Goal: Task Accomplishment & Management: Manage account settings

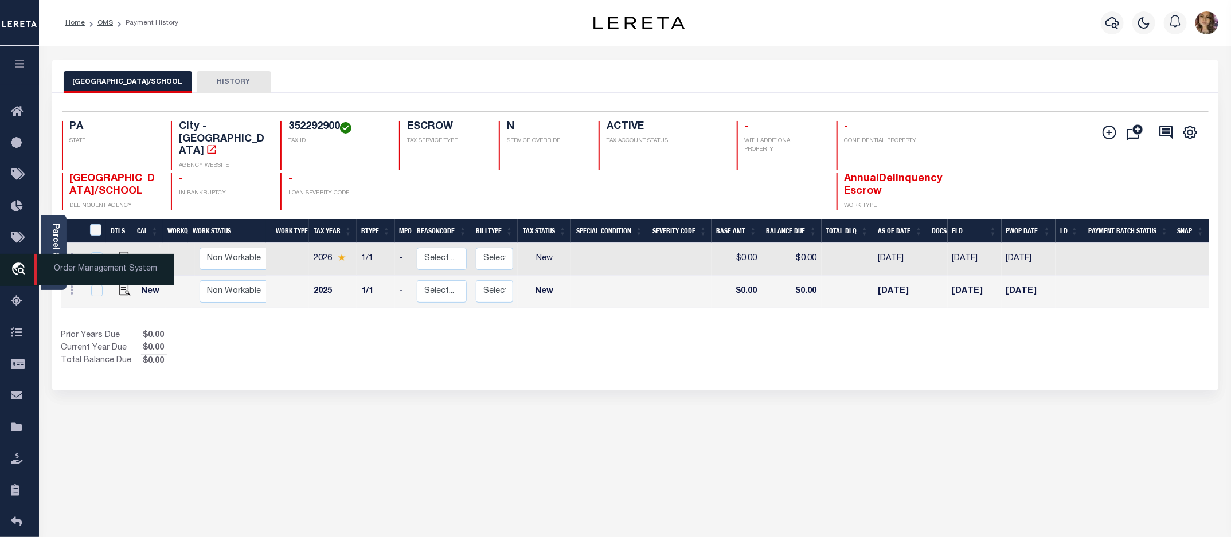
click at [78, 267] on span "Order Management System" at bounding box center [104, 270] width 140 height 32
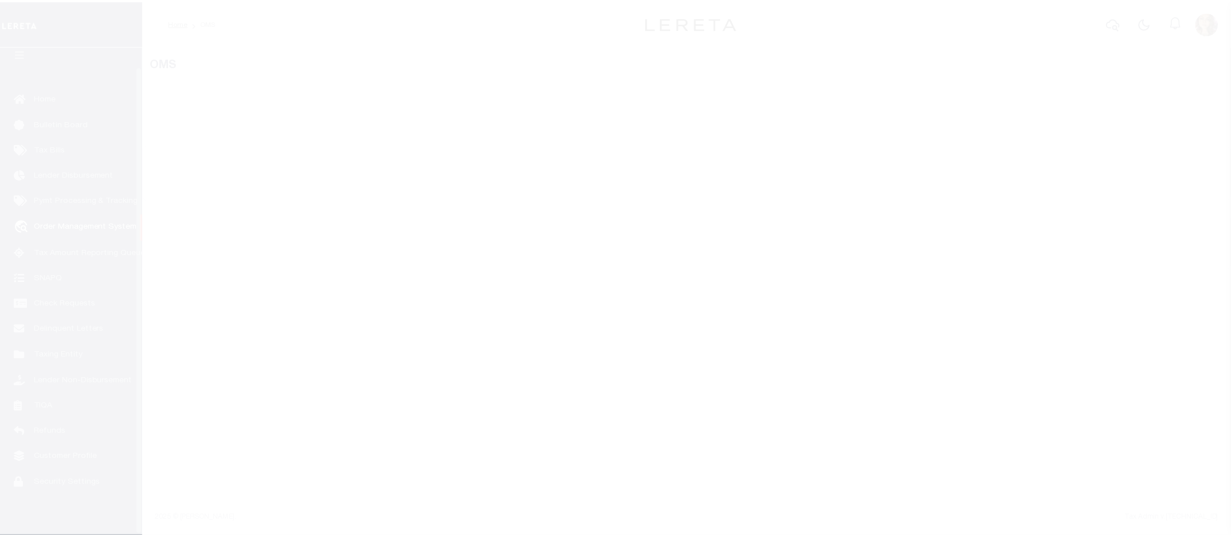
scroll to position [21, 0]
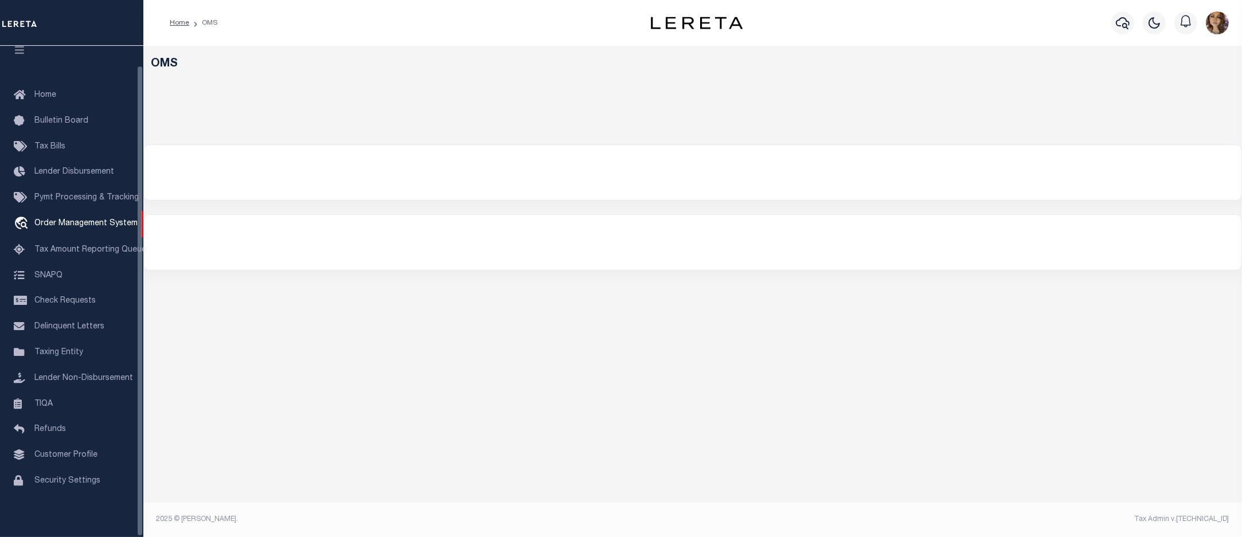
select select "200"
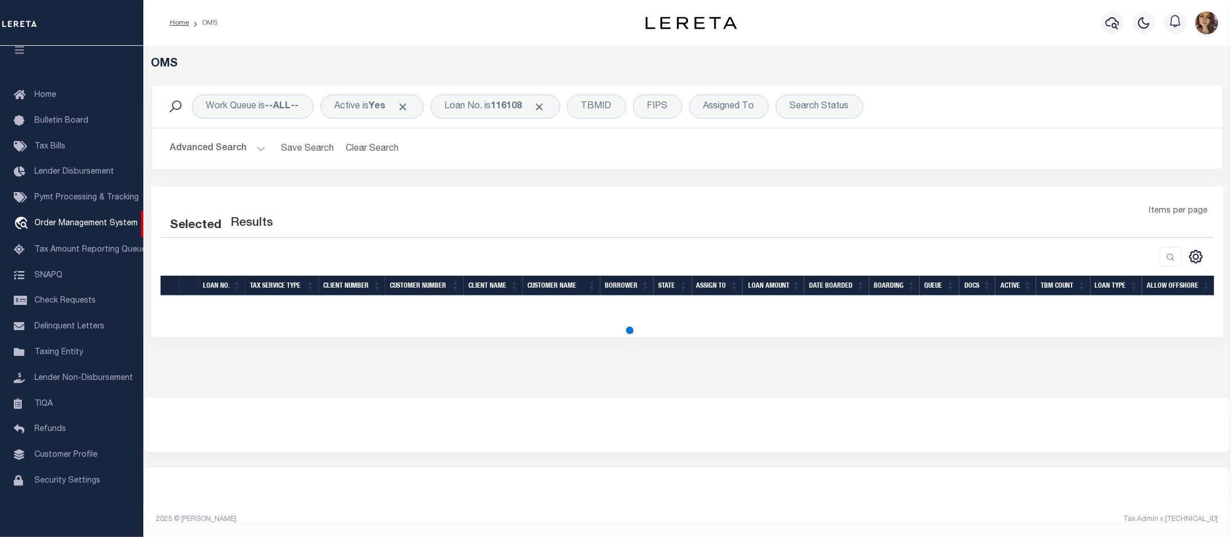
select select "200"
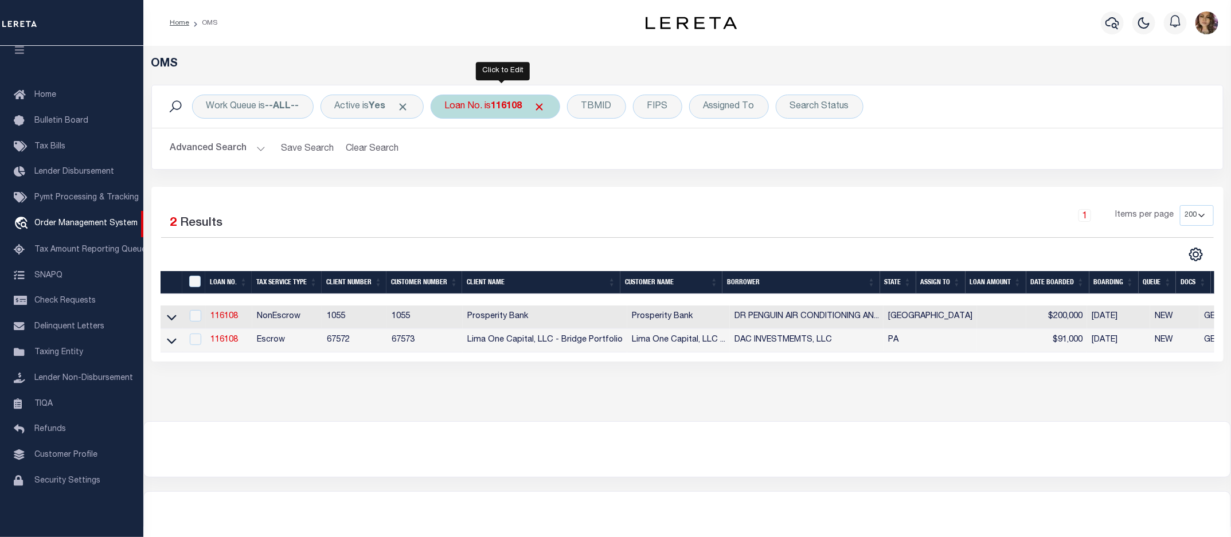
click at [502, 102] on b "116108" at bounding box center [506, 106] width 31 height 9
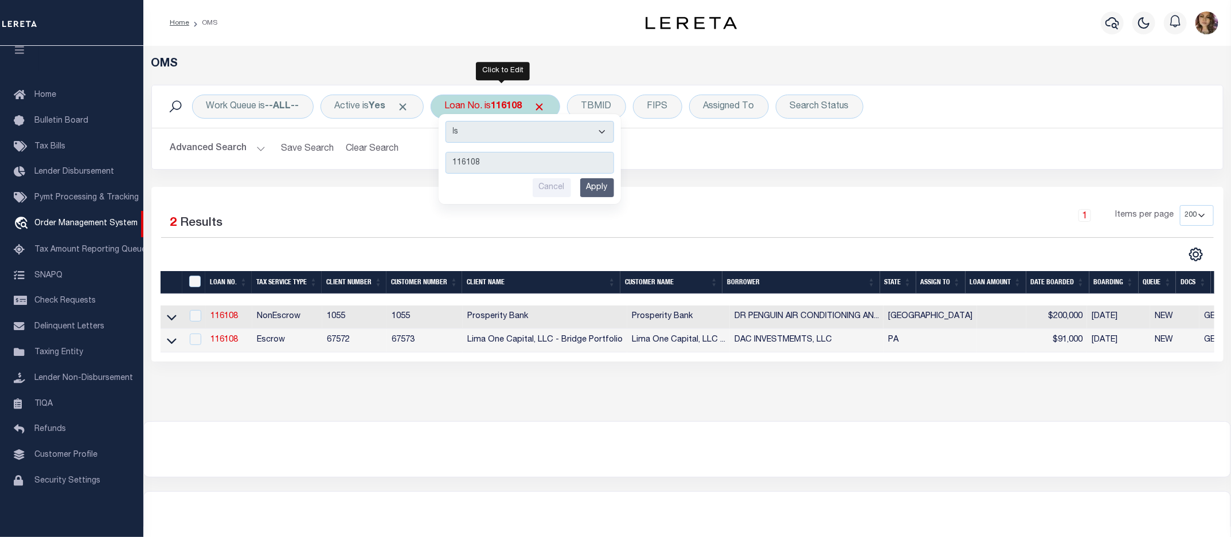
type input "118906"
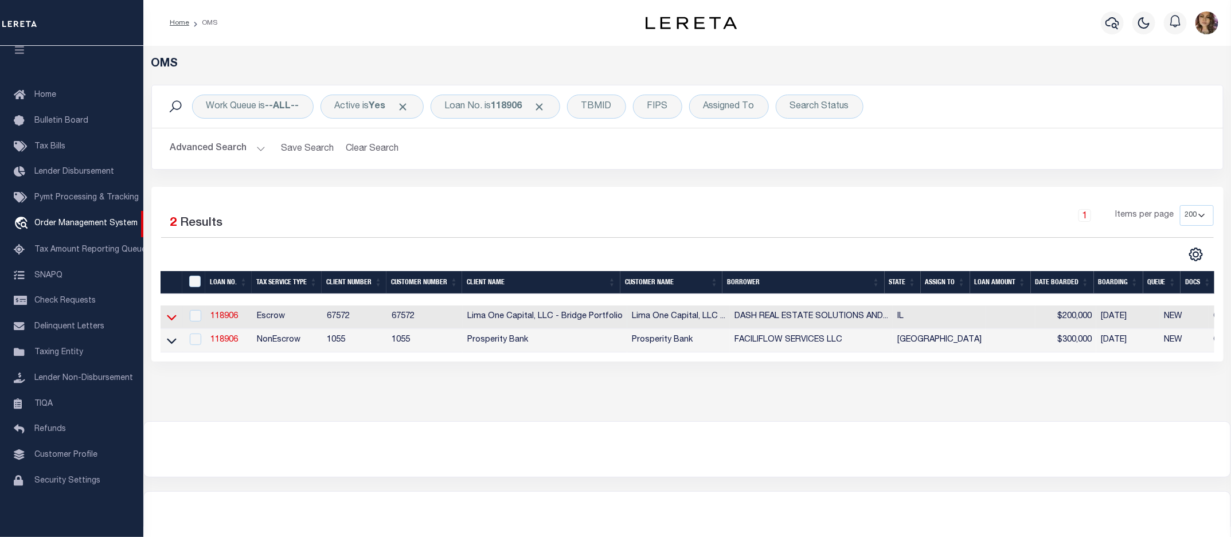
click at [170, 320] on icon at bounding box center [172, 318] width 10 height 6
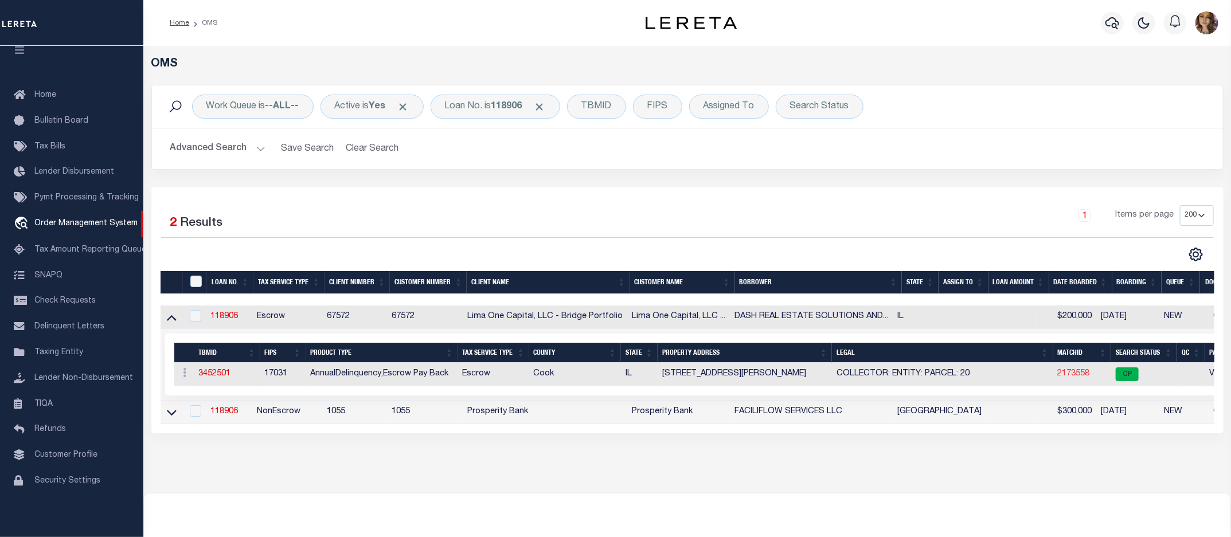
click at [1068, 376] on link "2173558" at bounding box center [1074, 374] width 32 height 8
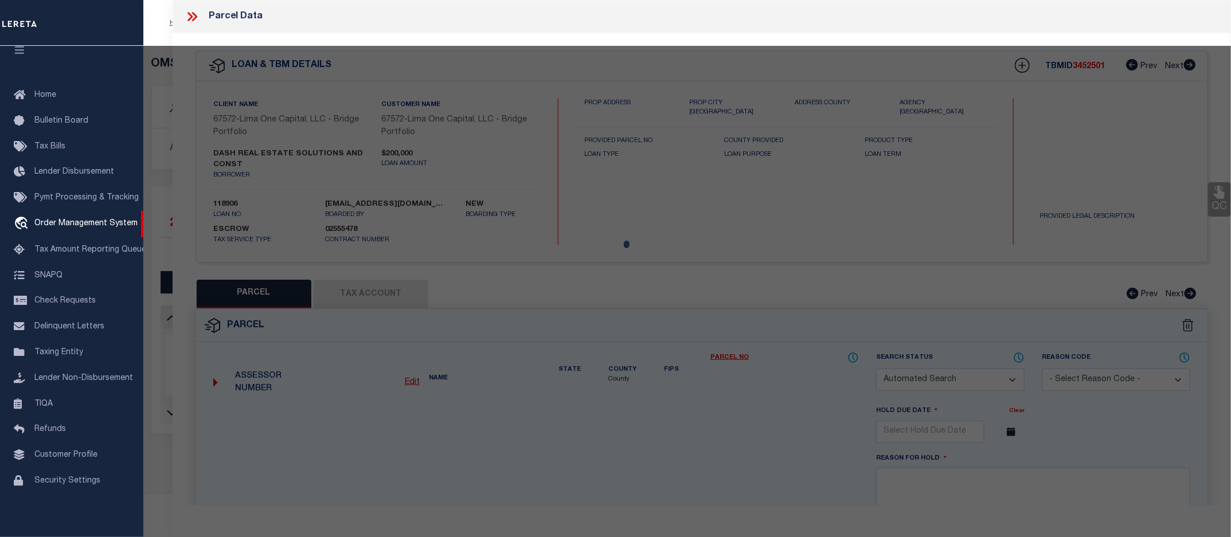
checkbox input "false"
select select "CP"
type input "7428 SOUTH RHODES AVENUE"
checkbox input "false"
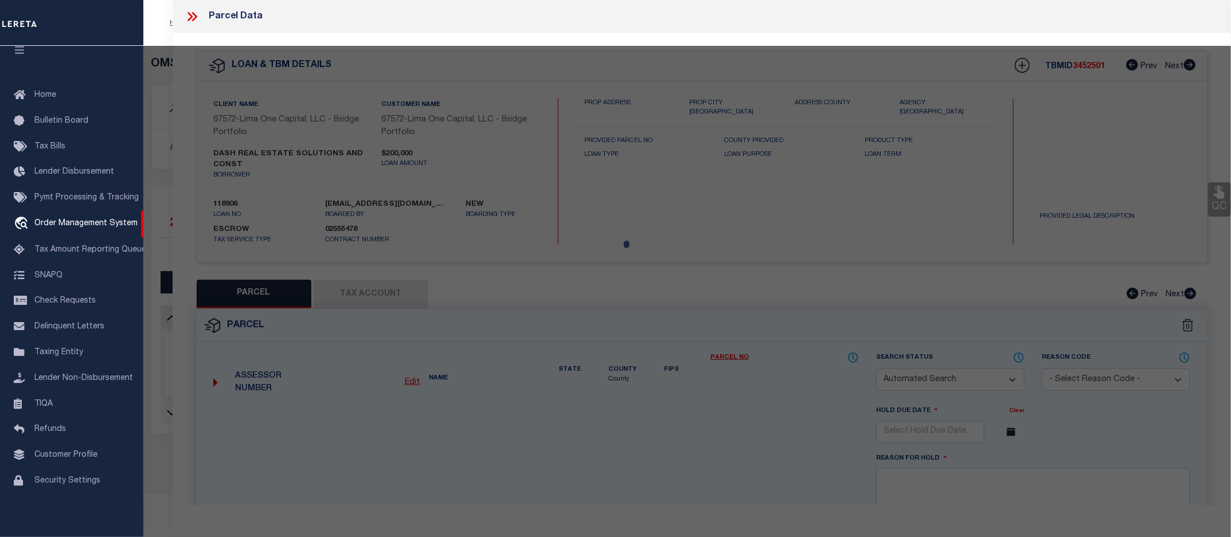
type input "CHICAGO IL 60619"
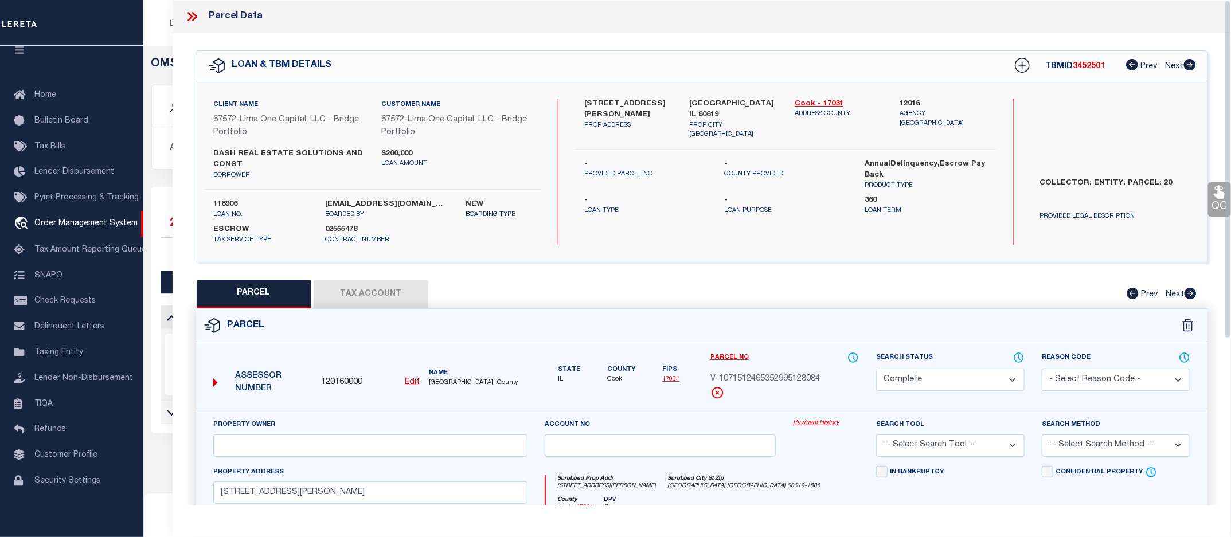
click at [809, 426] on link "Payment History" at bounding box center [826, 424] width 66 height 10
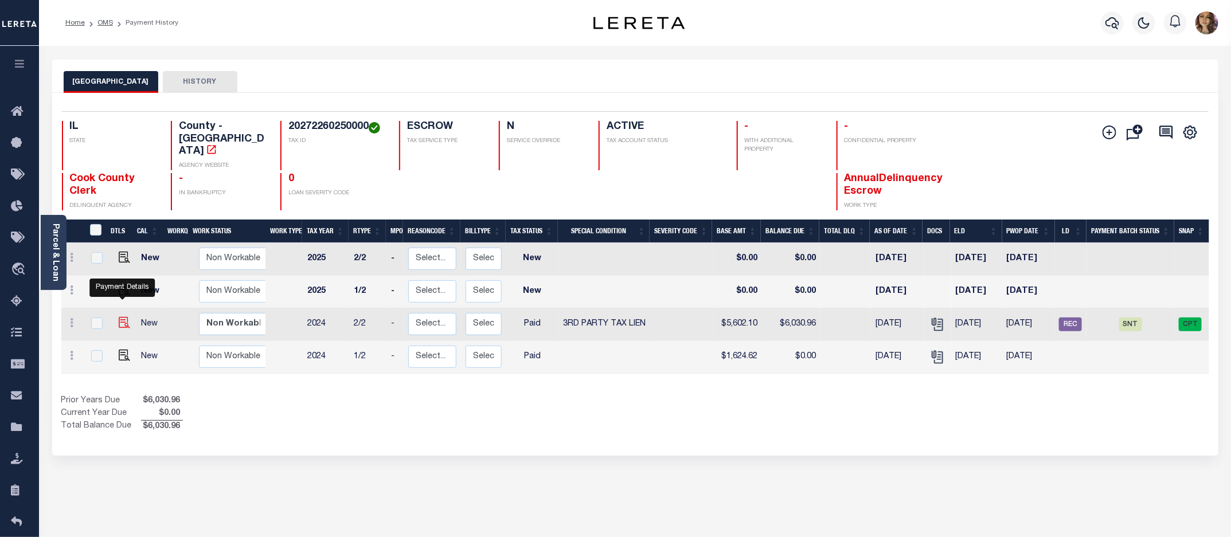
click at [121, 317] on img "" at bounding box center [124, 322] width 11 height 11
checkbox input "true"
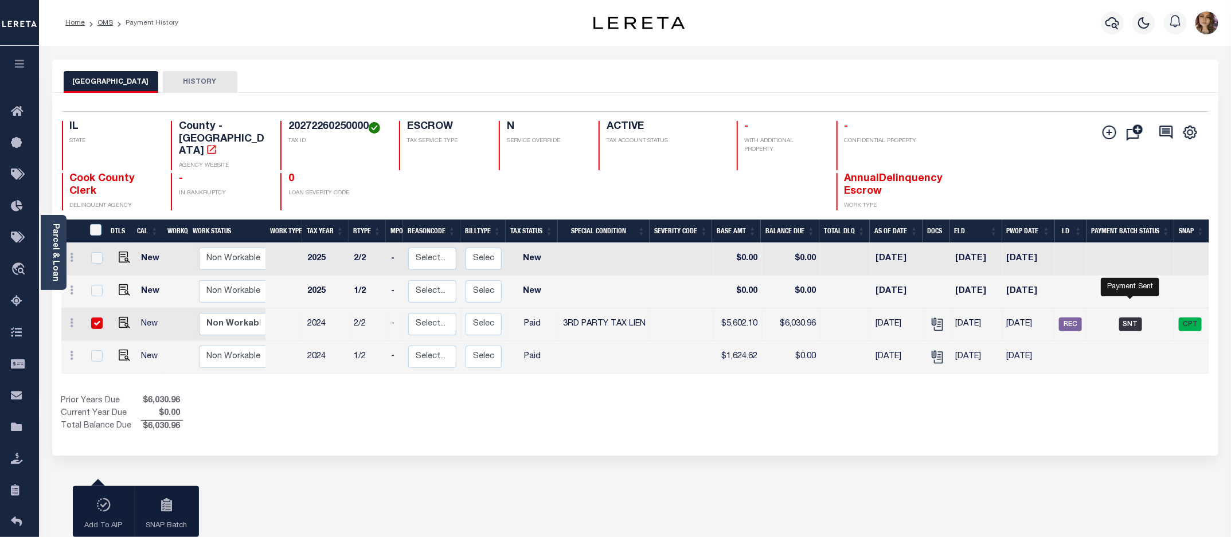
click at [1131, 318] on span "SNT" at bounding box center [1130, 325] width 23 height 14
checkbox input "false"
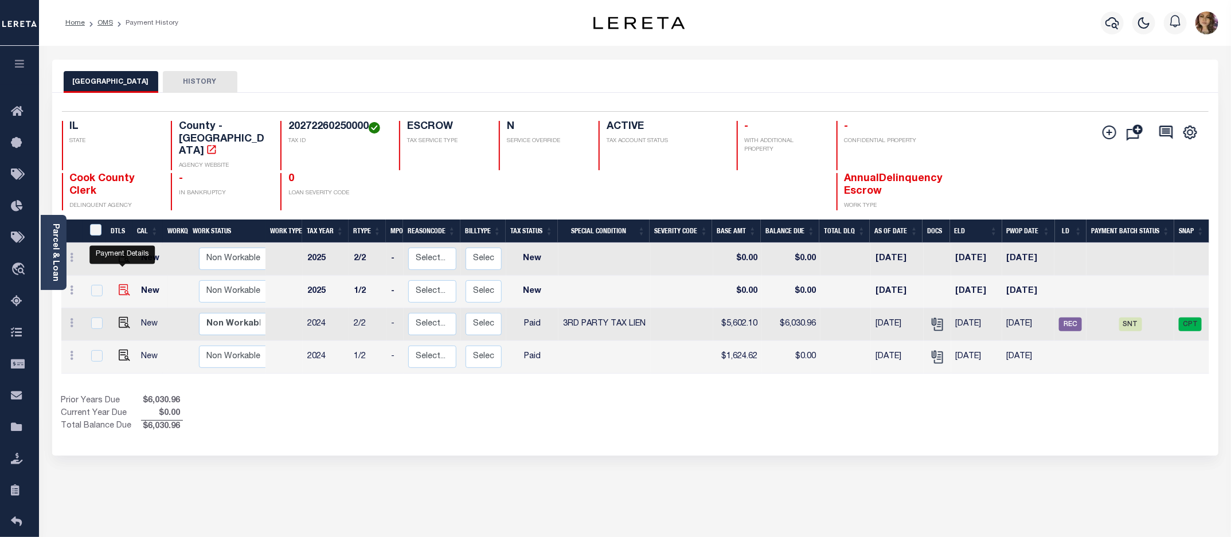
click at [124, 284] on img "" at bounding box center [124, 289] width 11 height 11
checkbox input "true"
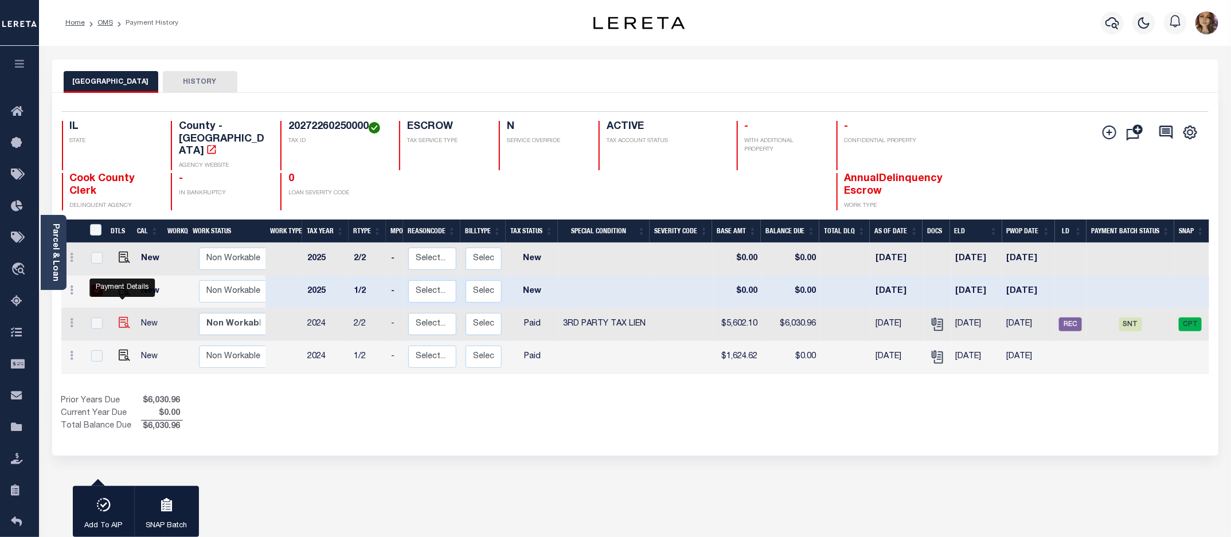
click at [122, 317] on img "" at bounding box center [124, 322] width 11 height 11
checkbox input "true"
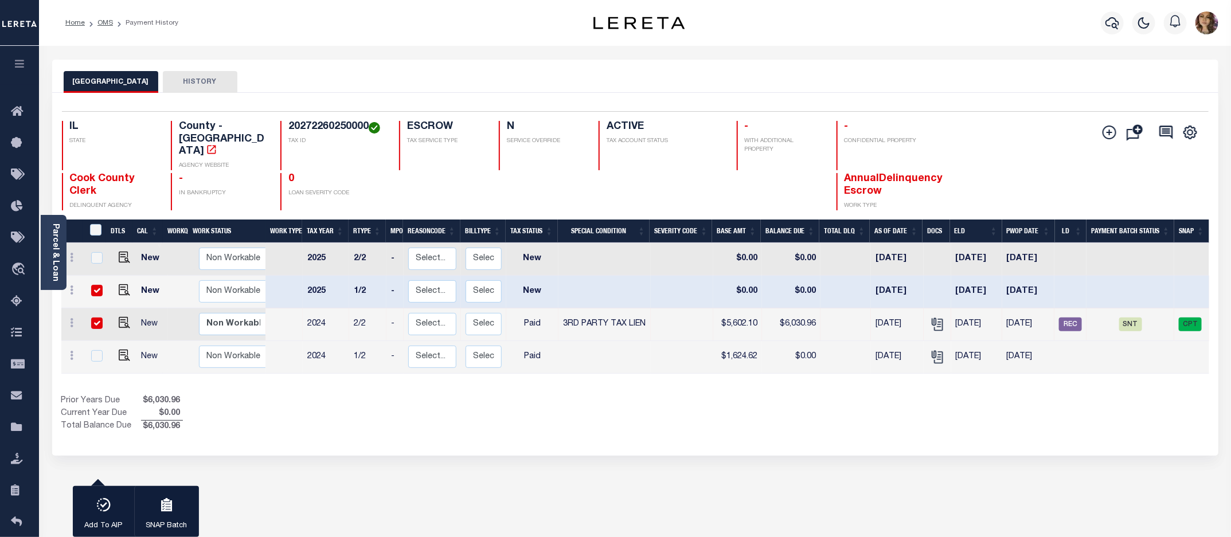
click at [326, 126] on h4 "20272260250000" at bounding box center [336, 127] width 97 height 13
copy h4 "20272260250000"
click at [99, 267] on span "Order Management System" at bounding box center [104, 270] width 140 height 32
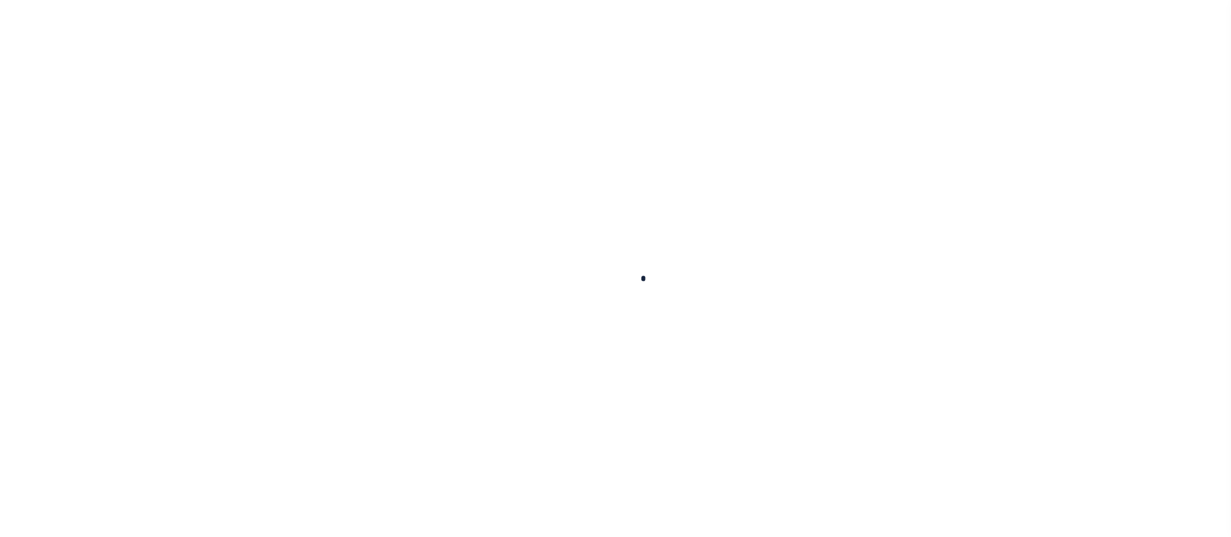
checkbox input "false"
type textarea "9/19/2025- this is for the 2022 tax sale that includes the 2023 subsequent taxe…"
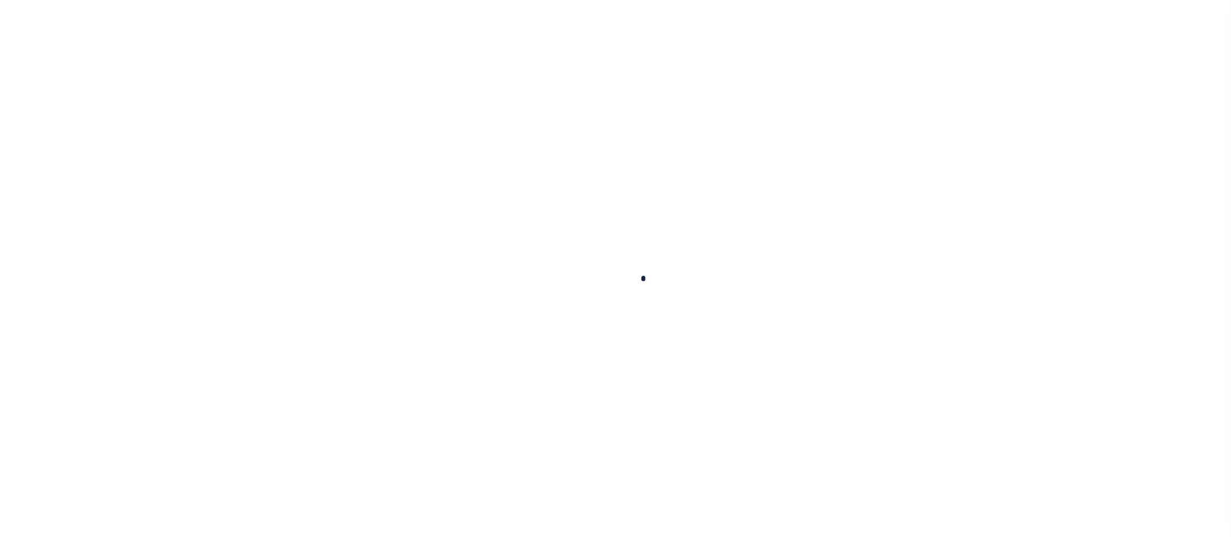
type input "09/19/2025"
select select "PYD"
select select "20"
type input "0"
type input "$5,602.1"
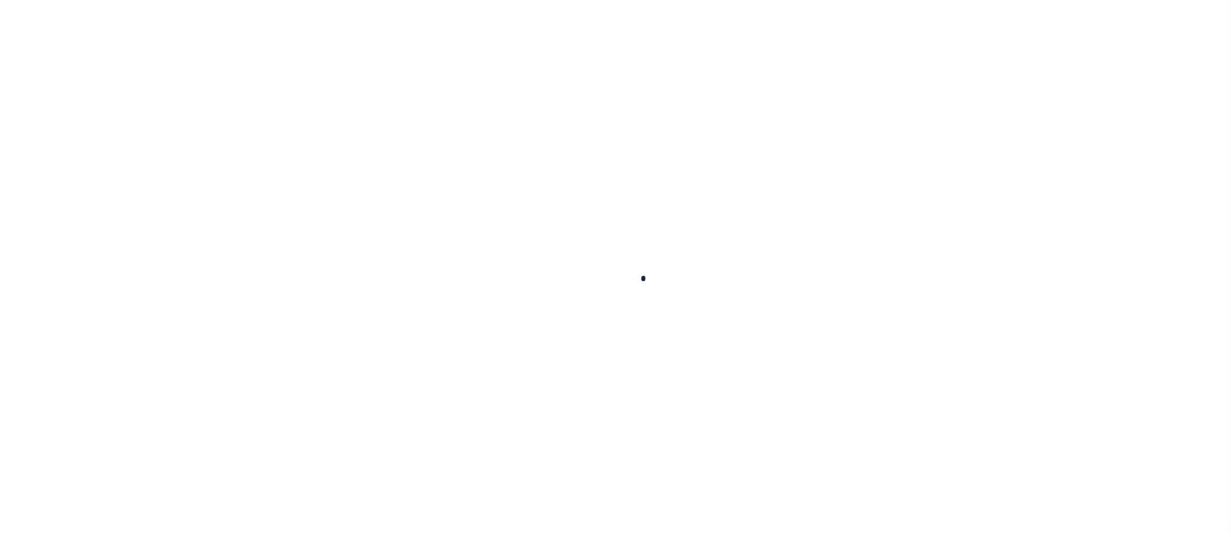
type input "$428.86"
type input "$6,030.96"
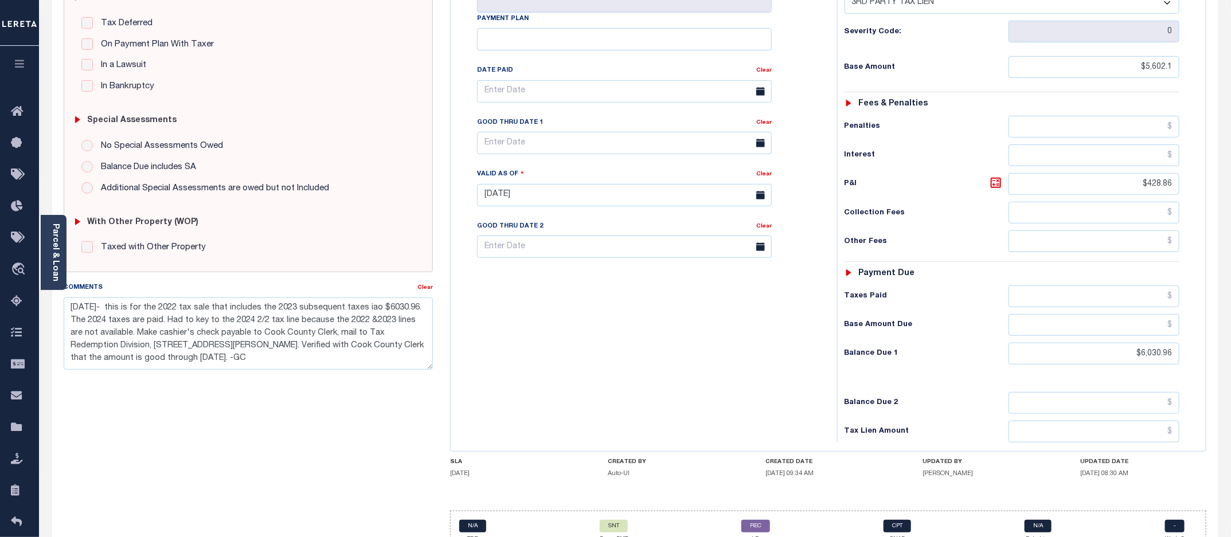
scroll to position [287, 0]
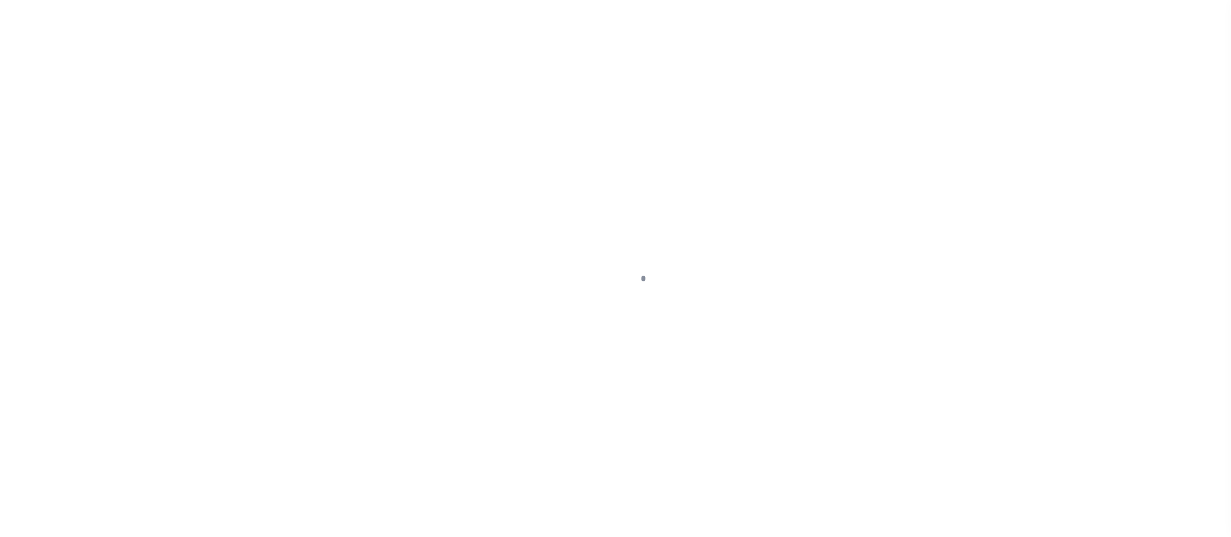
select select "SNT"
type input "09/24/2025"
type input "$6,030.96"
select select "CCK"
type input "316A-231601562"
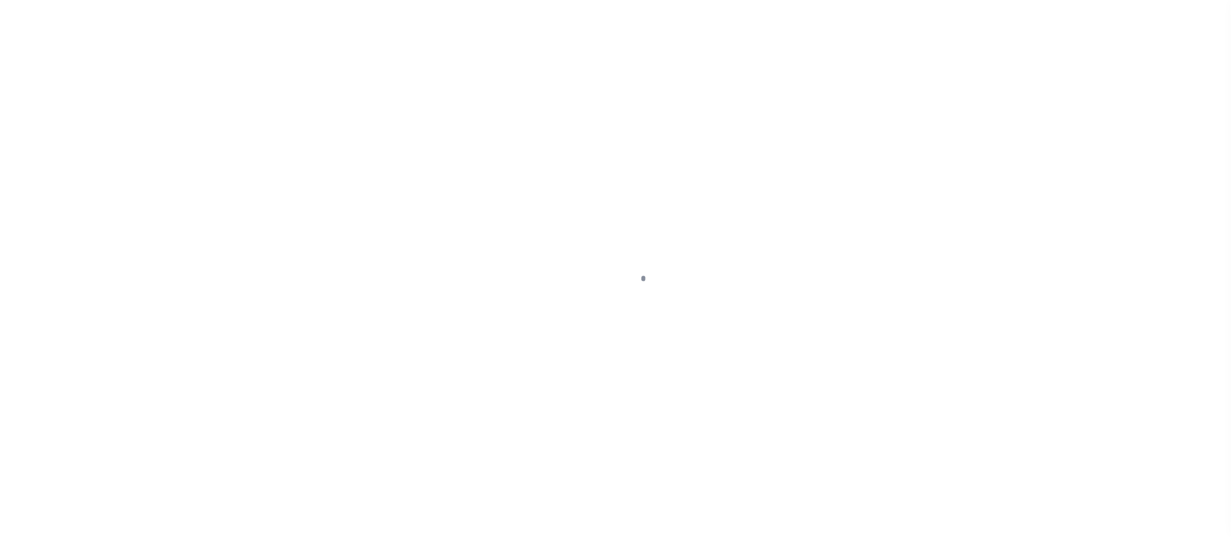
select select "Cole, Gloria"
checkbox input "true"
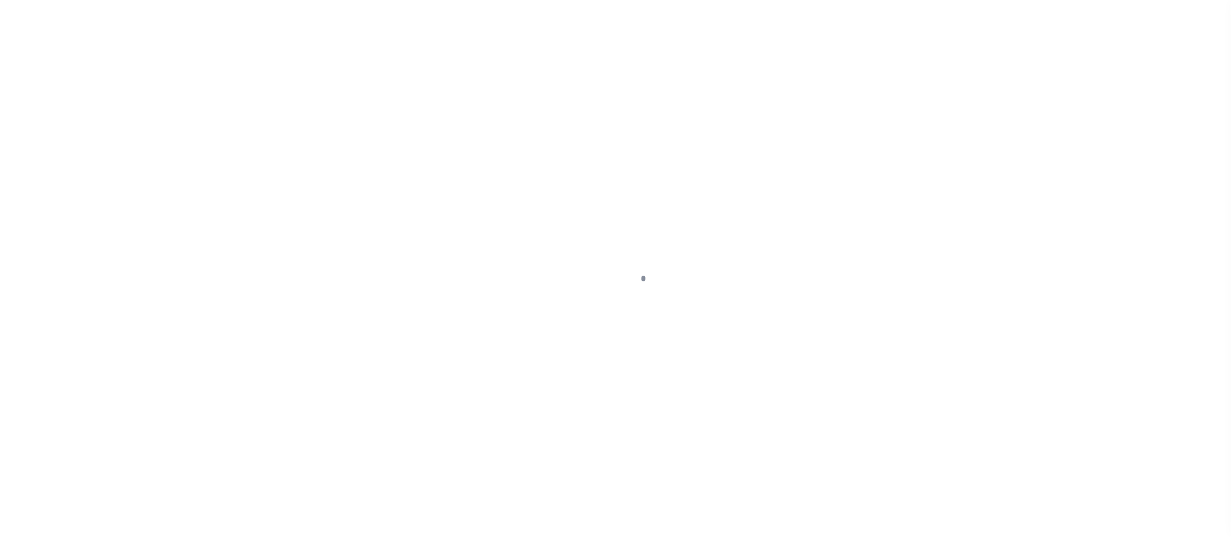
select select "FDX"
type input "09/26/2025"
type input "$33.74"
type input "884690240064"
type input "N"
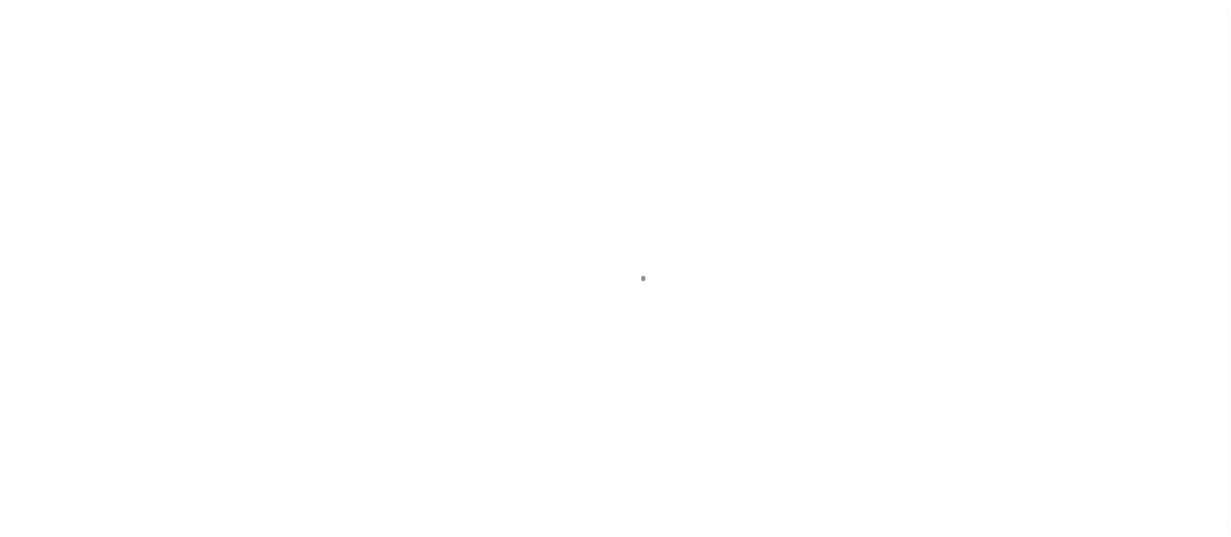
type input "316A-231601562"
radio input "true"
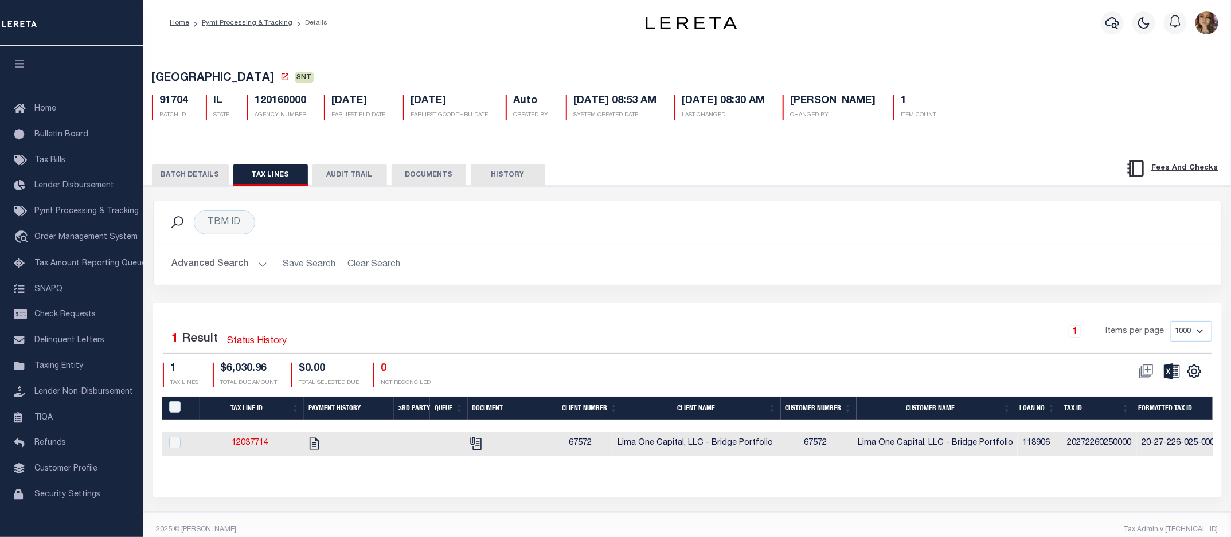
click at [195, 179] on button "BATCH DETAILS" at bounding box center [190, 175] width 77 height 22
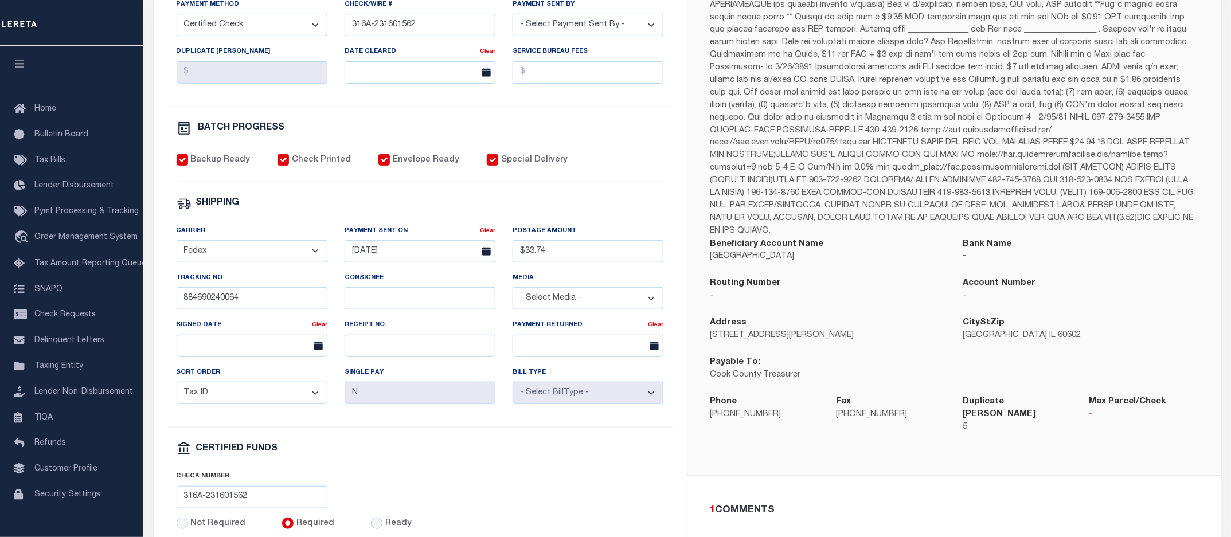
scroll to position [215, 0]
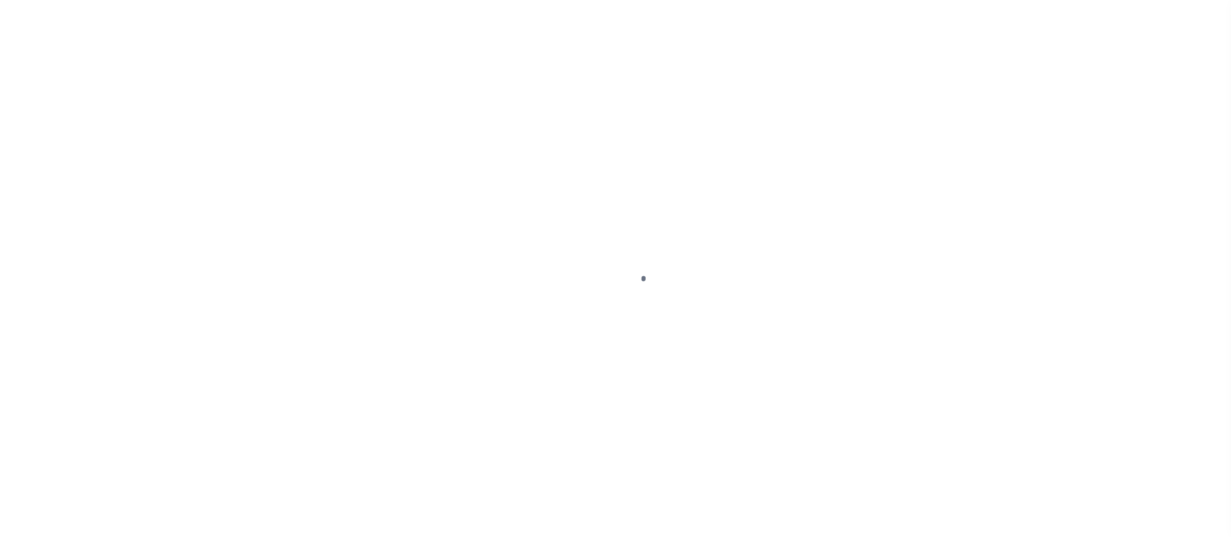
select select "NW2"
select select "PYD"
select select "20"
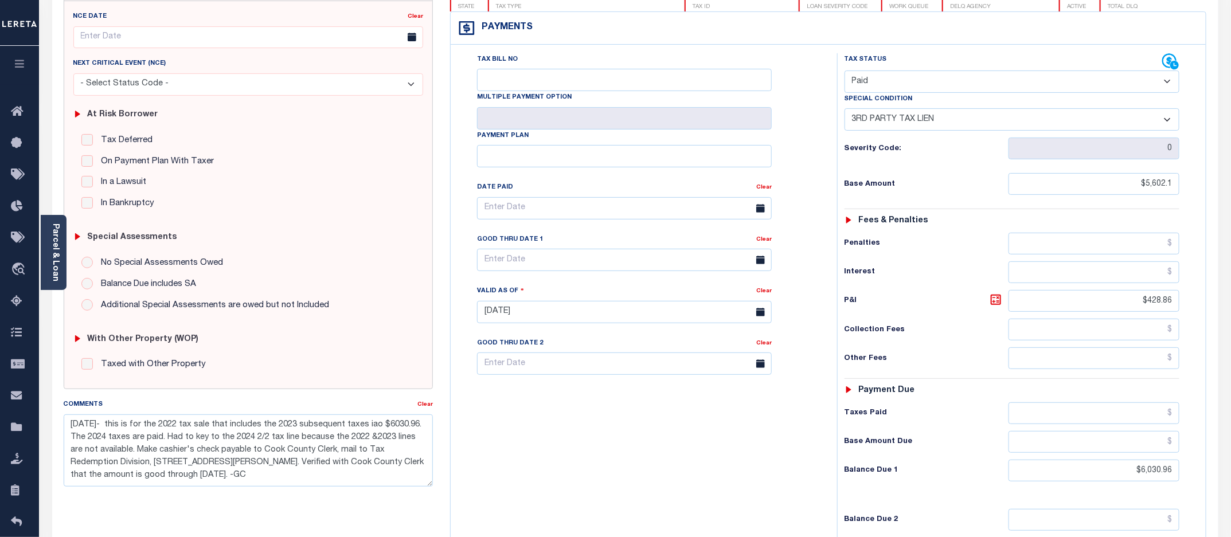
scroll to position [215, 0]
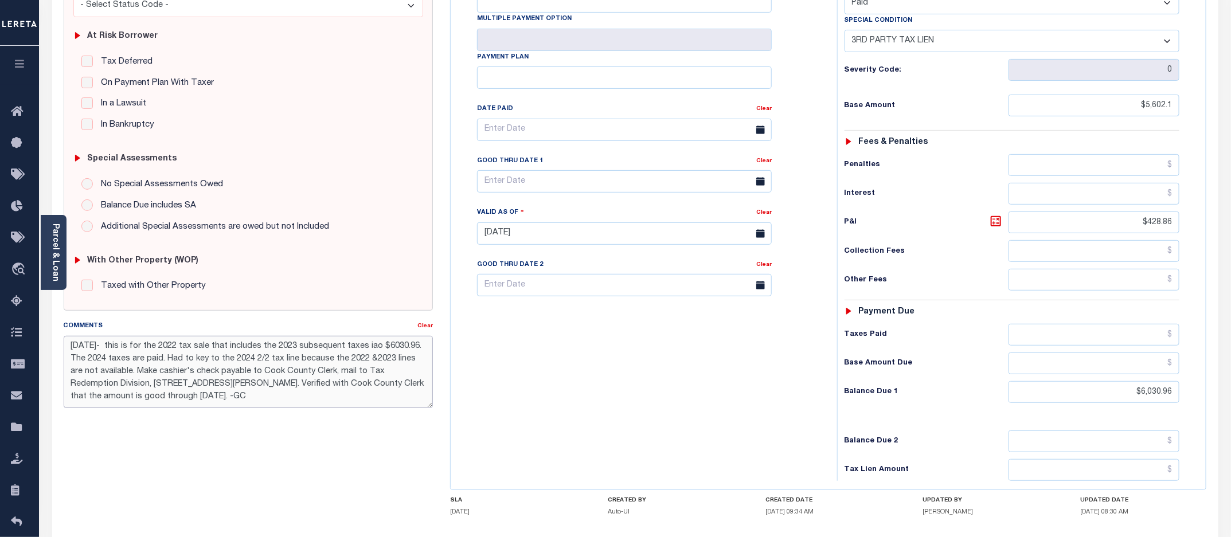
drag, startPoint x: 118, startPoint y: 348, endPoint x: 237, endPoint y: 397, distance: 129.3
click at [237, 397] on textarea "9/19/2025- this is for the 2022 tax sale that includes the 2023 subsequent taxe…" at bounding box center [249, 372] width 370 height 72
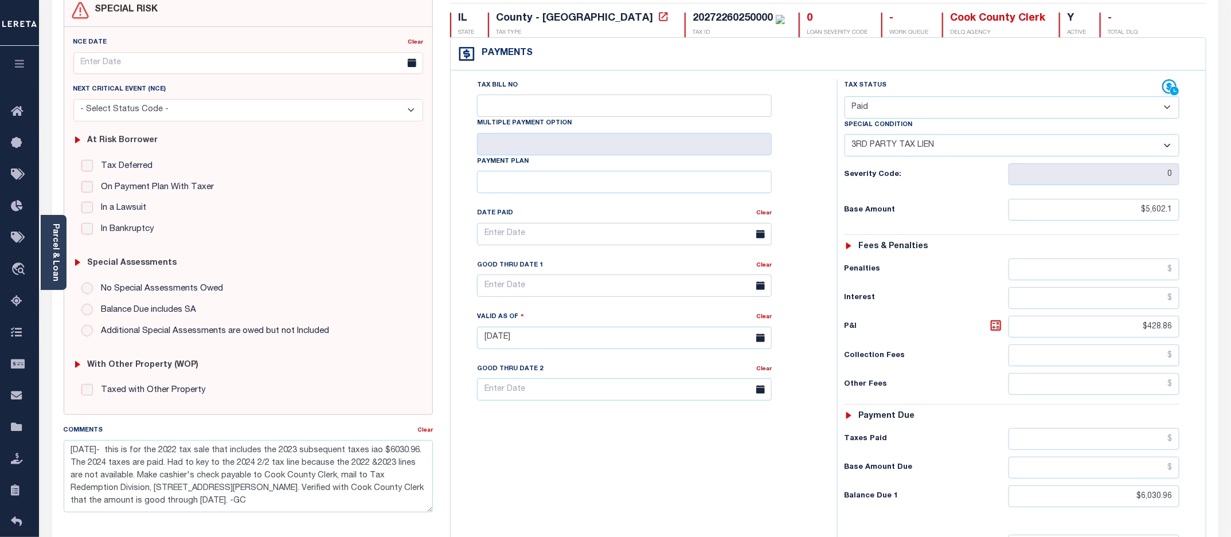
scroll to position [72, 0]
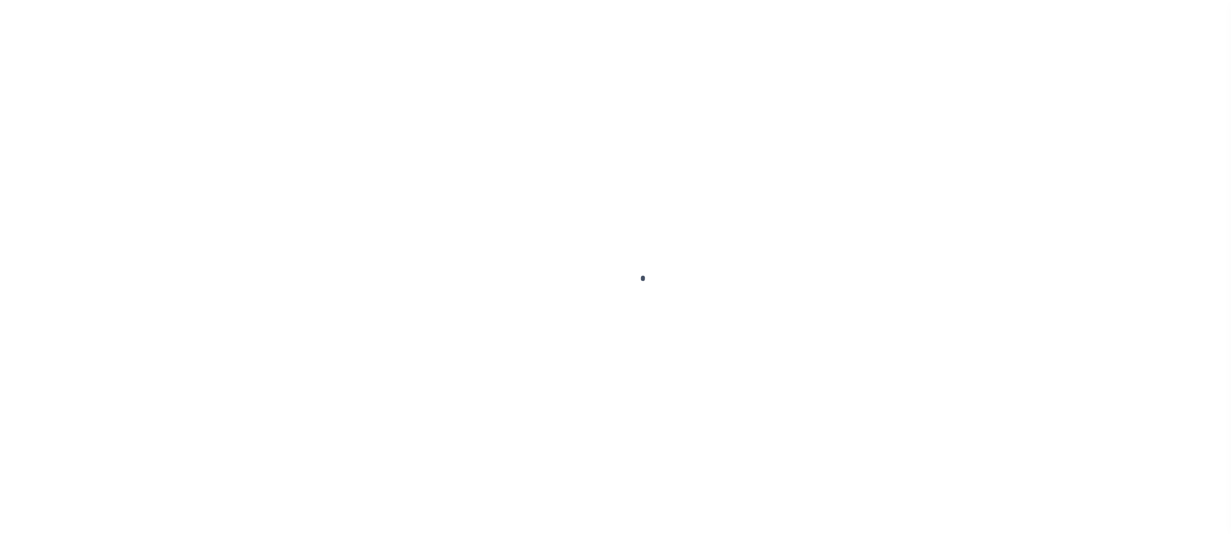
scroll to position [21, 0]
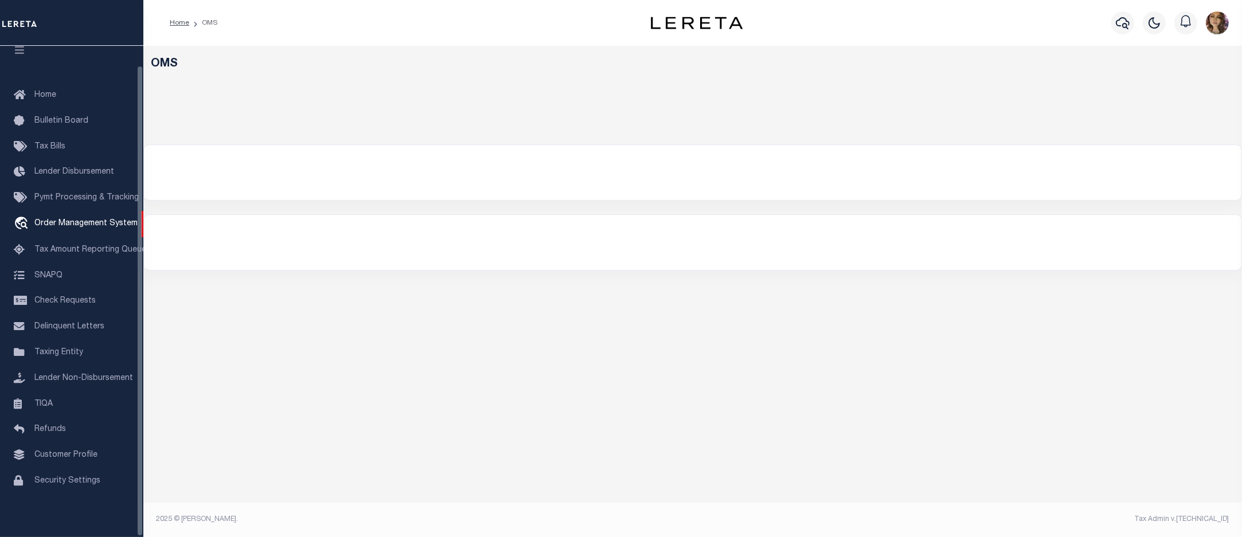
select select "200"
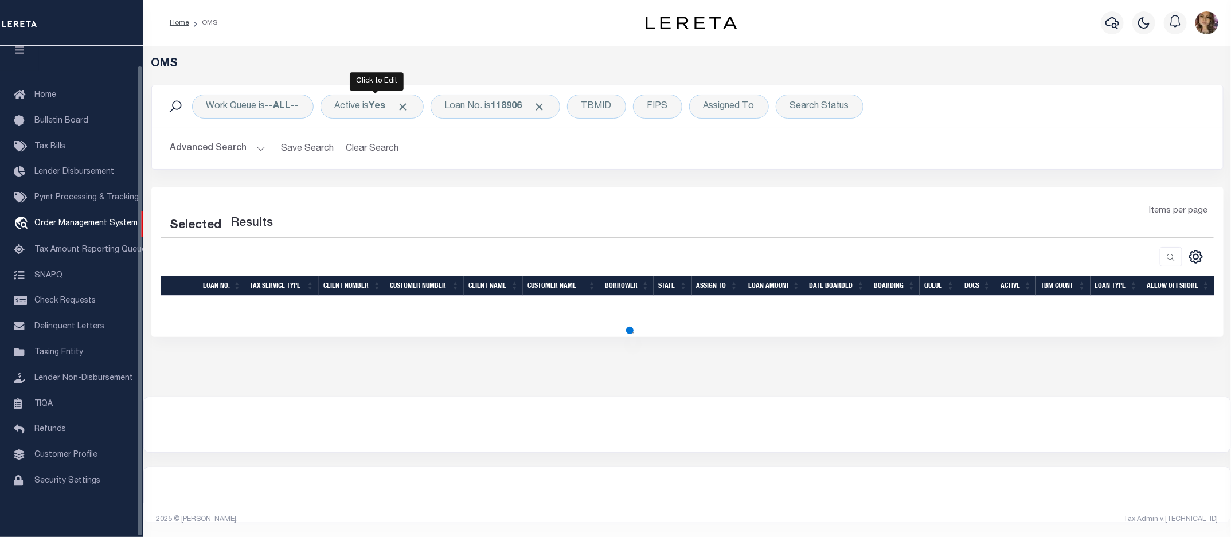
select select "200"
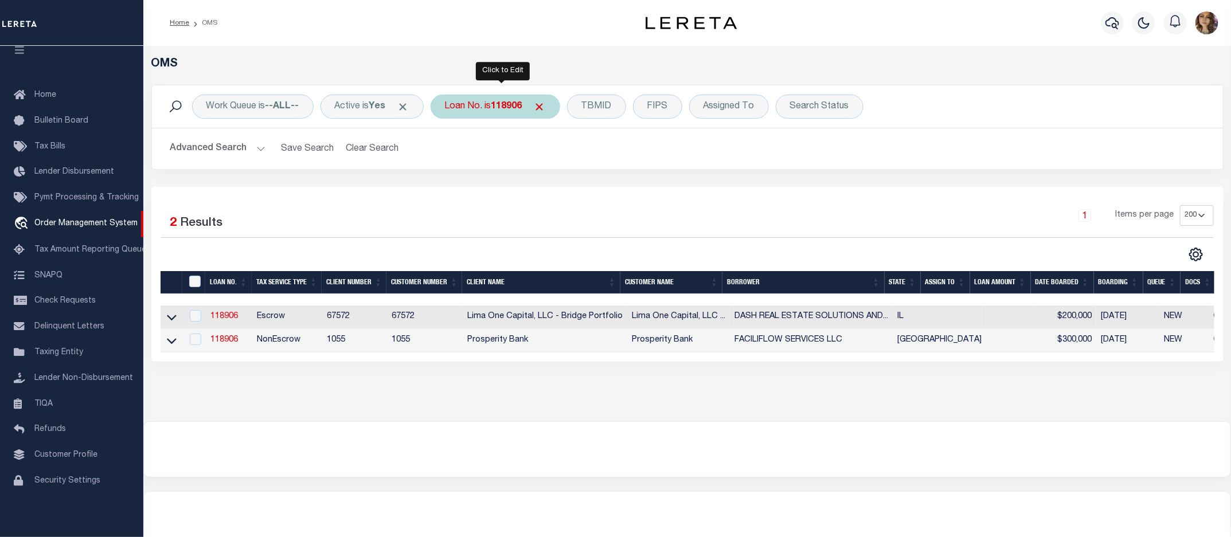
click at [486, 100] on div "Loan No. is 118906" at bounding box center [496, 107] width 130 height 24
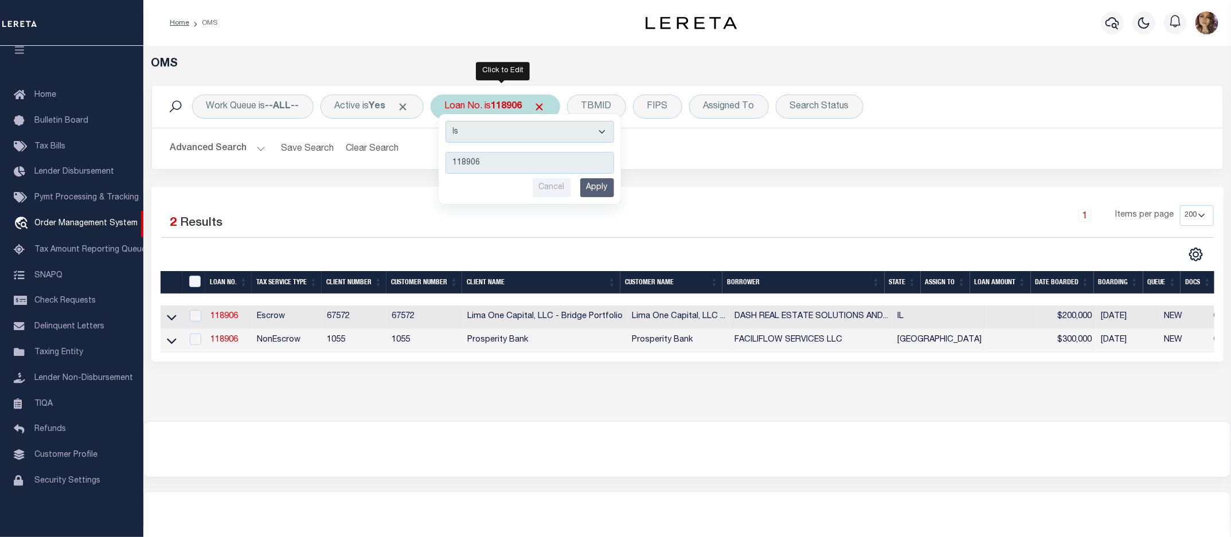
type input "12840"
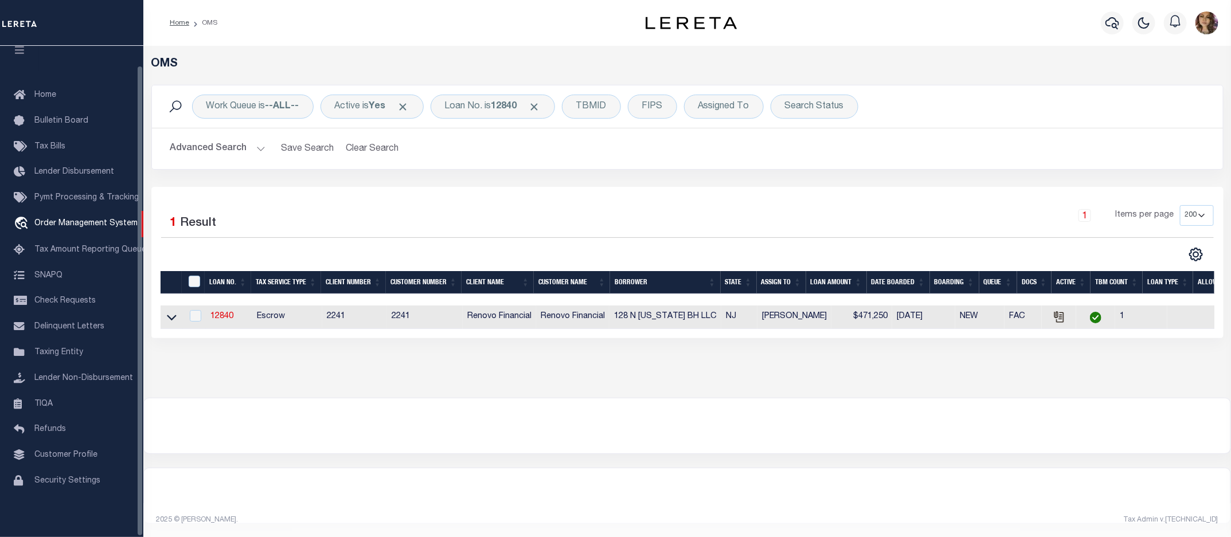
click at [671, 225] on div "1 Items per page 10 25 50 100 200" at bounding box center [821, 220] width 786 height 30
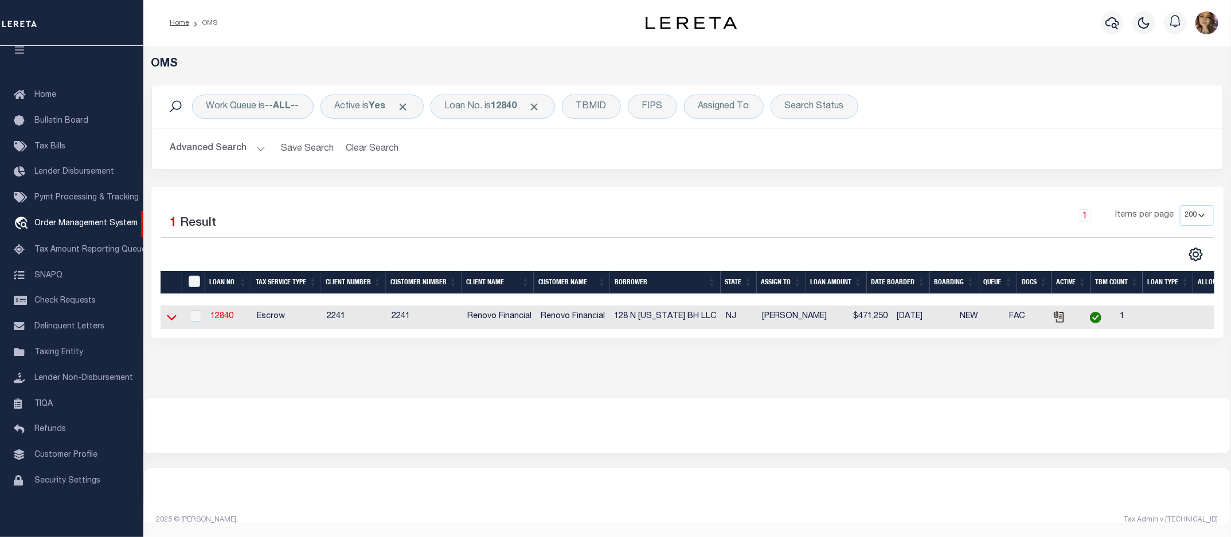
click at [167, 319] on icon at bounding box center [172, 317] width 10 height 12
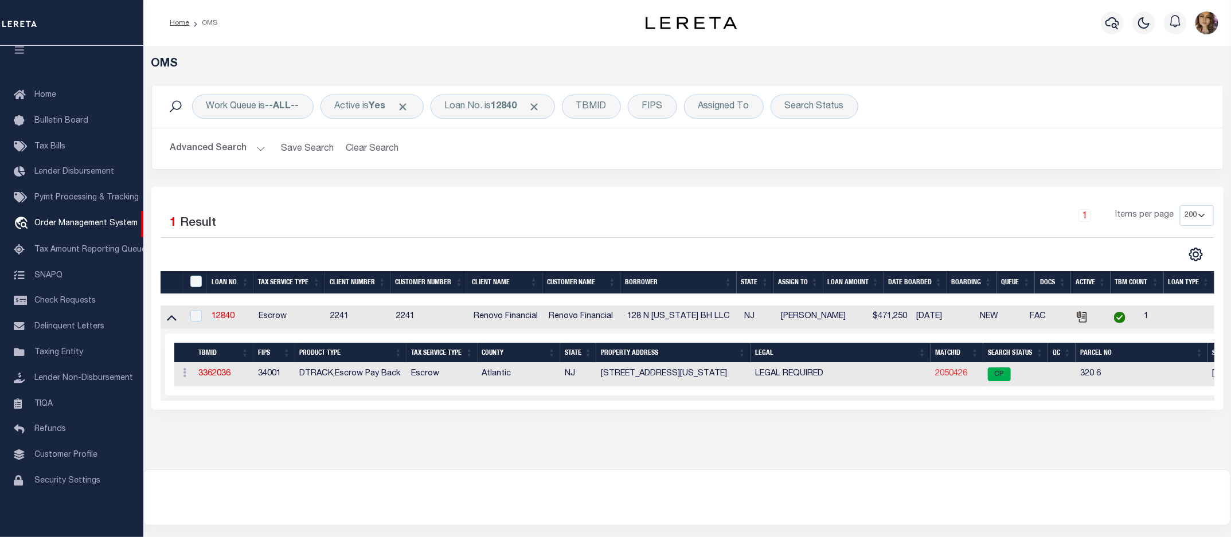
click at [958, 378] on link "2050426" at bounding box center [951, 374] width 32 height 8
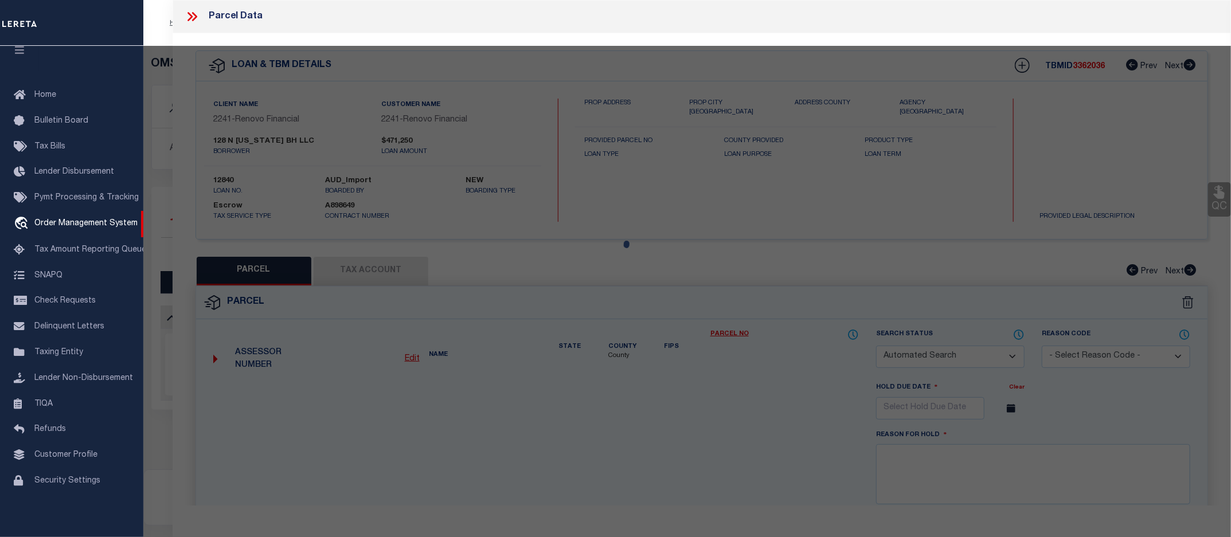
checkbox input "false"
select select "CP"
type input "JN DIAMONDS LLC"
select select
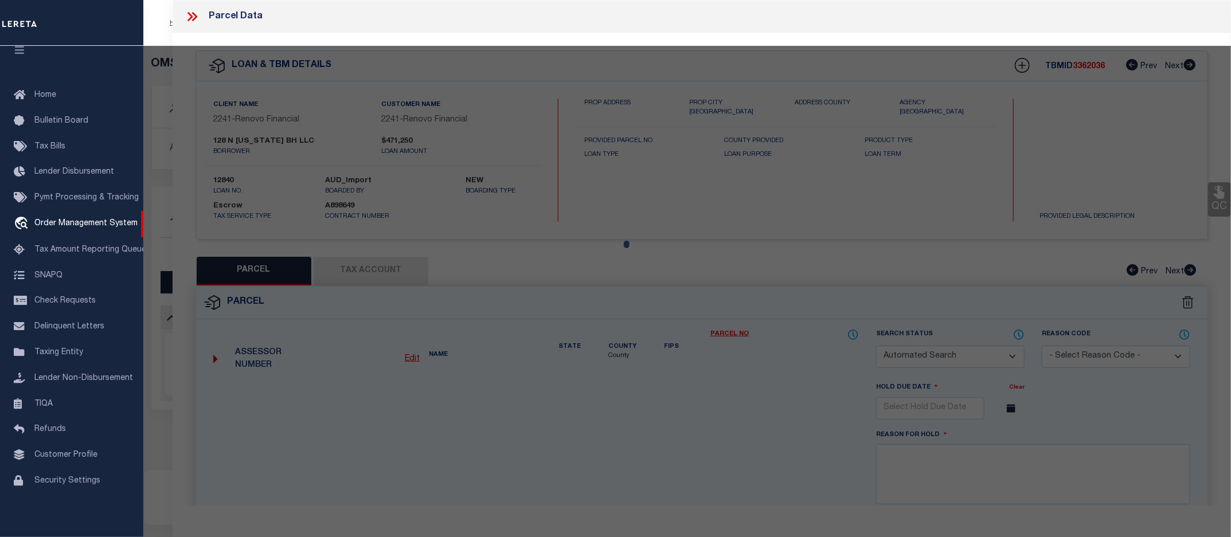
type input "[STREET_ADDRESS][US_STATE]"
checkbox input "false"
type input "[GEOGRAPHIC_DATA]"
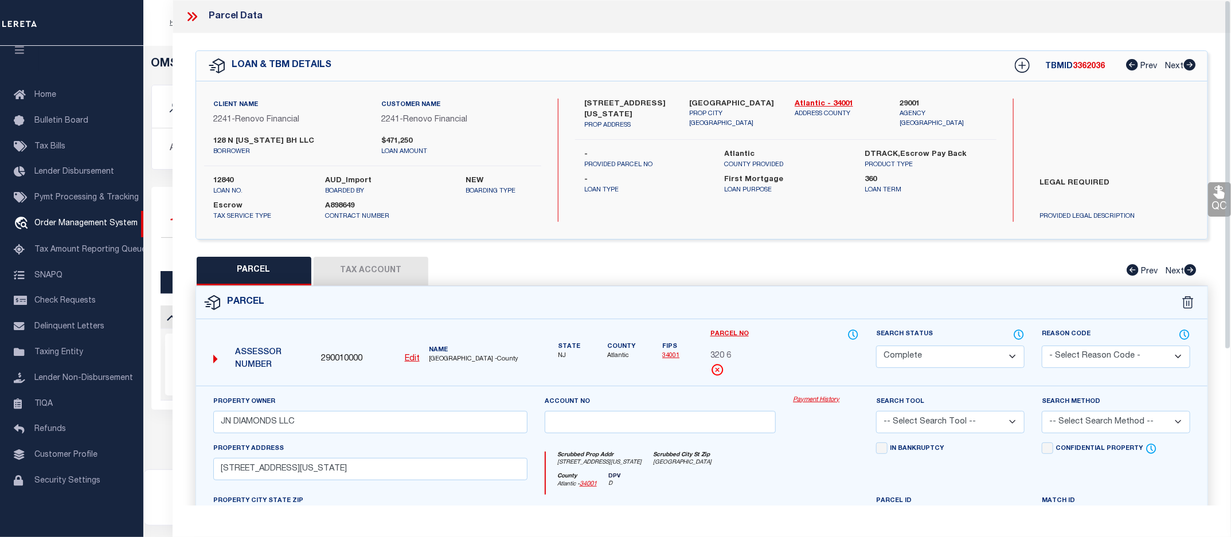
click at [816, 399] on link "Payment History" at bounding box center [826, 401] width 66 height 10
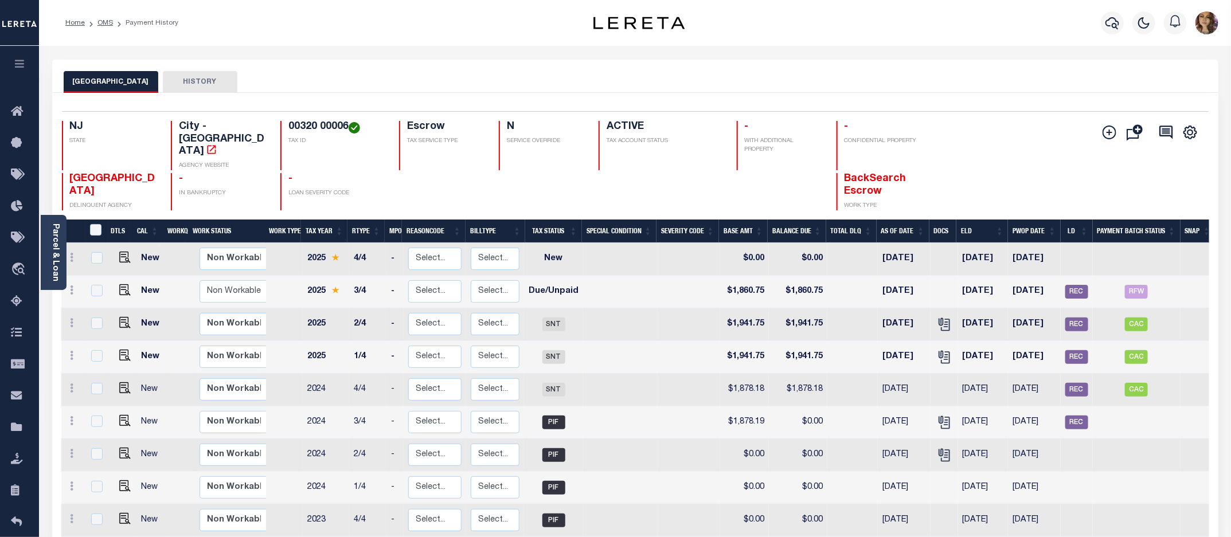
click at [935, 81] on div "ATLANTIC CITY HISTORY" at bounding box center [636, 81] width 1144 height 21
click at [1078, 285] on span "REC" at bounding box center [1077, 292] width 23 height 14
checkbox input "true"
click at [1137, 285] on span "RFW" at bounding box center [1136, 292] width 23 height 14
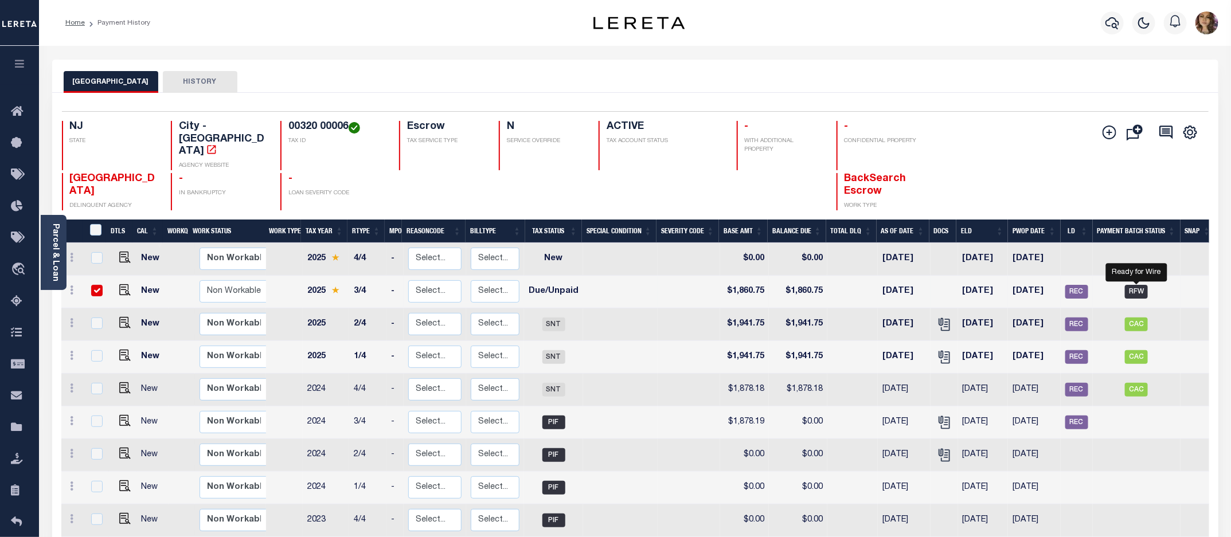
checkbox input "true"
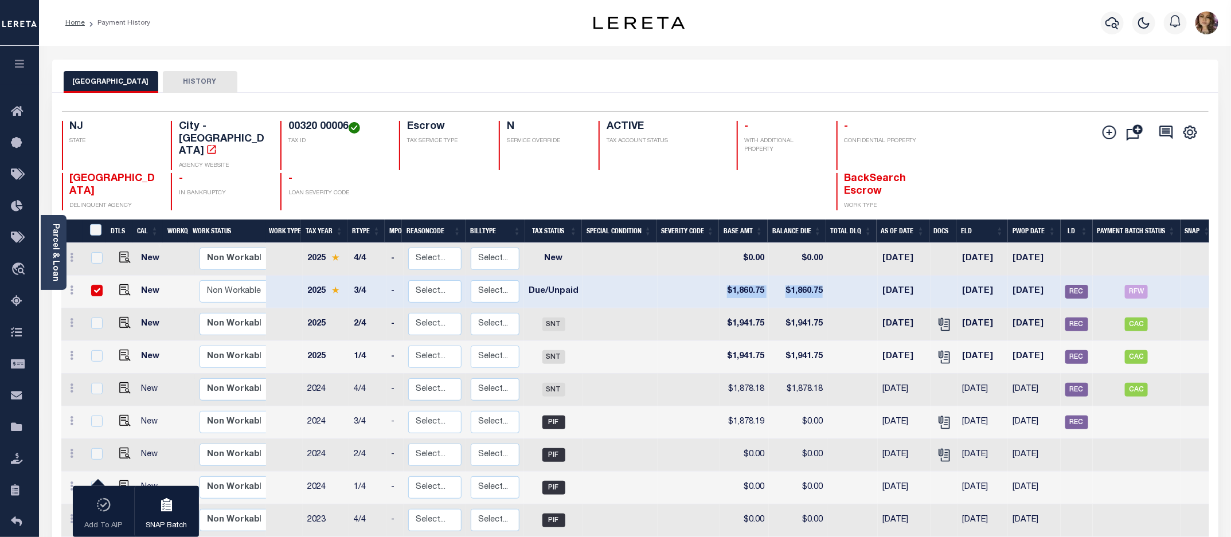
drag, startPoint x: 824, startPoint y: 277, endPoint x: 713, endPoint y: 282, distance: 111.4
click at [713, 282] on tr "New Non Workable Workable 2025 3/4 - Select... Payment Reversal Taxable Value C…" at bounding box center [638, 292] width 1154 height 33
click at [1138, 285] on span "RFW" at bounding box center [1136, 292] width 23 height 14
checkbox input "false"
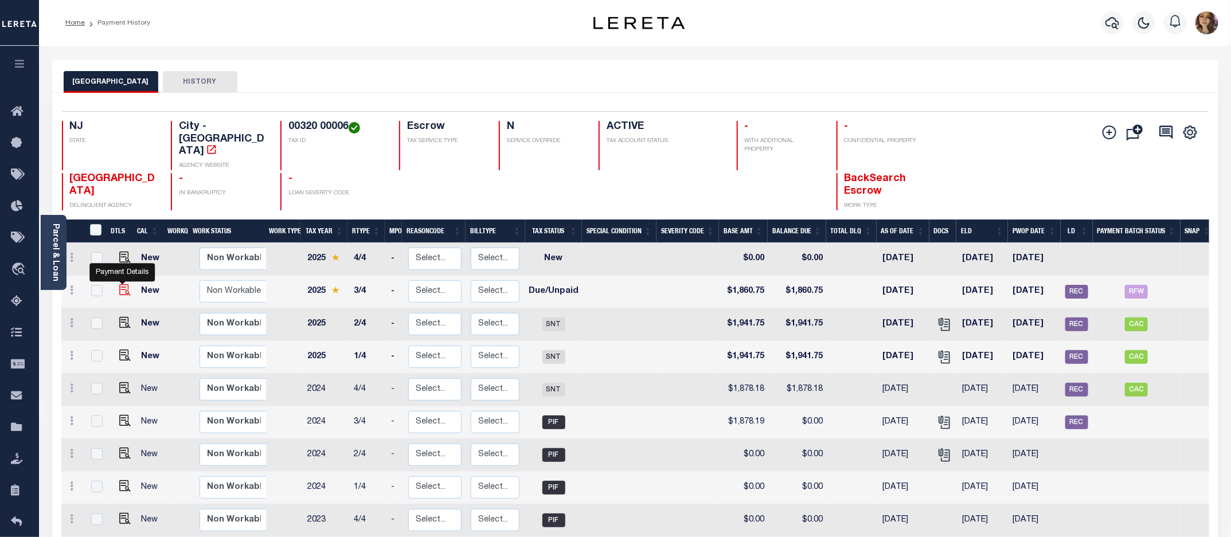
click at [120, 284] on img "" at bounding box center [124, 289] width 11 height 11
checkbox input "true"
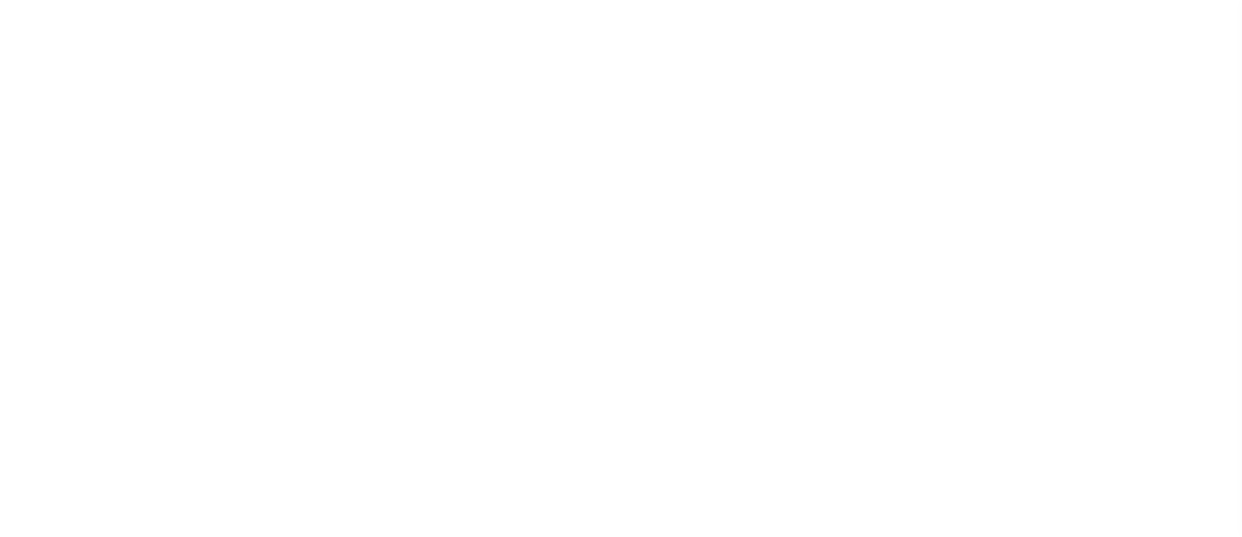
select select "RFW"
select select "TRA"
select select "[PERSON_NAME]"
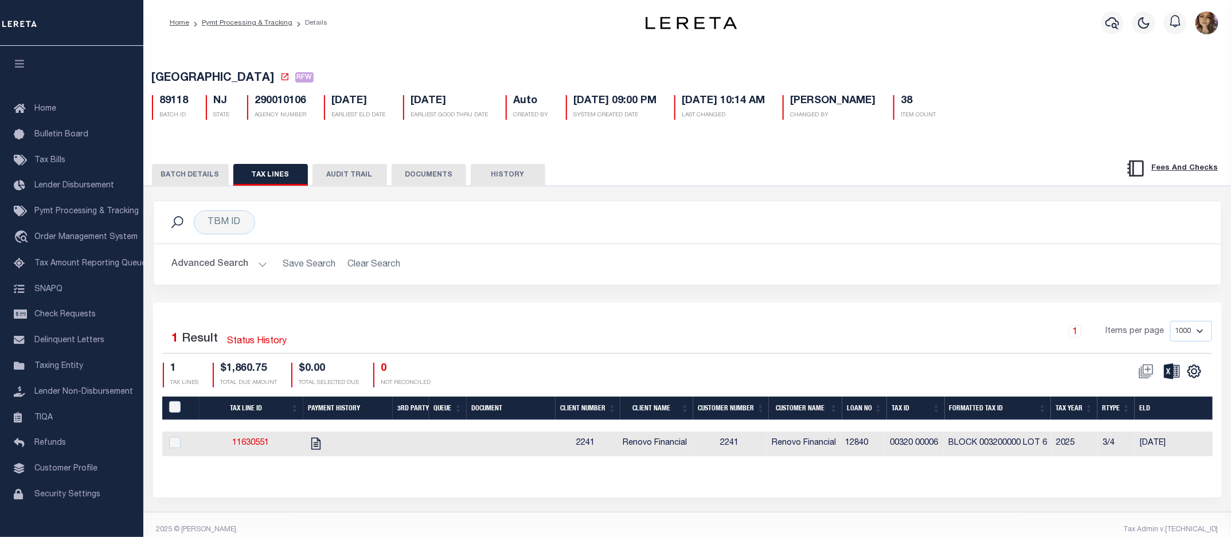
click at [189, 179] on button "BATCH DETAILS" at bounding box center [190, 175] width 77 height 22
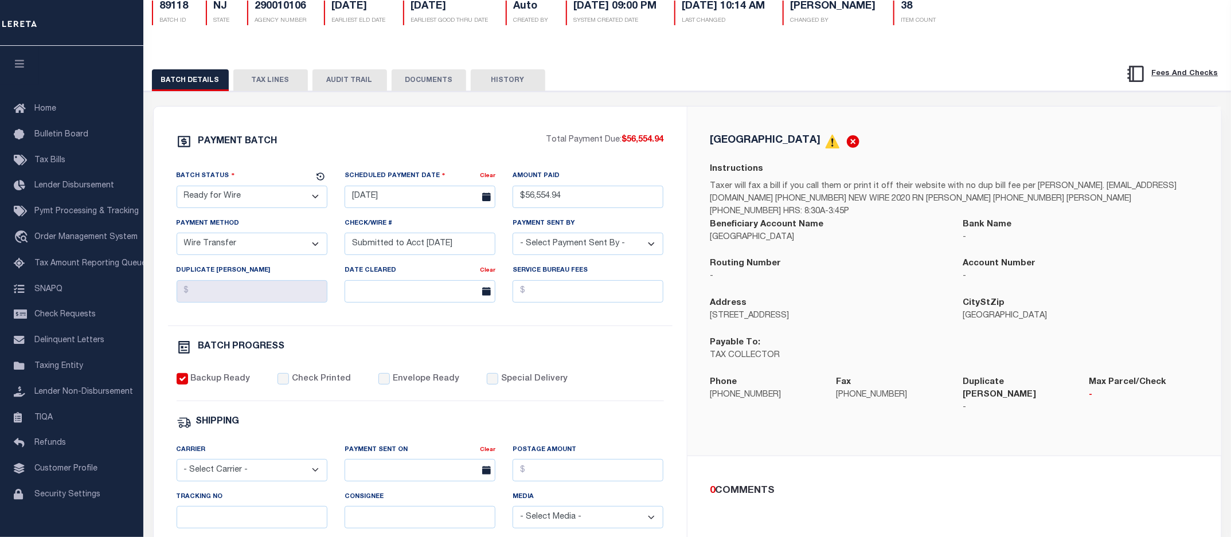
scroll to position [72, 0]
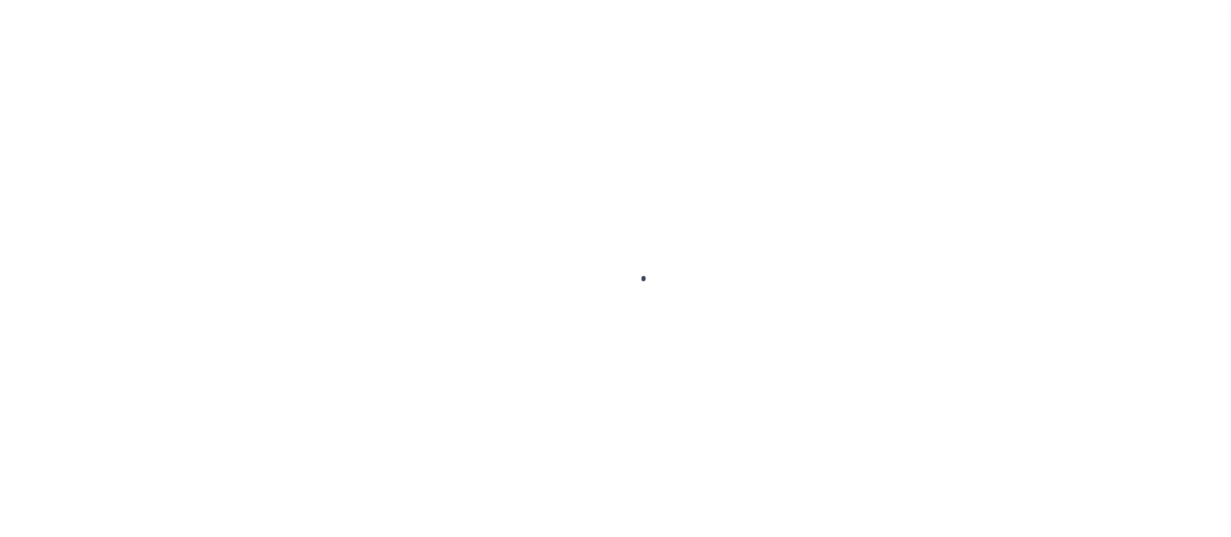
select select "RFW"
select select "TRA"
select select "[PERSON_NAME]"
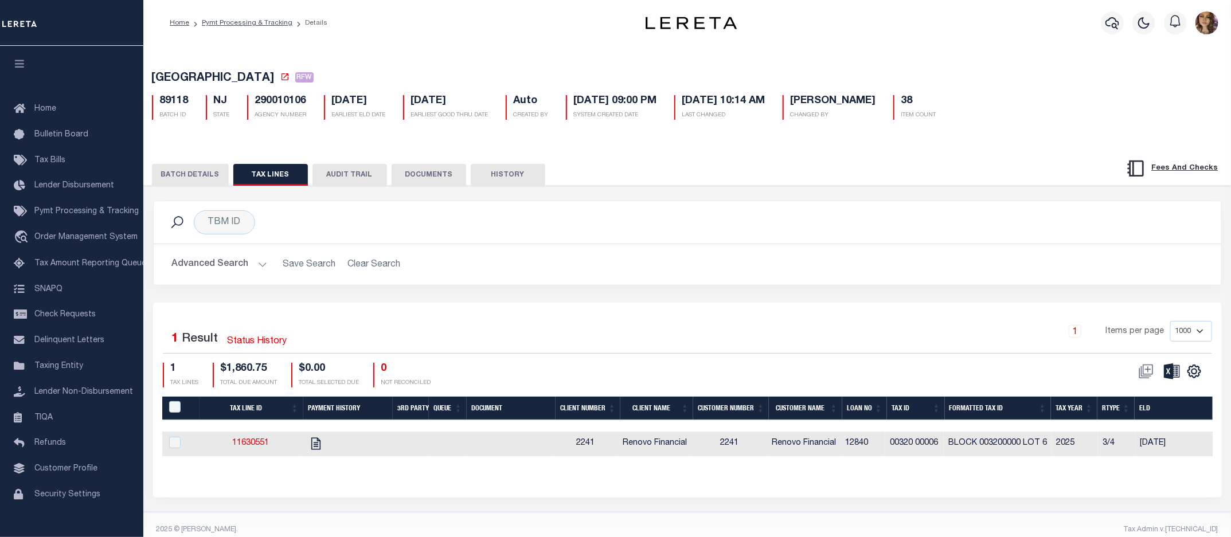
click at [186, 175] on button "BATCH DETAILS" at bounding box center [190, 175] width 77 height 22
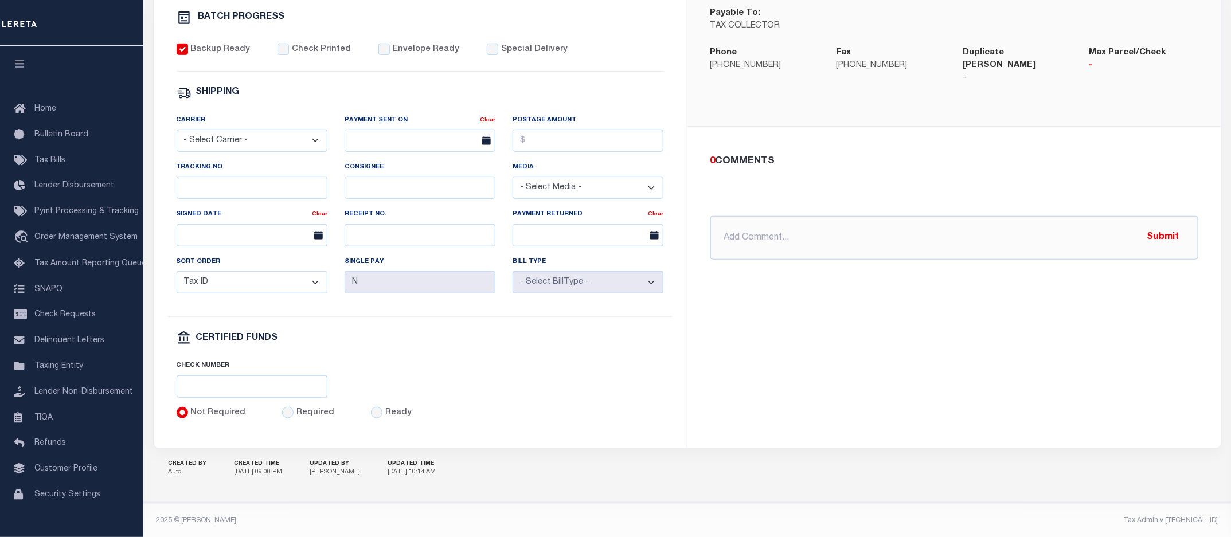
scroll to position [437, 0]
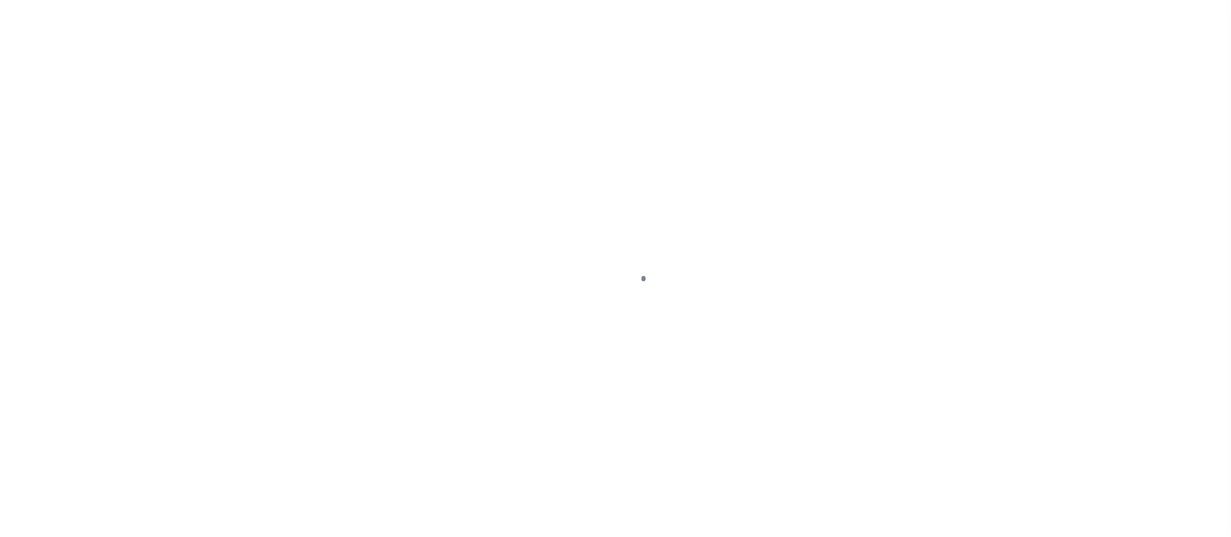
select select "DUE"
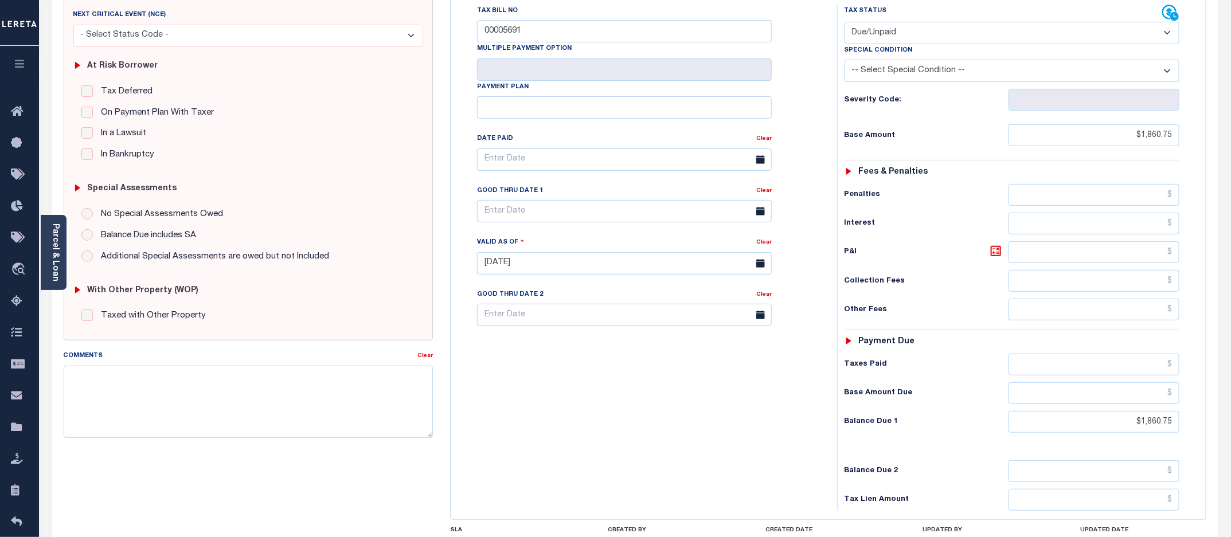
scroll to position [169, 0]
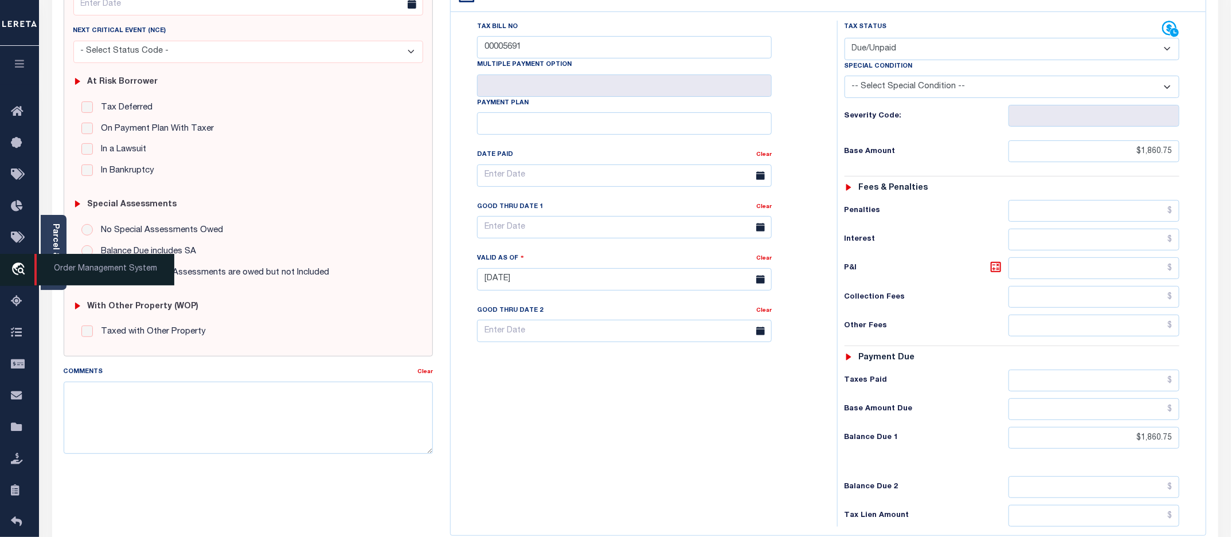
click at [100, 265] on span "Order Management System" at bounding box center [104, 270] width 140 height 32
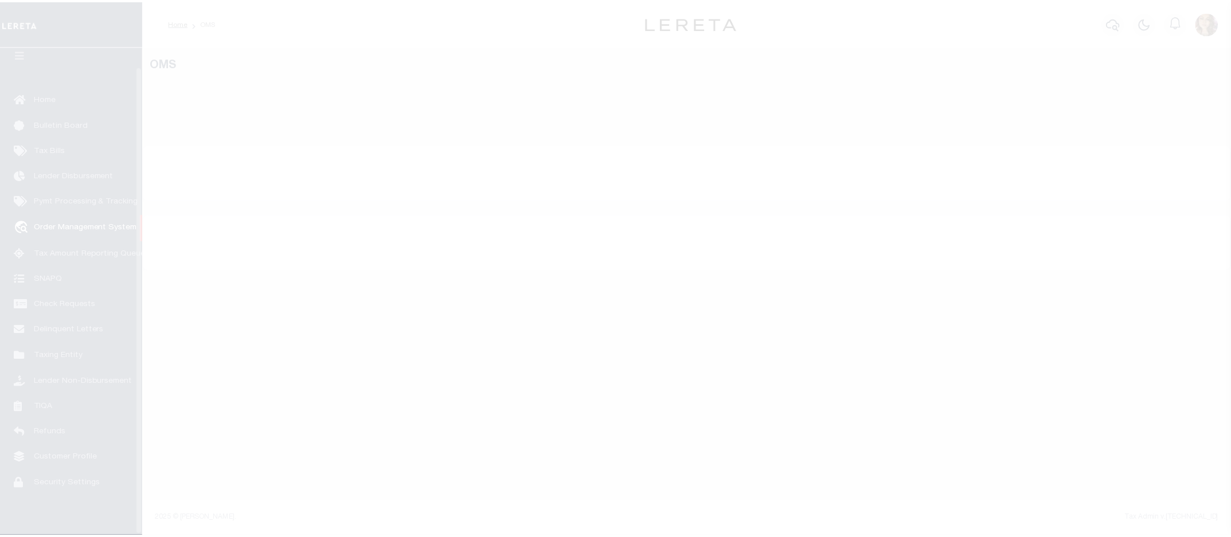
scroll to position [21, 0]
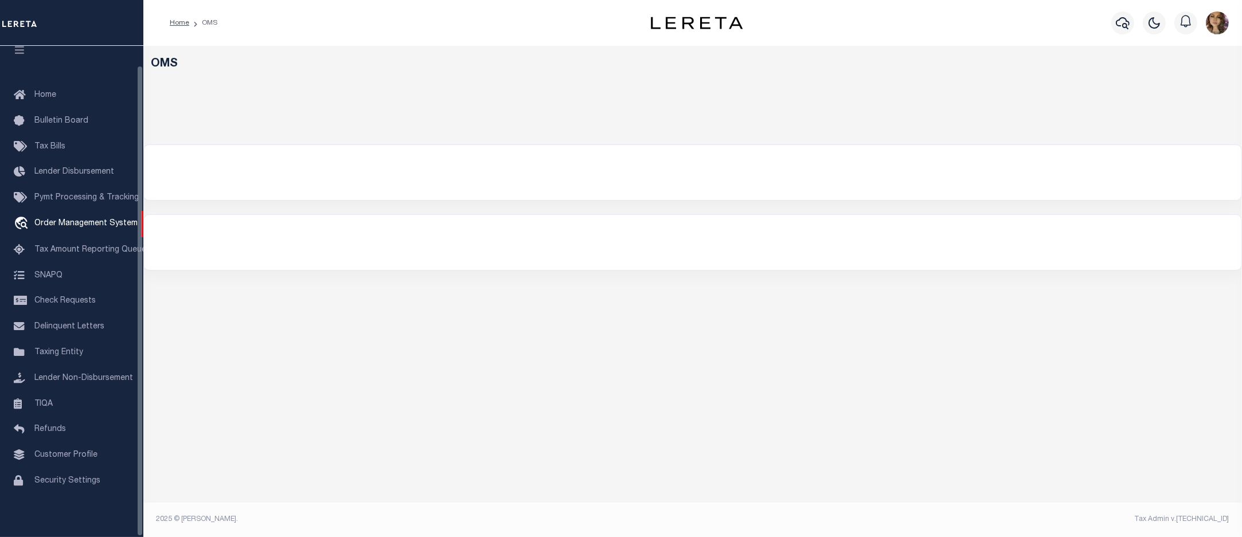
select select "200"
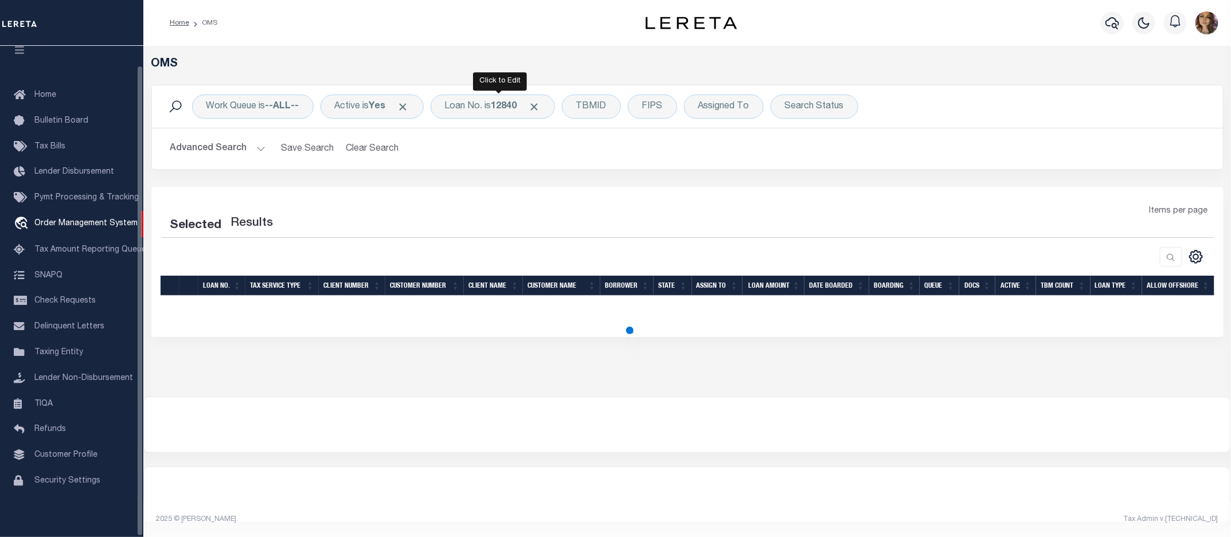
select select "200"
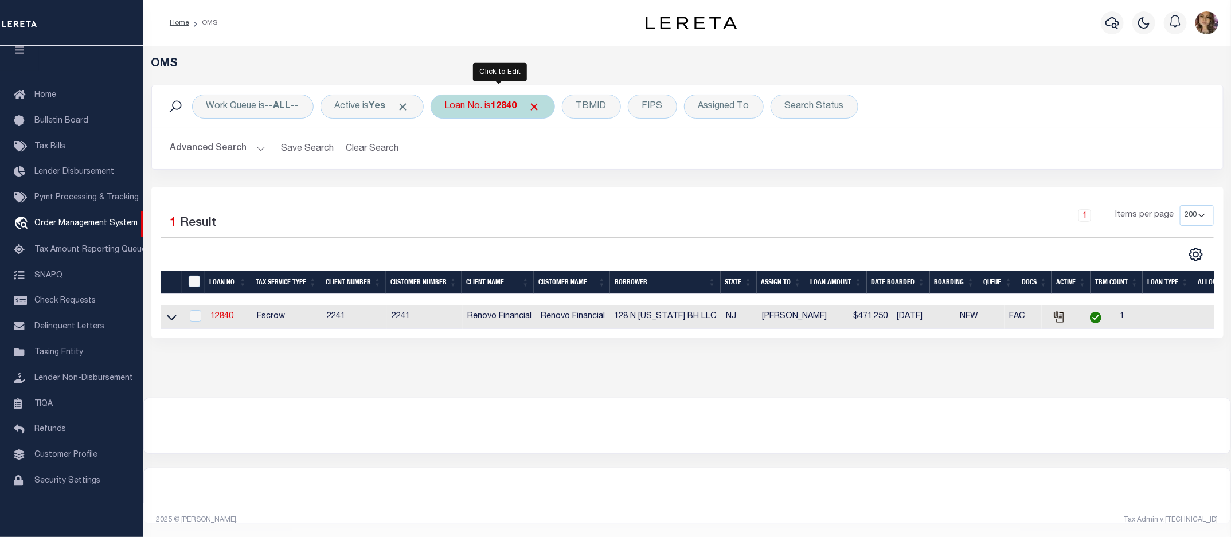
click at [491, 101] on div "Loan No. is 12840" at bounding box center [493, 107] width 124 height 24
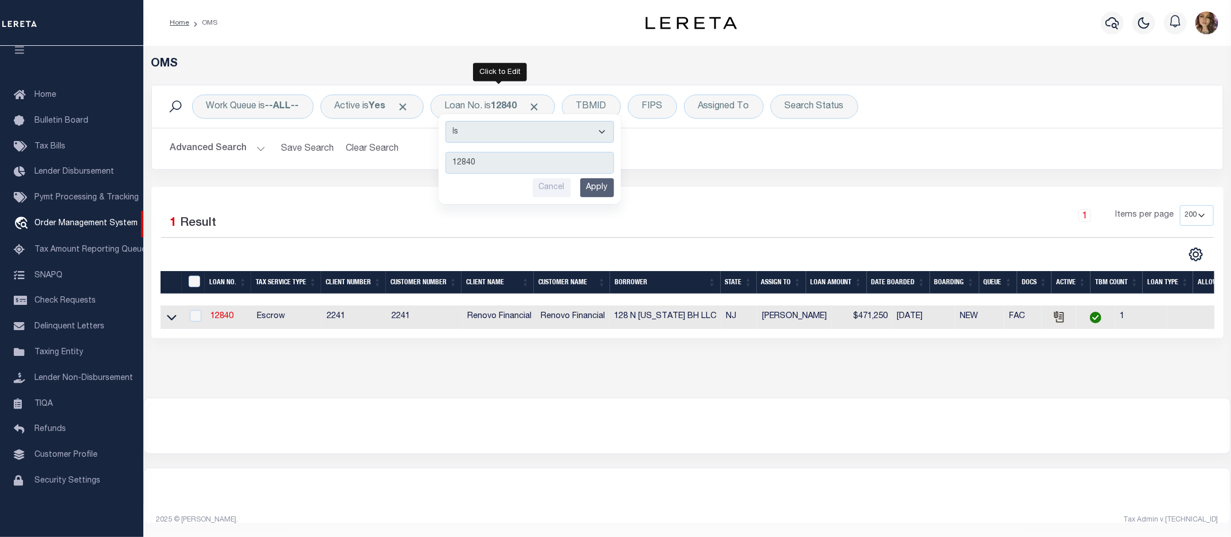
type input "1009974525"
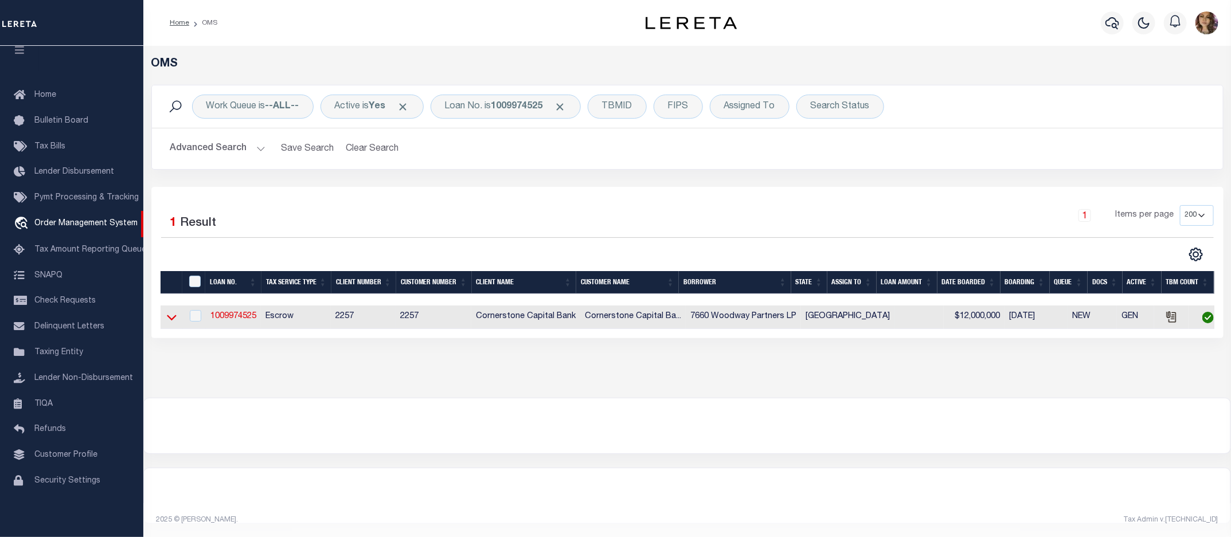
click at [169, 321] on icon at bounding box center [172, 318] width 10 height 6
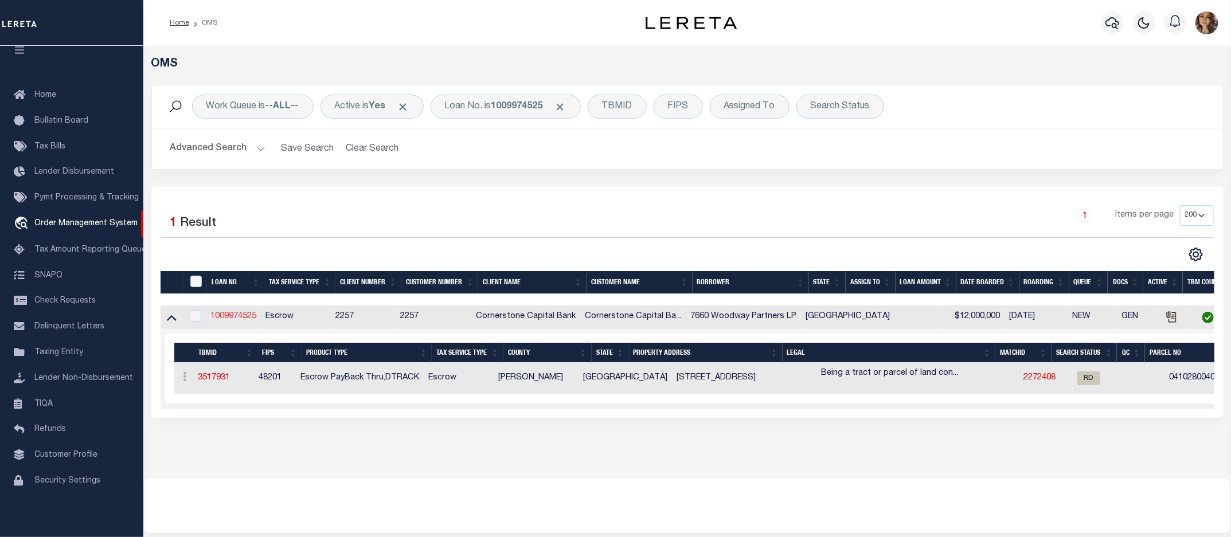
click at [242, 317] on link "1009974525" at bounding box center [233, 317] width 46 height 8
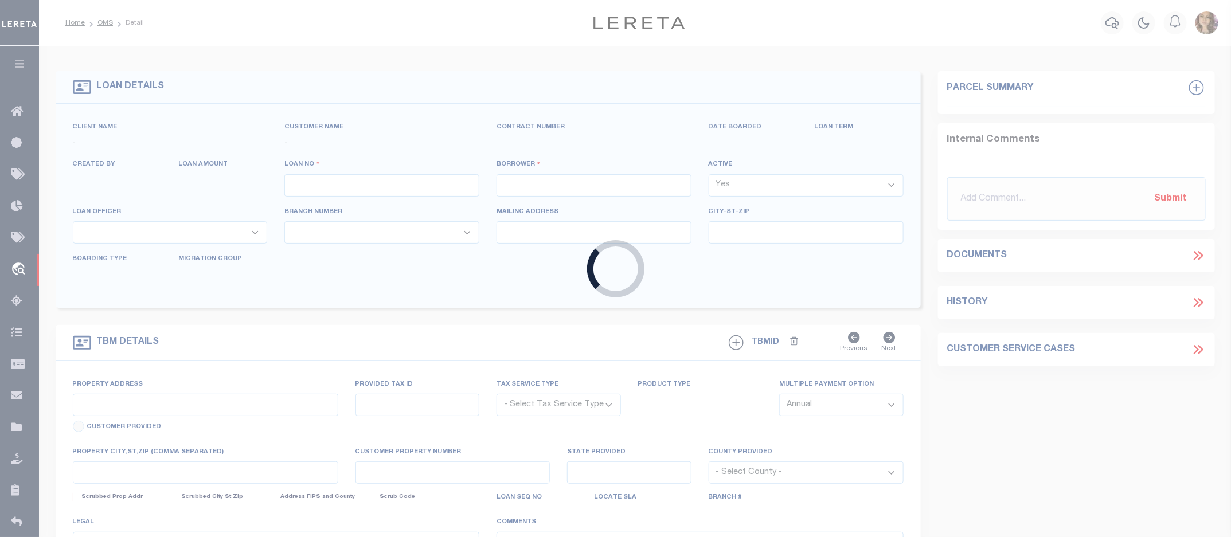
type input "1009974525"
type input "7660 Woodway Partners LP"
select select
type input "12777 JONES RD STE 112"
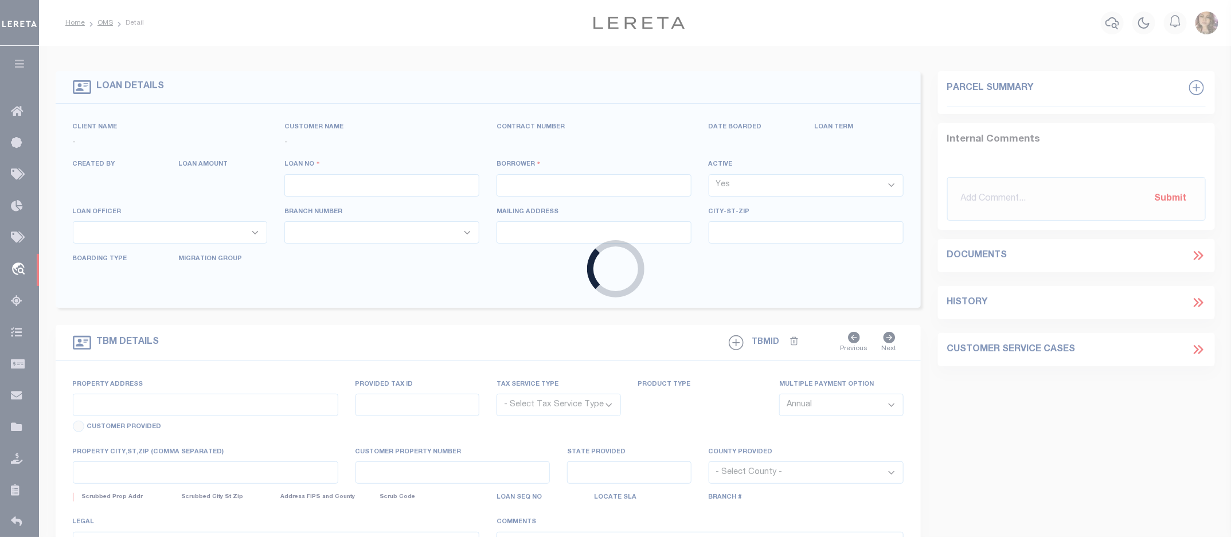
type input "HOUSTON TX 77070-4624"
type input "09/23/2025"
select select "20"
select select "Escrow"
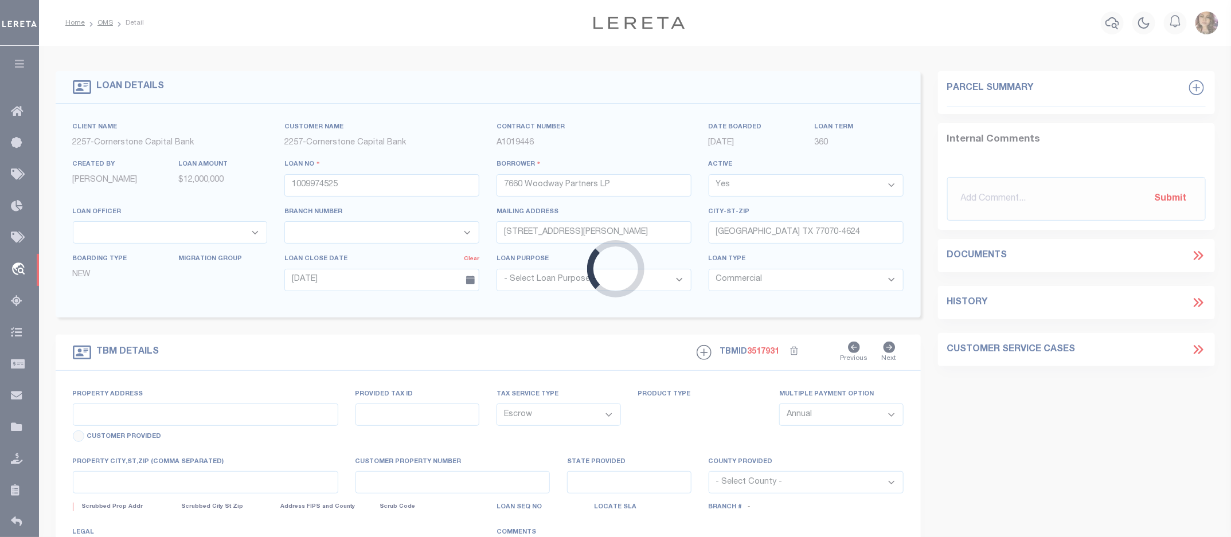
type input "7660 WOODWAY DR"
select select
type input "HOUSTON TX 77063-1533"
type input "TX"
select select
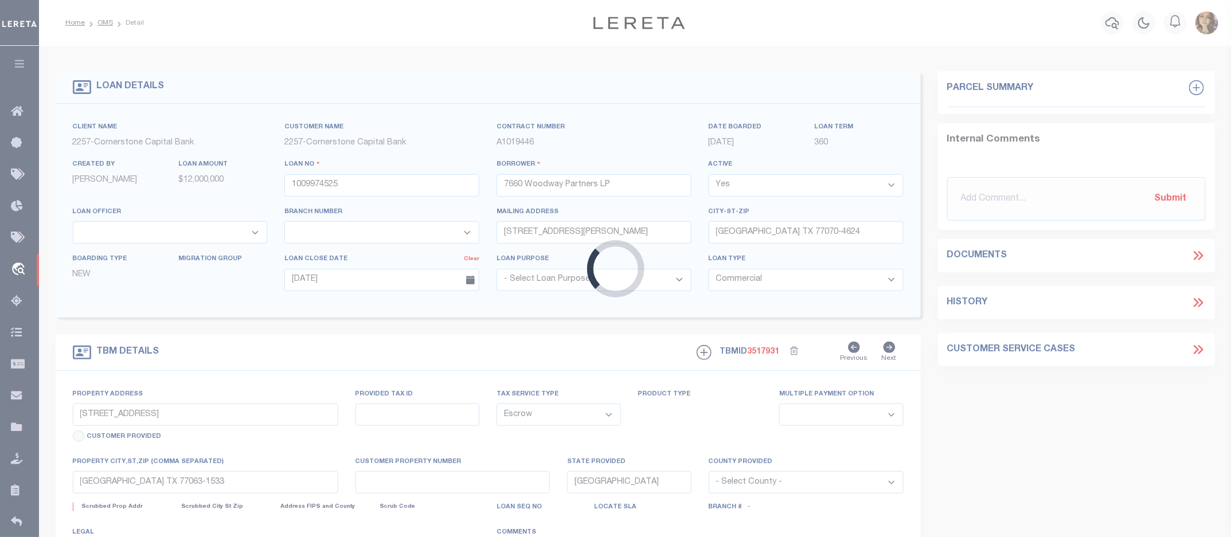
type textarea "Being a tract or parcel of land containing 1.691 acres of land or 73,645 square…"
select select "64490"
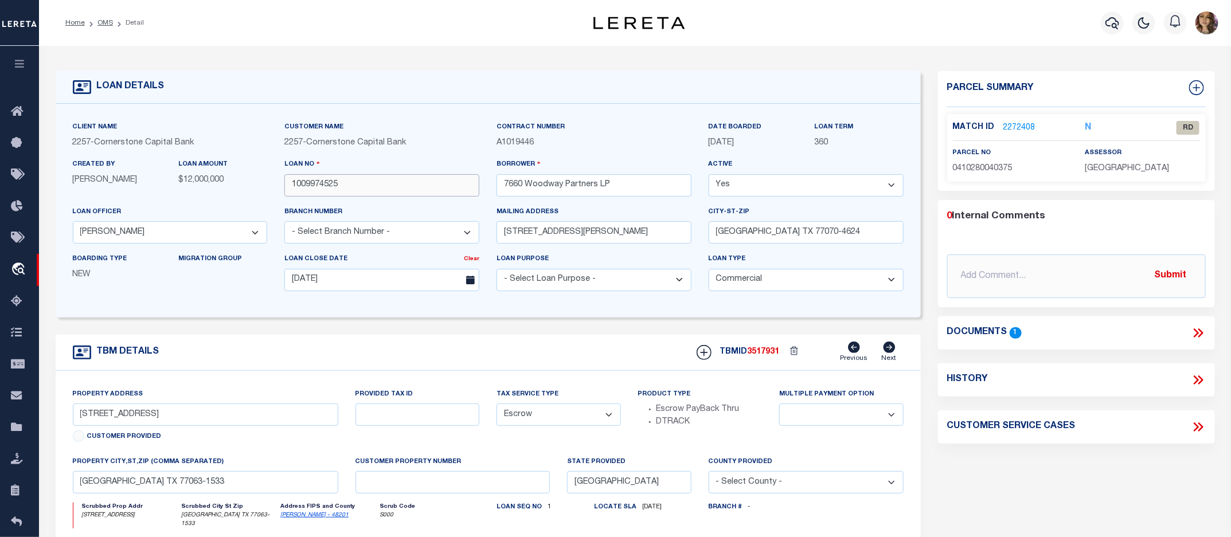
click at [369, 188] on input "1009974525" at bounding box center [381, 185] width 195 height 22
click at [1033, 280] on input "text" at bounding box center [1076, 277] width 259 height 44
click at [1007, 275] on input "text" at bounding box center [1076, 277] width 259 height 44
click at [705, 318] on div "Client Name 2257 - Cornerstone Capital Bank Customer Name 2257 - Cornerstone Ca…" at bounding box center [488, 211] width 865 height 214
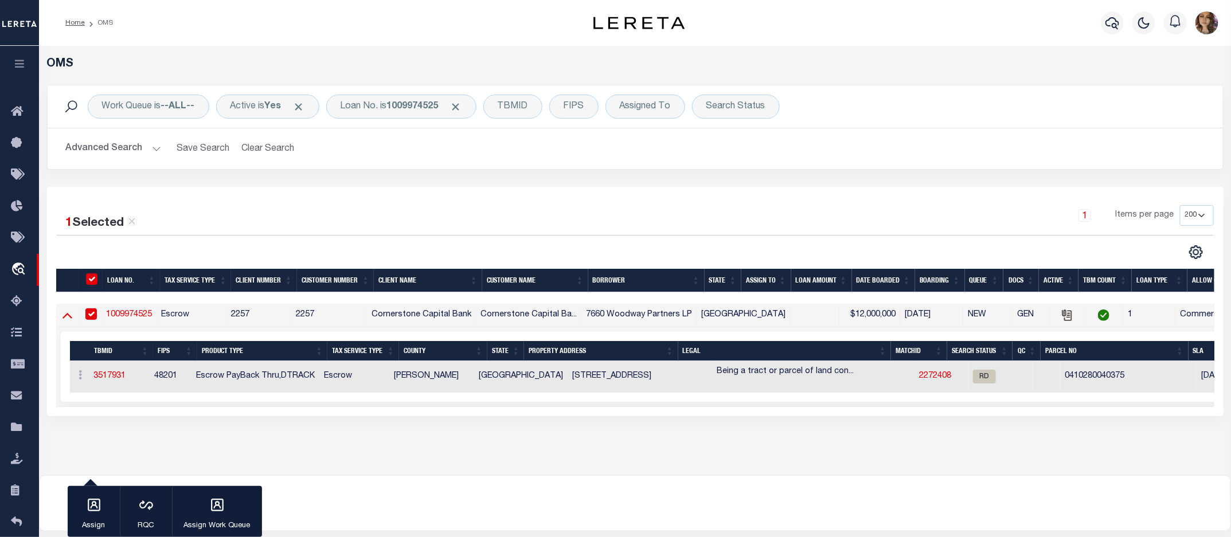
click at [65, 317] on icon at bounding box center [68, 315] width 10 height 12
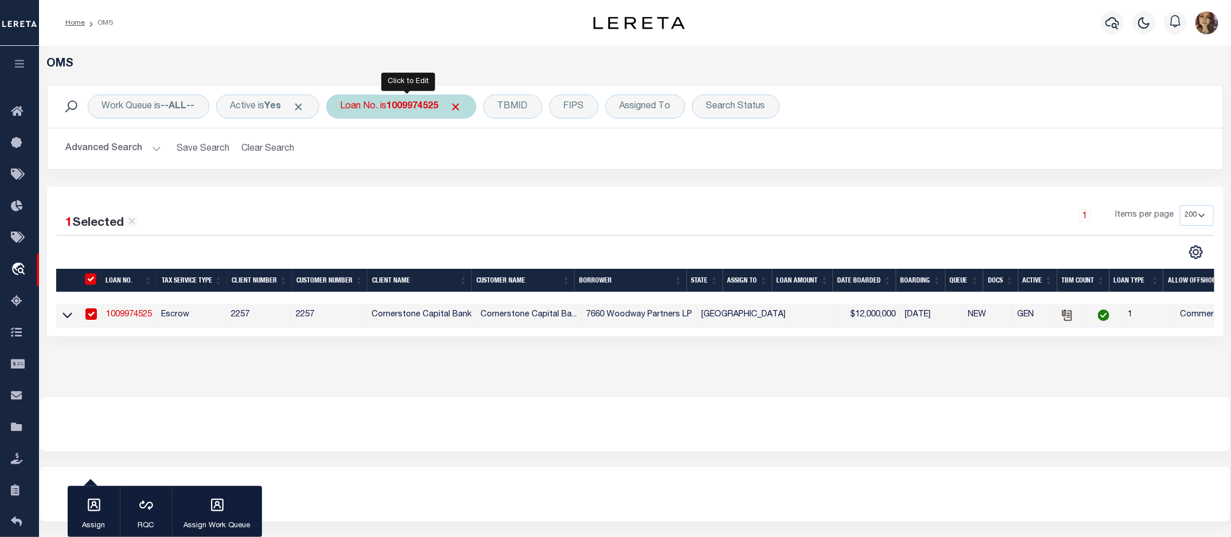
click at [412, 107] on b "1009974525" at bounding box center [413, 106] width 52 height 9
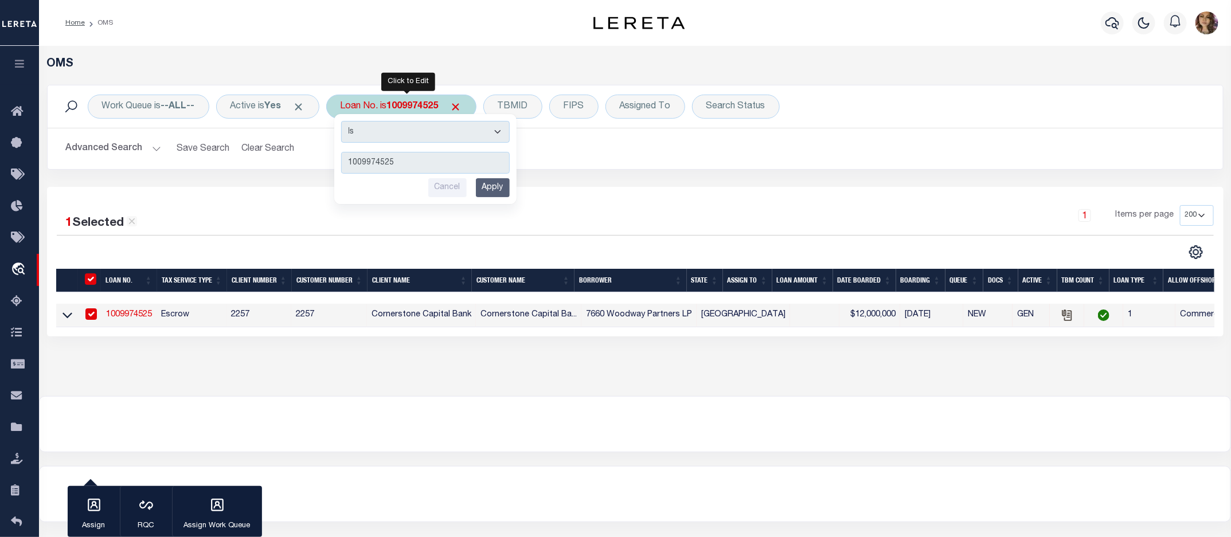
click at [500, 185] on input "Apply" at bounding box center [493, 187] width 34 height 19
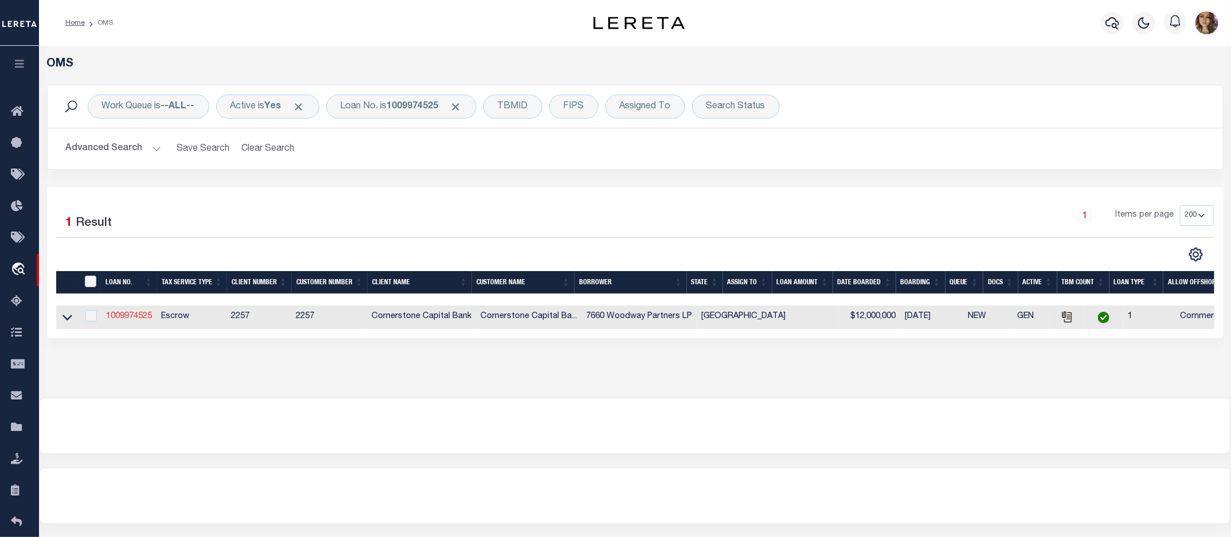
click at [133, 320] on link "1009974525" at bounding box center [129, 317] width 46 height 8
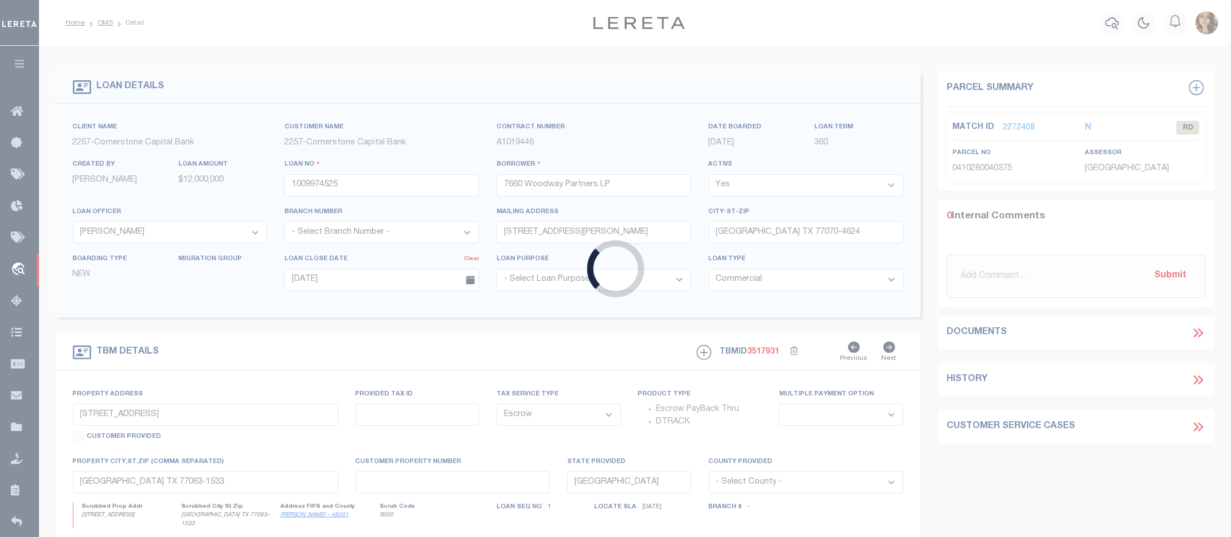
select select
select select "64490"
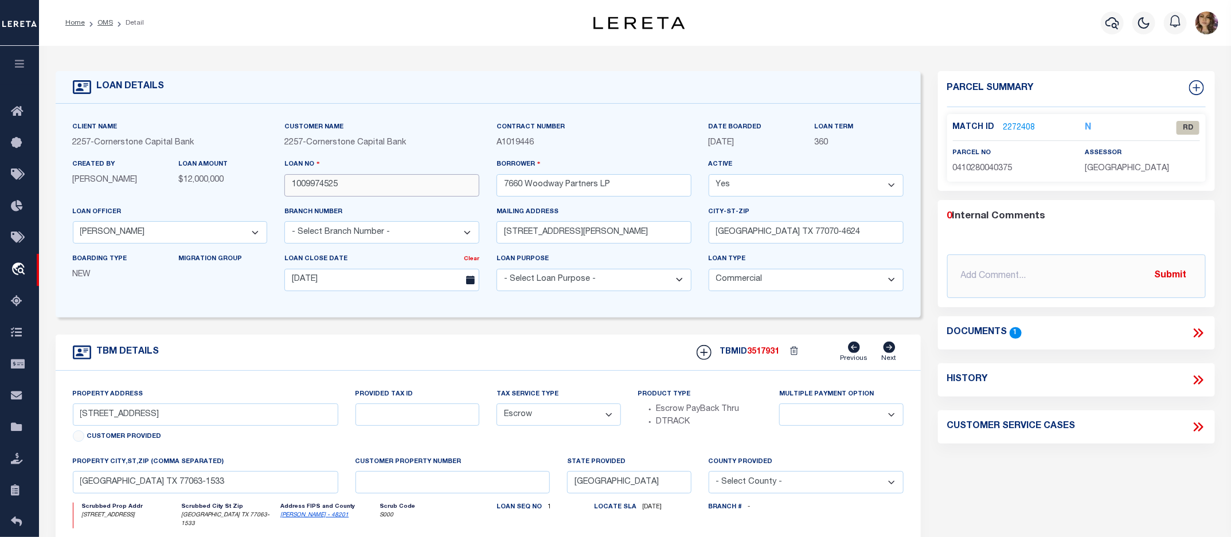
drag, startPoint x: 413, startPoint y: 193, endPoint x: 256, endPoint y: 191, distance: 157.7
click at [255, 187] on div "Client Name 2257 - Cornerstone Capital Bank Customer Name 2257 - Cornerstone Ca…" at bounding box center [488, 211] width 848 height 180
paste input "400103729"
type input "400103729"
click at [473, 313] on div "Client Name 2257 - Cornerstone Capital Bank Customer Name 2257 - Cornerstone Ca…" at bounding box center [488, 211] width 865 height 214
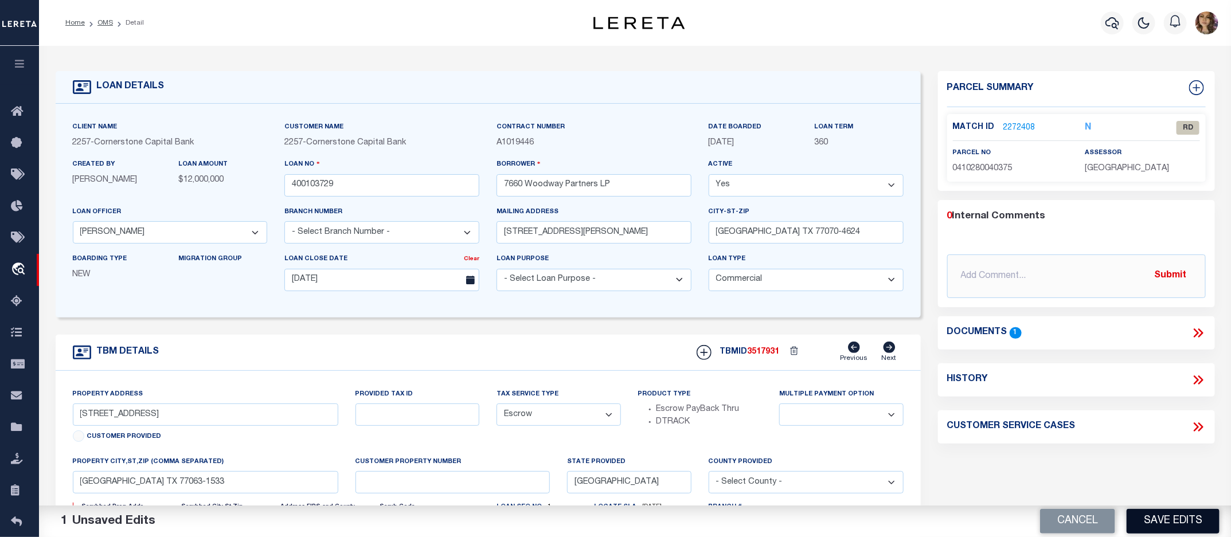
click at [1165, 523] on button "Save Edits" at bounding box center [1173, 521] width 93 height 25
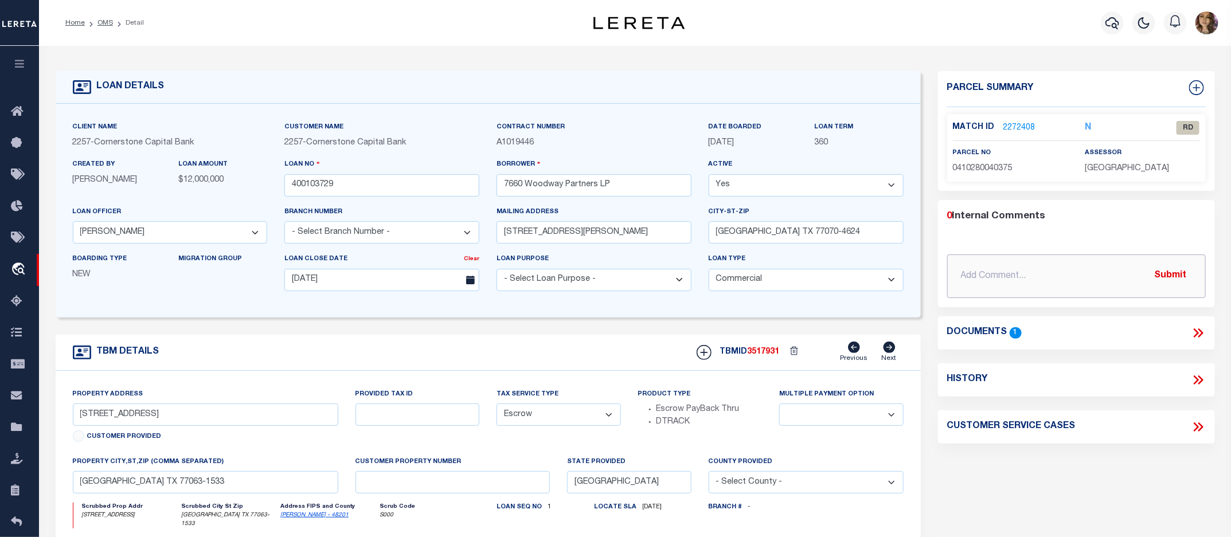
click at [1019, 274] on input "text" at bounding box center [1076, 277] width 259 height 44
click at [982, 268] on input "text" at bounding box center [1076, 277] width 259 height 44
click at [988, 266] on input "text" at bounding box center [1076, 277] width 259 height 44
paste input "400103729"
type input "400103729"
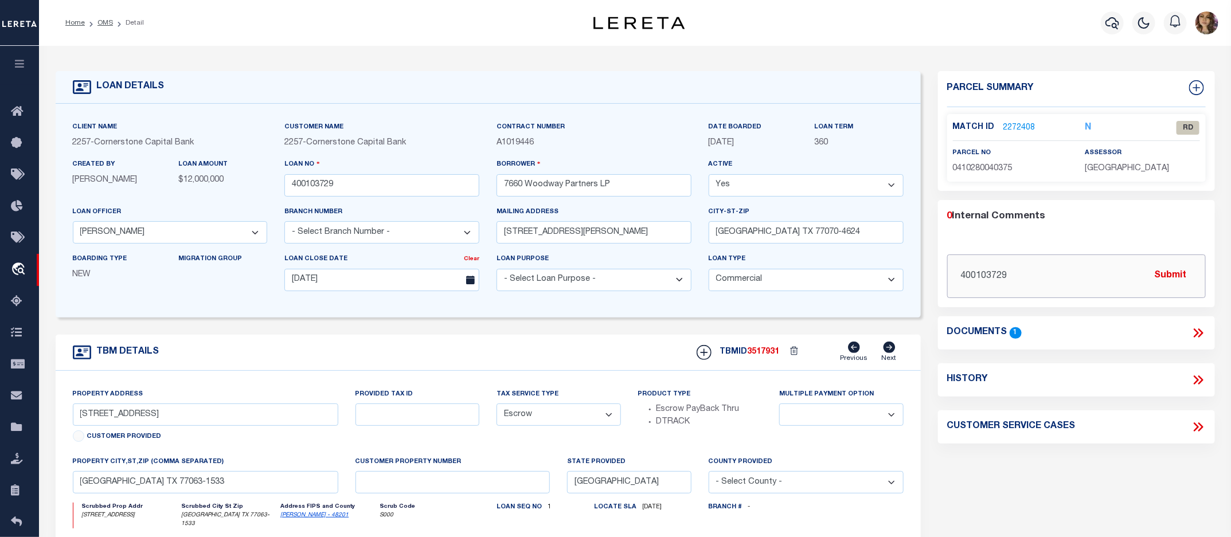
drag, startPoint x: 1012, startPoint y: 271, endPoint x: 875, endPoint y: 290, distance: 138.3
click at [875, 290] on div "LOAN DETAILS Client Name 2257 - Cornerstone Capital Bank" at bounding box center [635, 381] width 1177 height 649
click at [993, 263] on input "text" at bounding box center [1076, 277] width 259 height 44
paste input "CS: Per E Carillo update loan from 1009974525 to 400103729. MM 9/30/25"
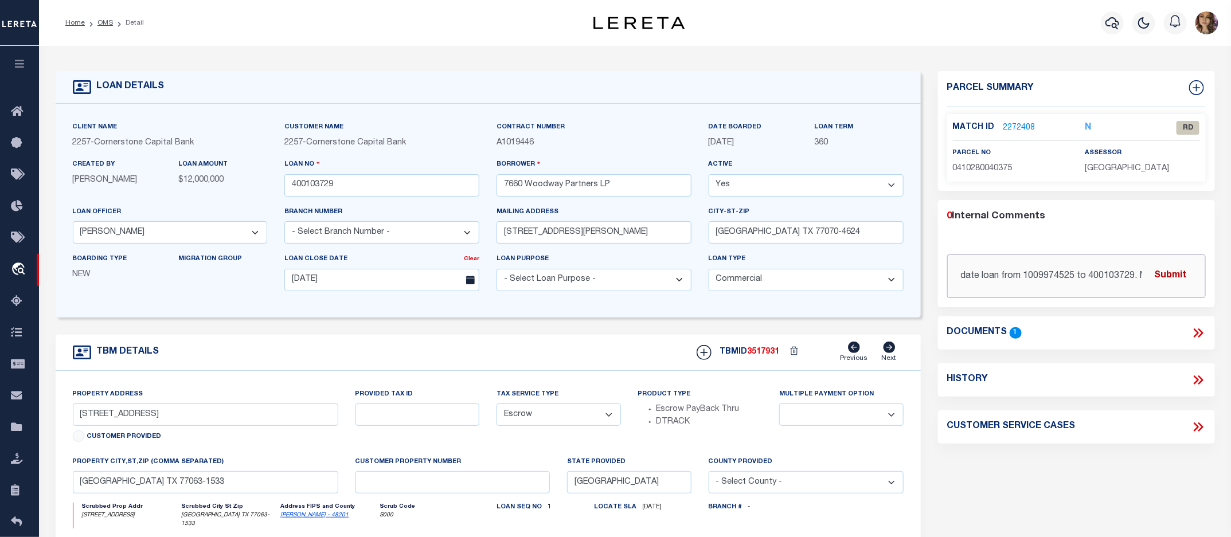
type input "CS: Per E Carillo update loan from 1009974525 to 400103729. MM 9/30/25"
click at [1177, 276] on button "Submit" at bounding box center [1171, 276] width 47 height 24
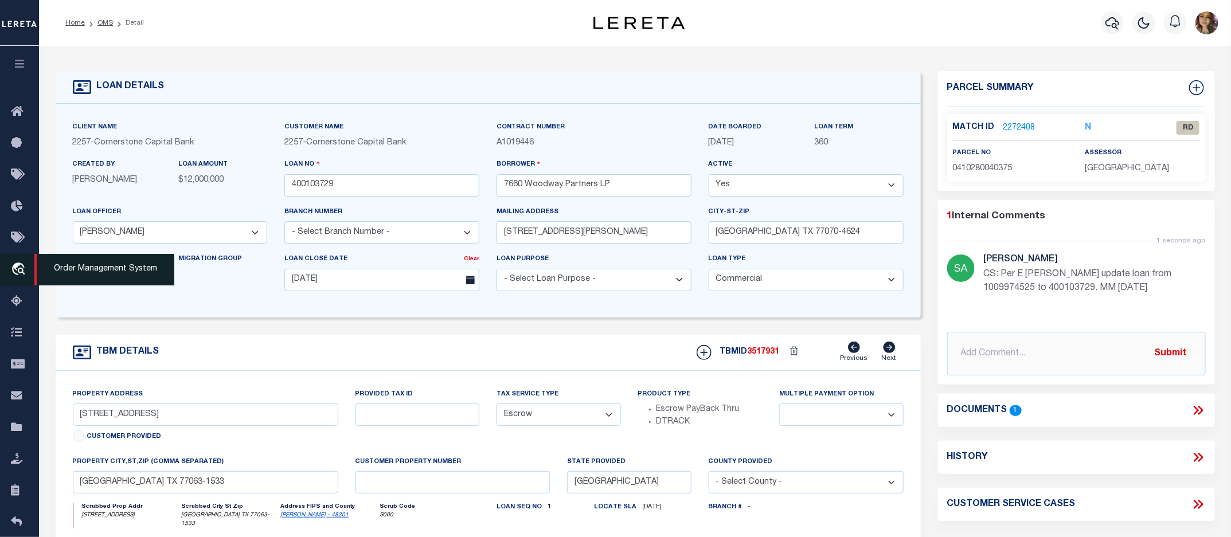
click at [79, 268] on span "Order Management System" at bounding box center [104, 270] width 140 height 32
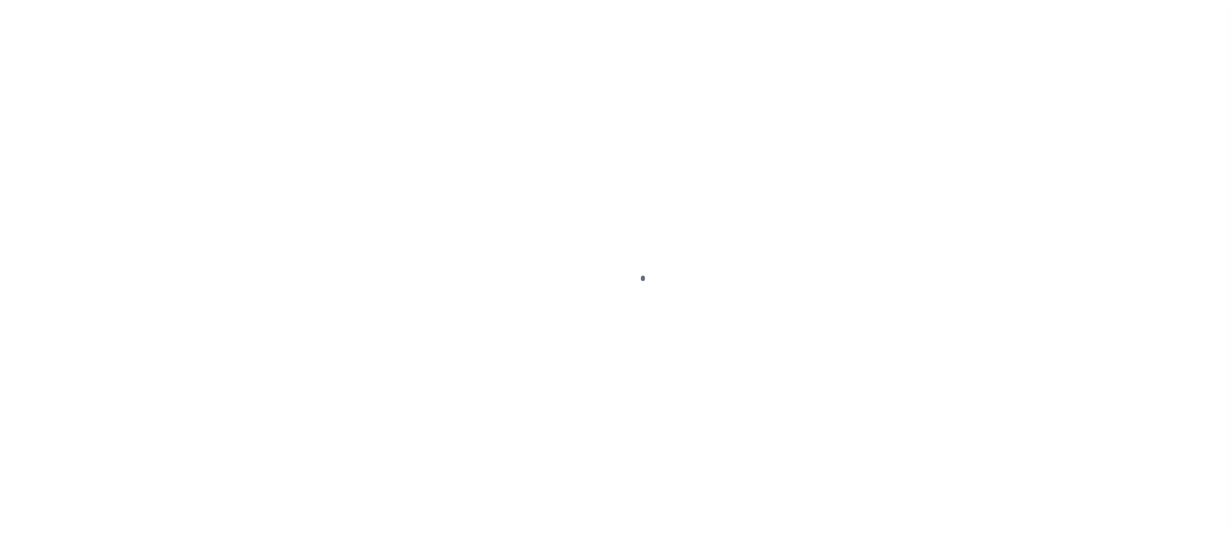
scroll to position [21, 0]
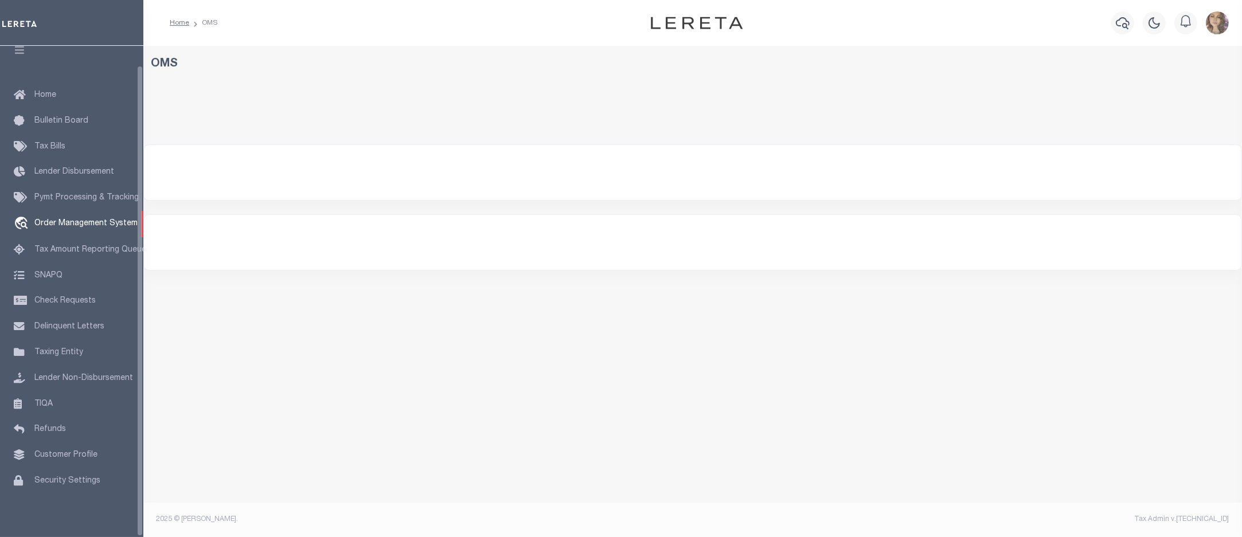
select select "200"
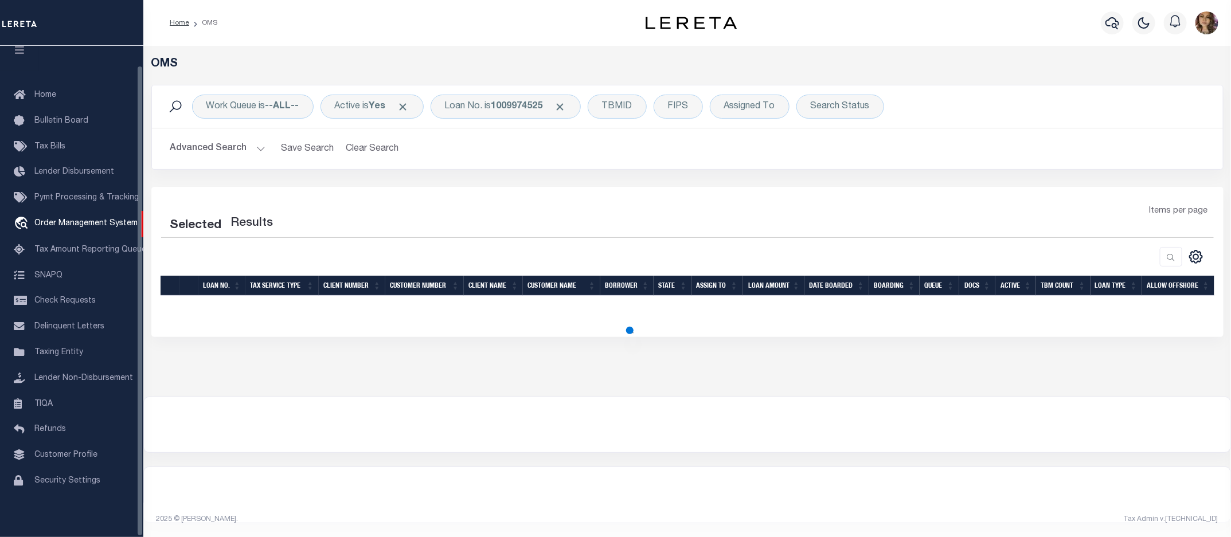
select select "200"
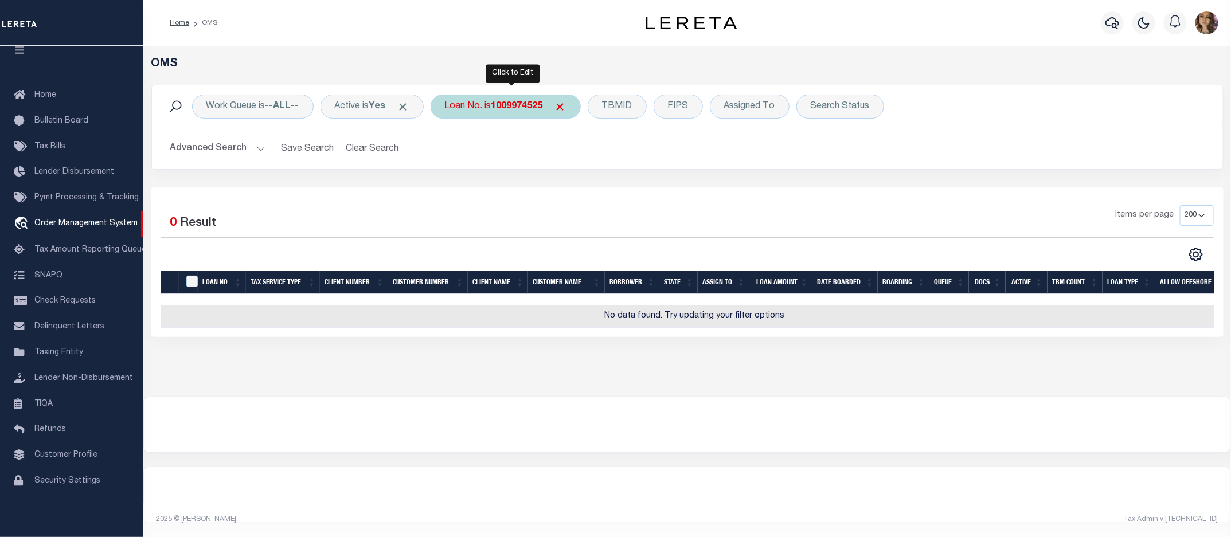
click at [505, 110] on b "1009974525" at bounding box center [517, 106] width 52 height 9
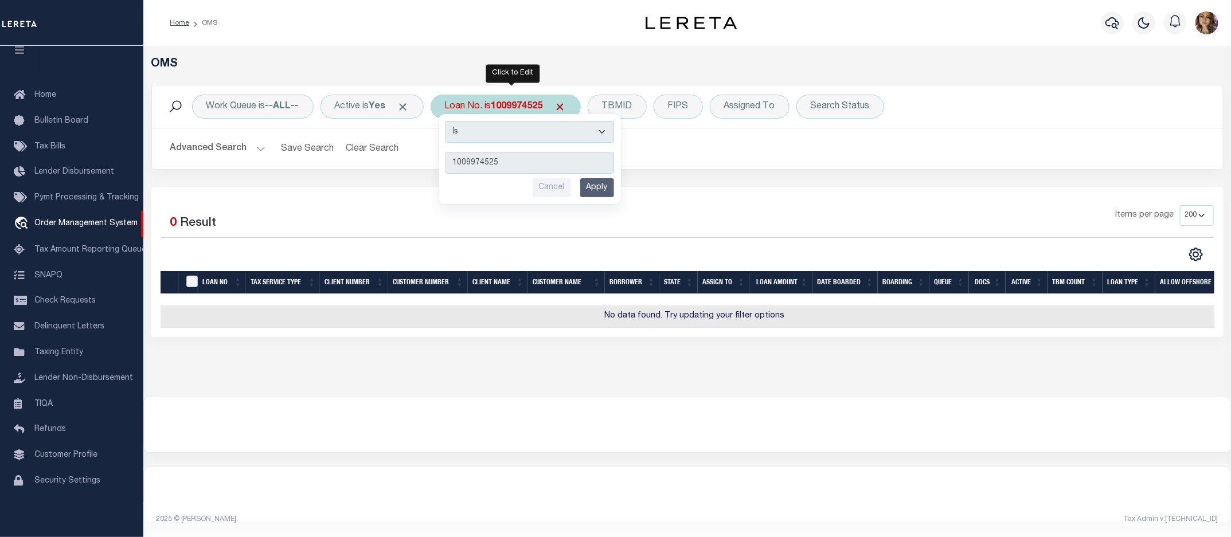
type input "118906"
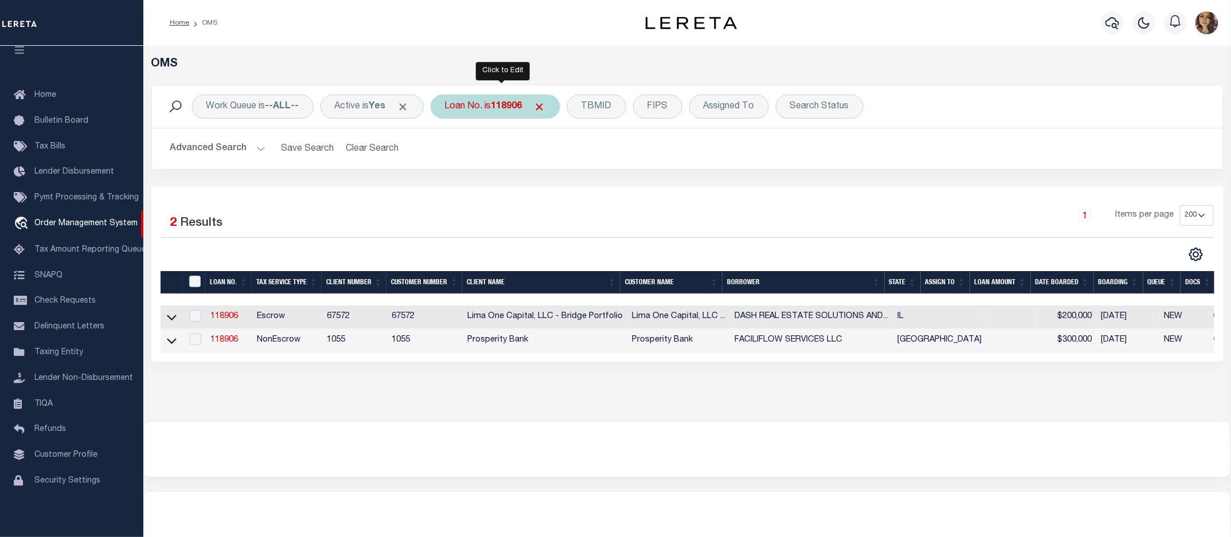
click at [487, 109] on div "Loan No. is 118906" at bounding box center [496, 107] width 130 height 24
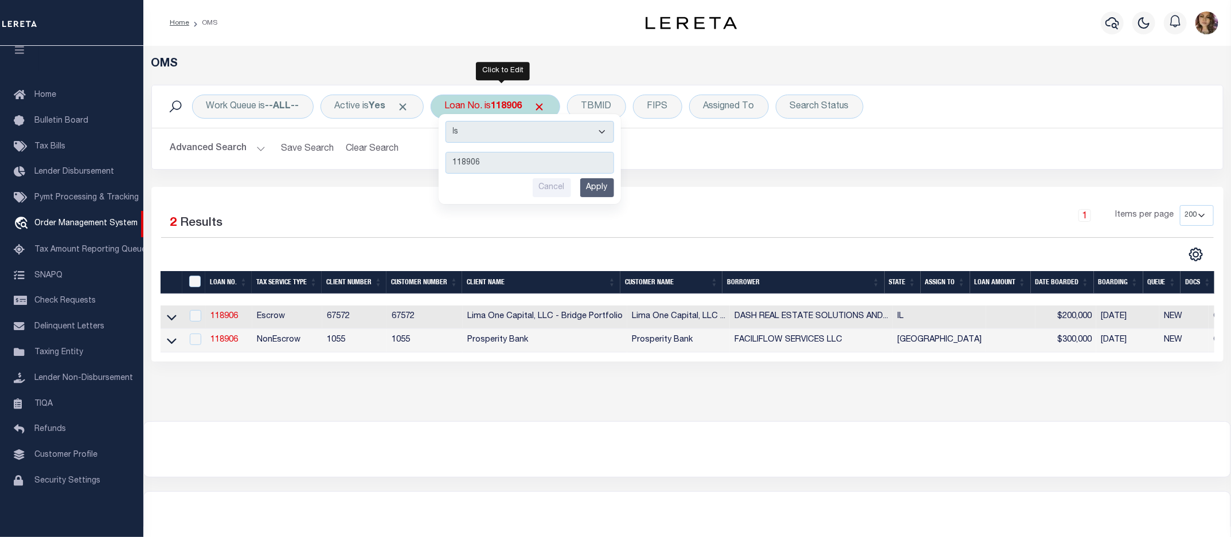
click at [498, 108] on div "Loan No. is 118906 Is Contains 118906 Cancel Apply" at bounding box center [496, 107] width 130 height 24
click at [505, 165] on input "118906" at bounding box center [530, 163] width 169 height 22
drag, startPoint x: 505, startPoint y: 165, endPoint x: 472, endPoint y: 165, distance: 32.7
click at [482, 165] on input "118906" at bounding box center [530, 163] width 169 height 22
type input "6988"
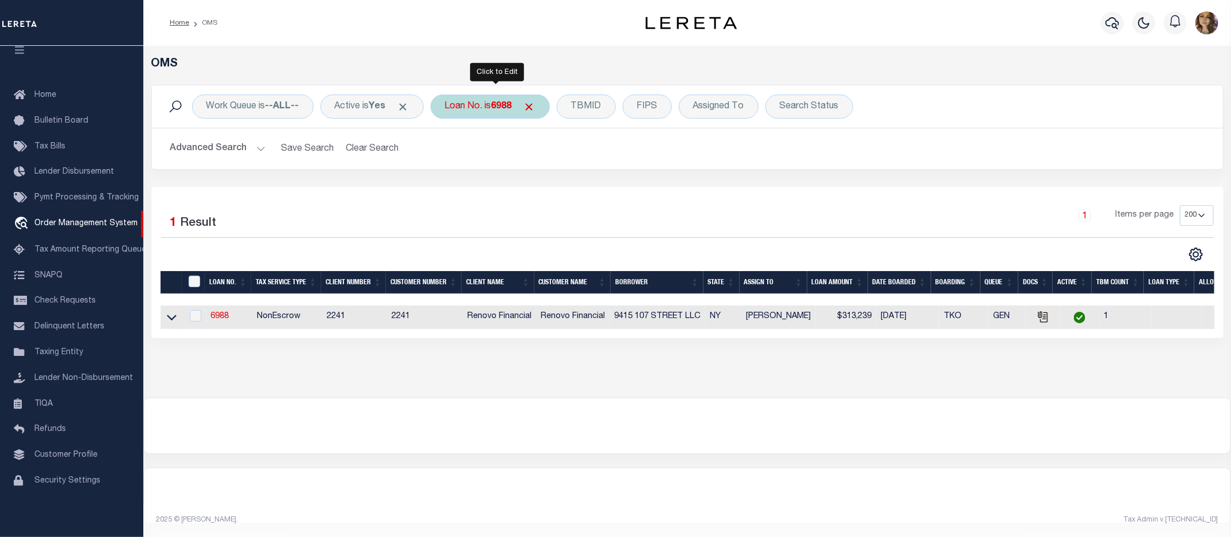
click at [489, 105] on div "Loan No. is 6988" at bounding box center [490, 107] width 119 height 24
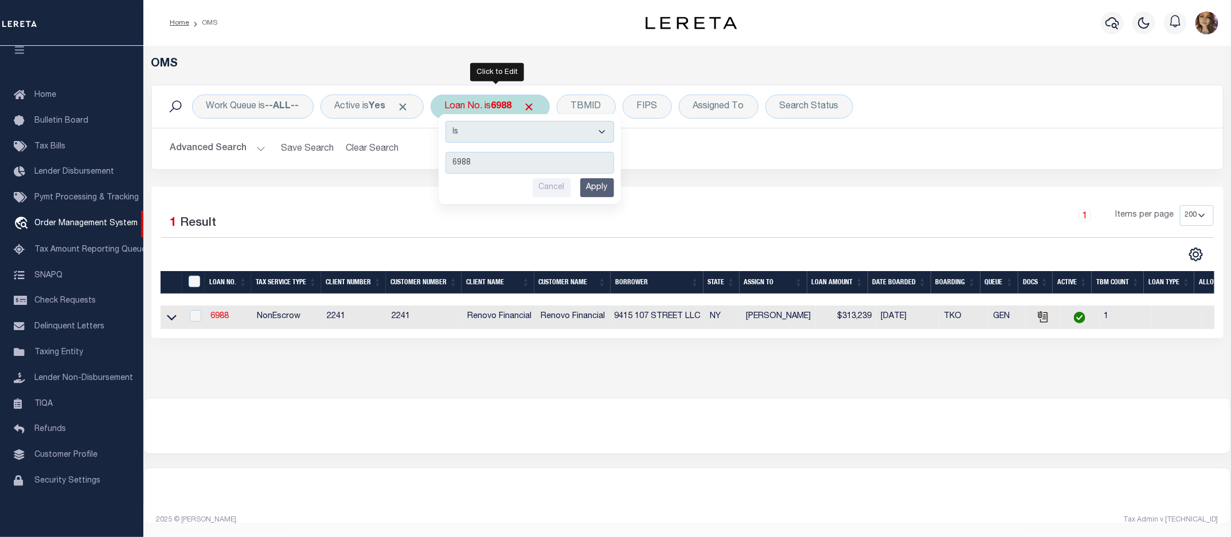
type input "90000127"
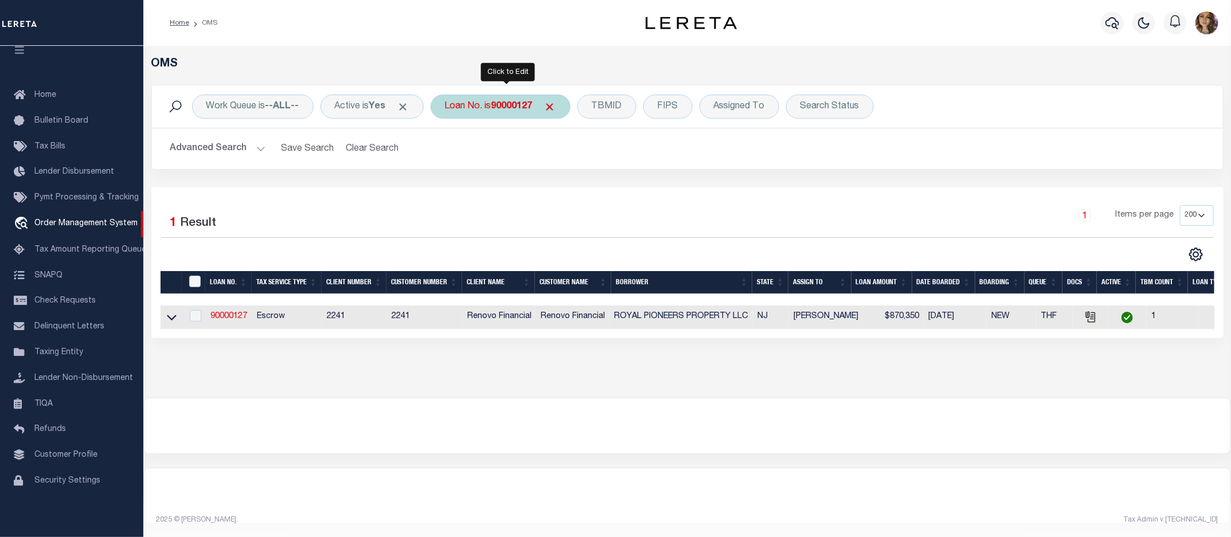
click at [498, 107] on div "Loan No. is 90000127" at bounding box center [501, 107] width 140 height 24
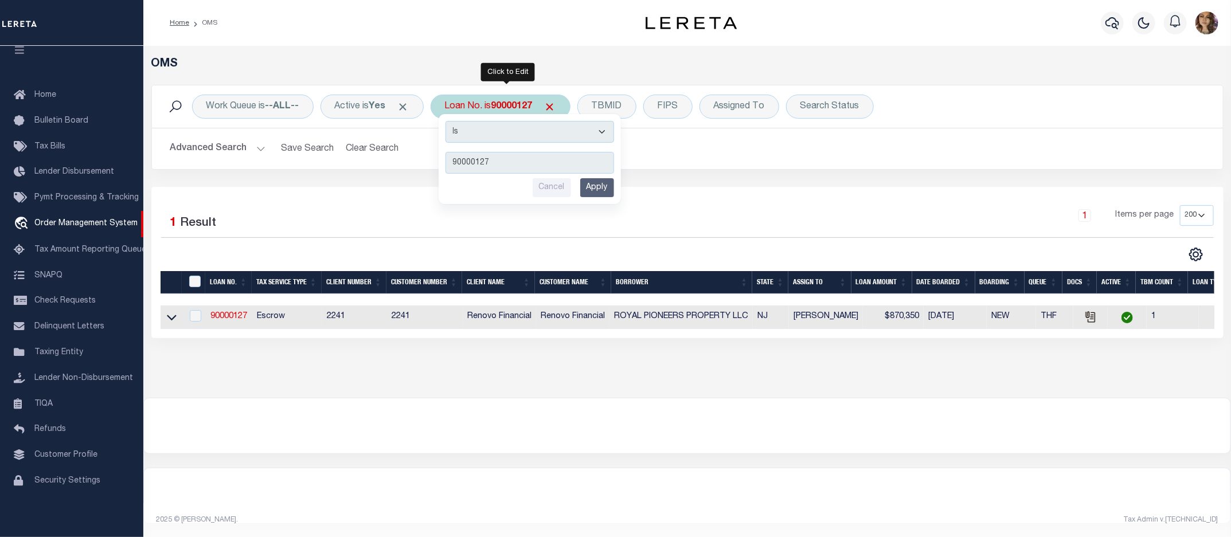
type input "11703365"
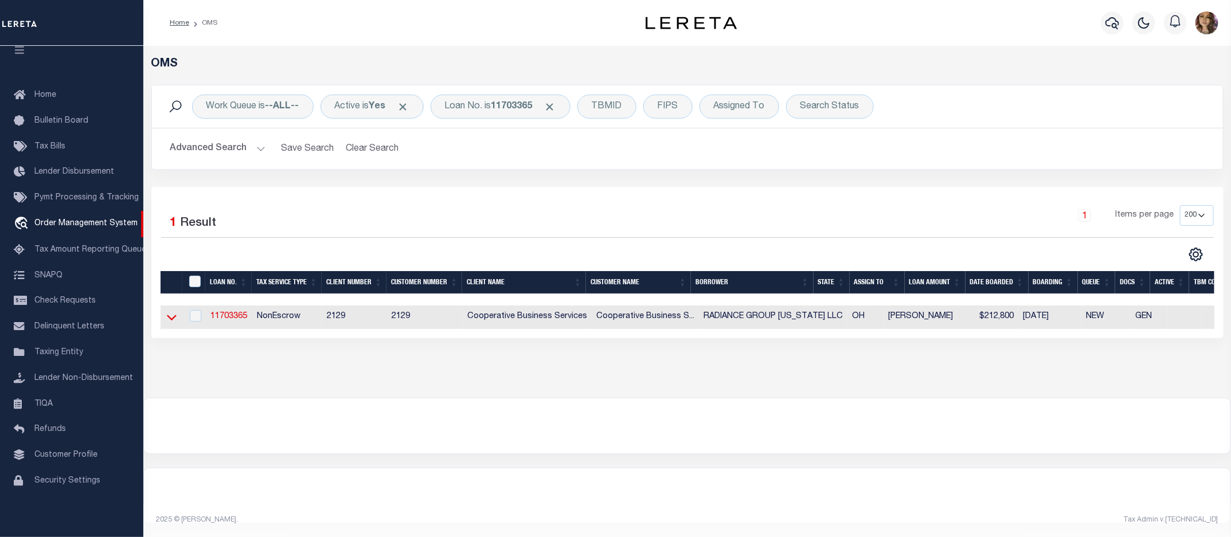
click at [173, 316] on icon at bounding box center [172, 317] width 10 height 12
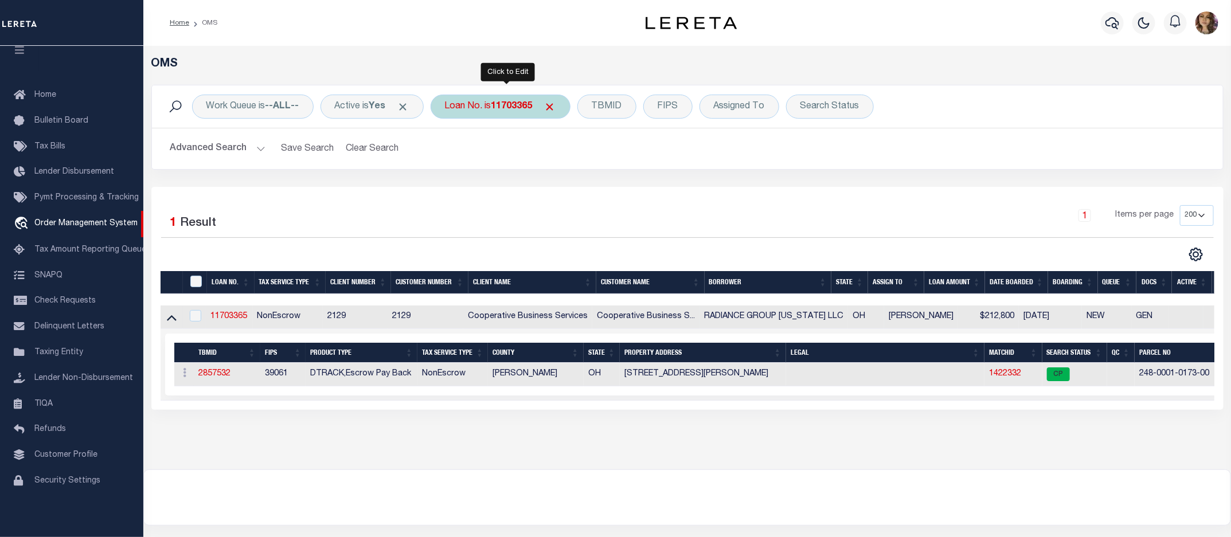
click at [492, 107] on div "Loan No. is 11703365" at bounding box center [501, 107] width 140 height 24
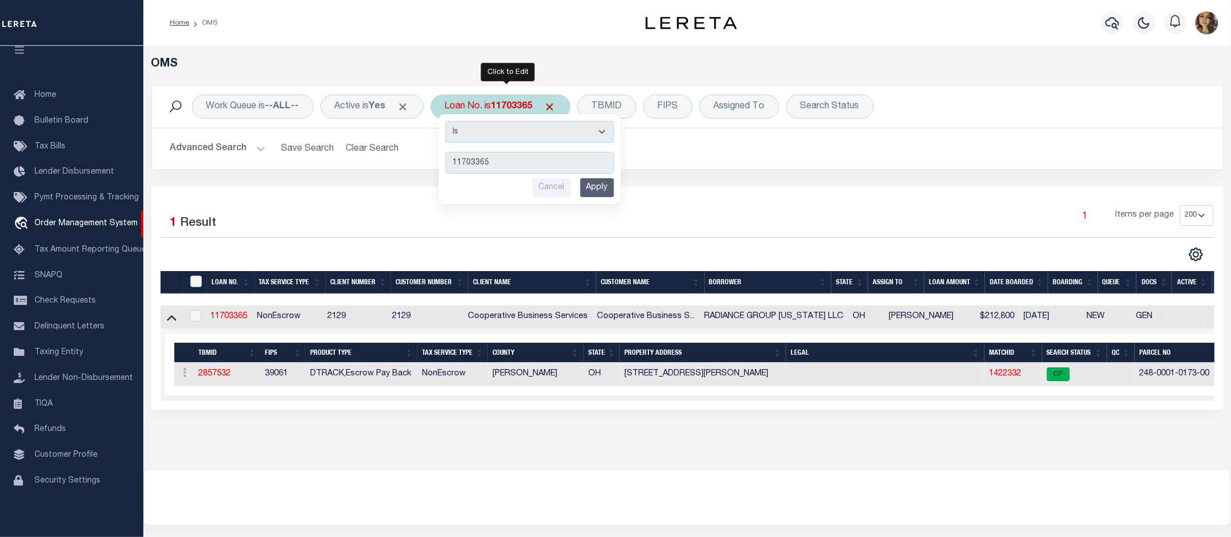
type input "121925"
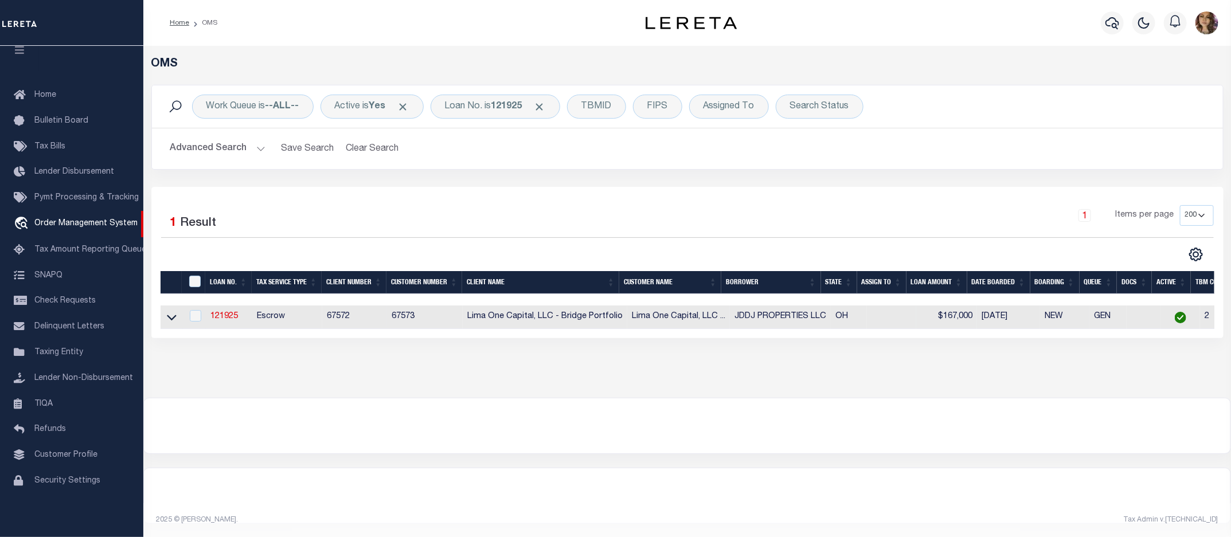
drag, startPoint x: 172, startPoint y: 320, endPoint x: 180, endPoint y: 327, distance: 10.5
click at [172, 320] on icon at bounding box center [172, 317] width 10 height 12
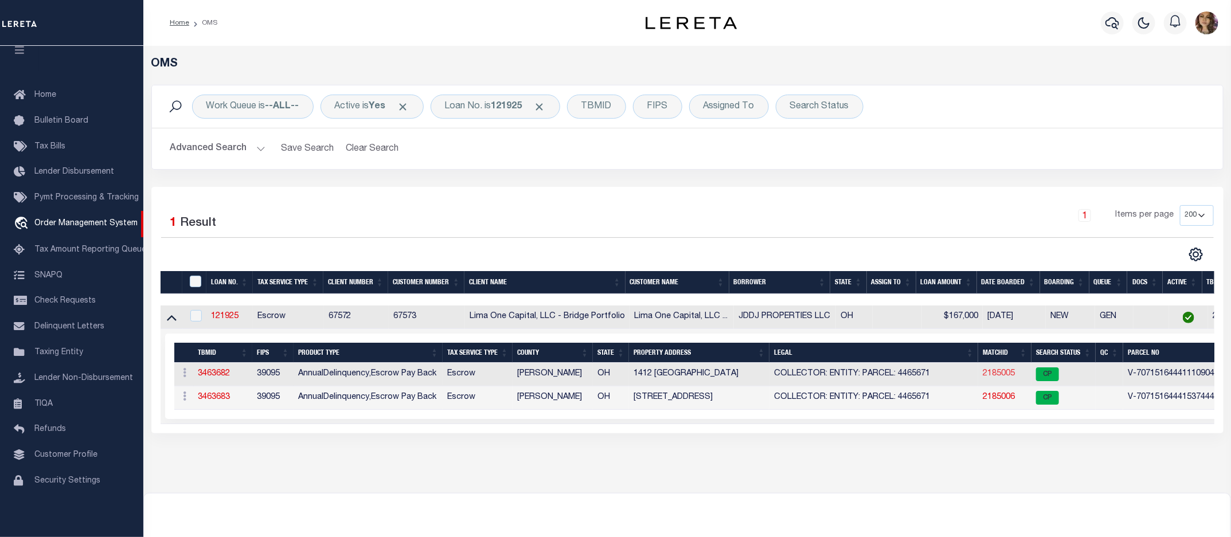
click at [996, 378] on link "2185005" at bounding box center [999, 374] width 32 height 8
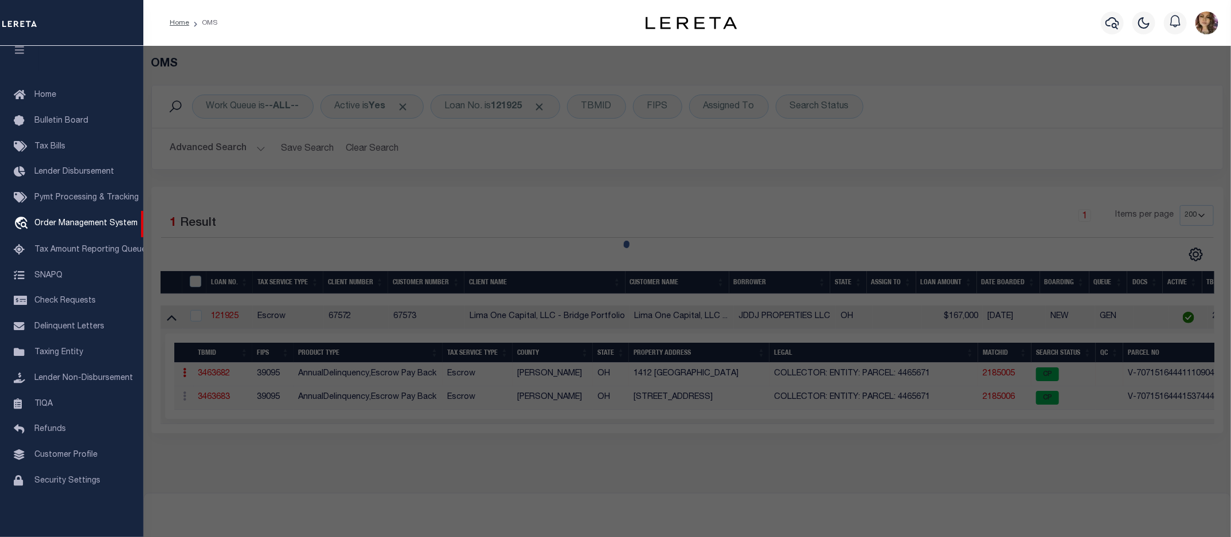
checkbox input "false"
select select "CP"
select select "AGW"
select select
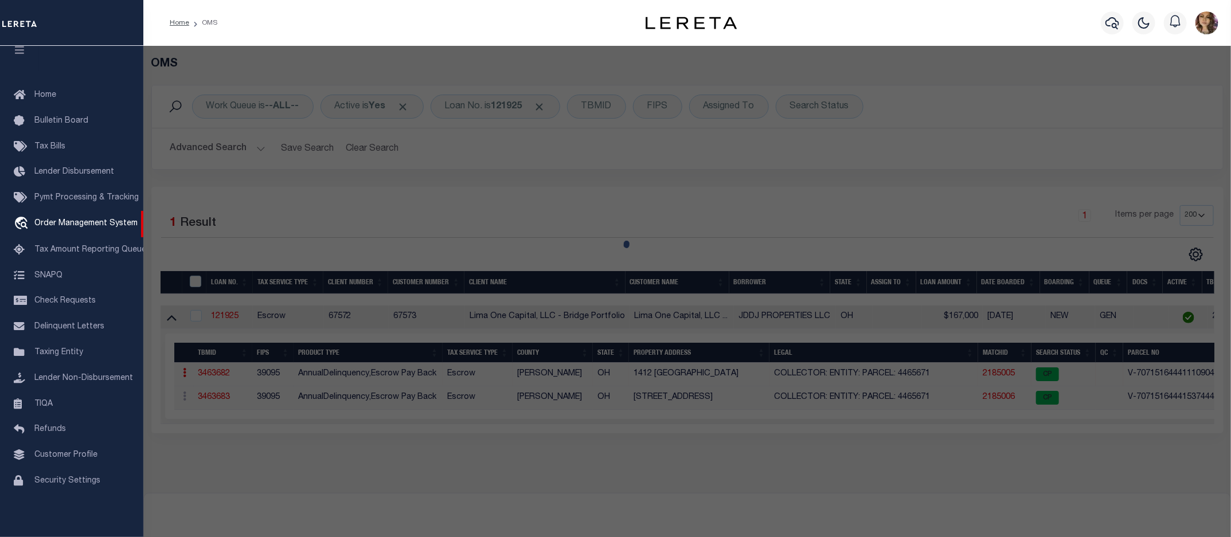
type input "1412 JERSEY ROAD"
checkbox input "false"
type input "OREGON OH 43616"
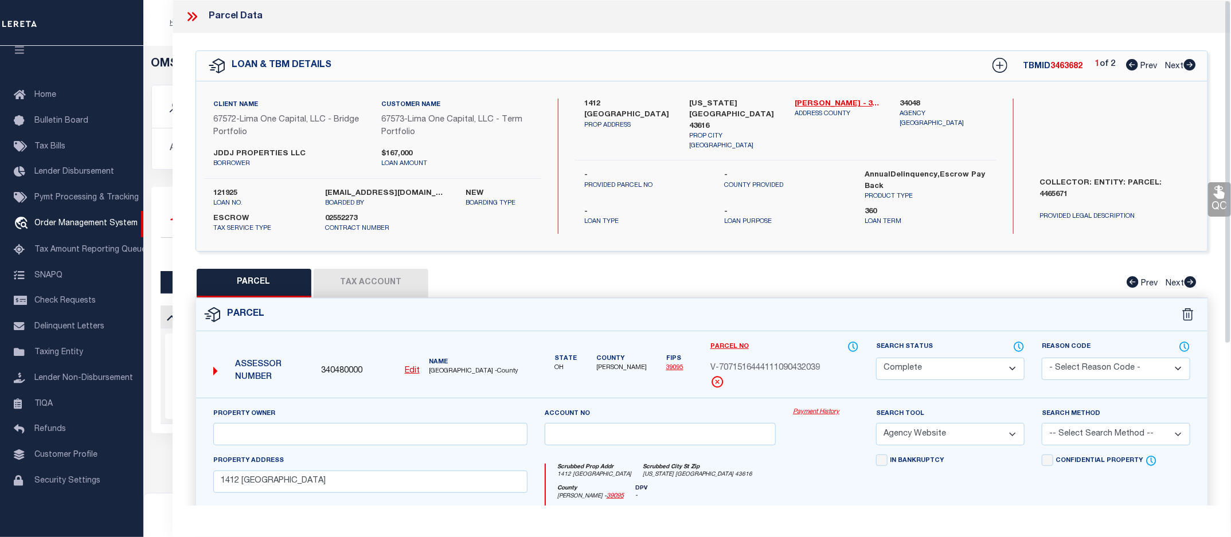
click at [820, 416] on link "Payment History" at bounding box center [826, 413] width 66 height 10
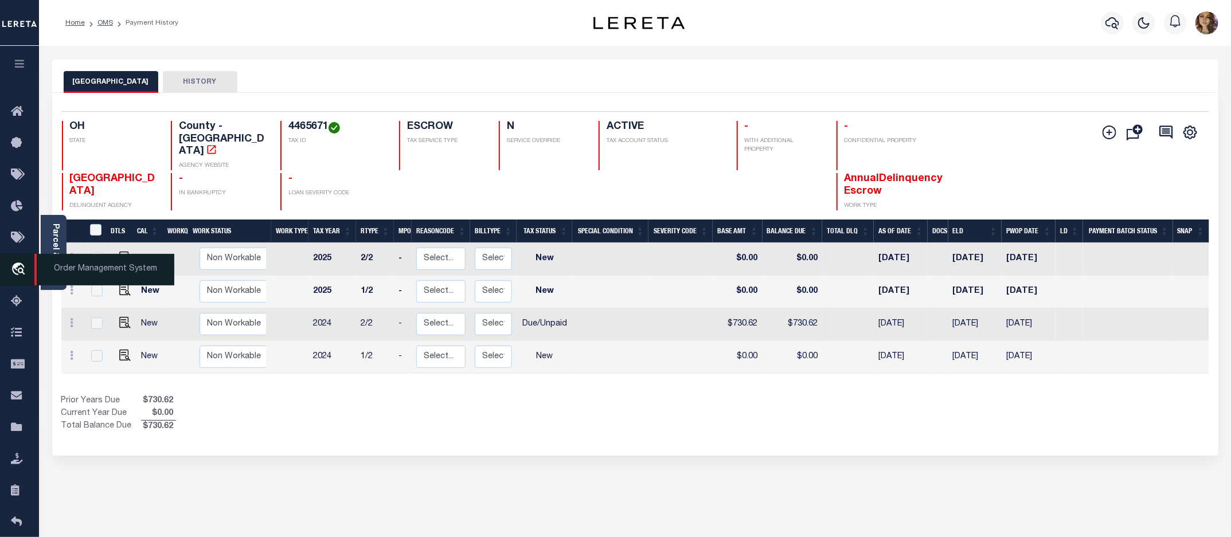
click at [88, 276] on span "Order Management System" at bounding box center [104, 270] width 140 height 32
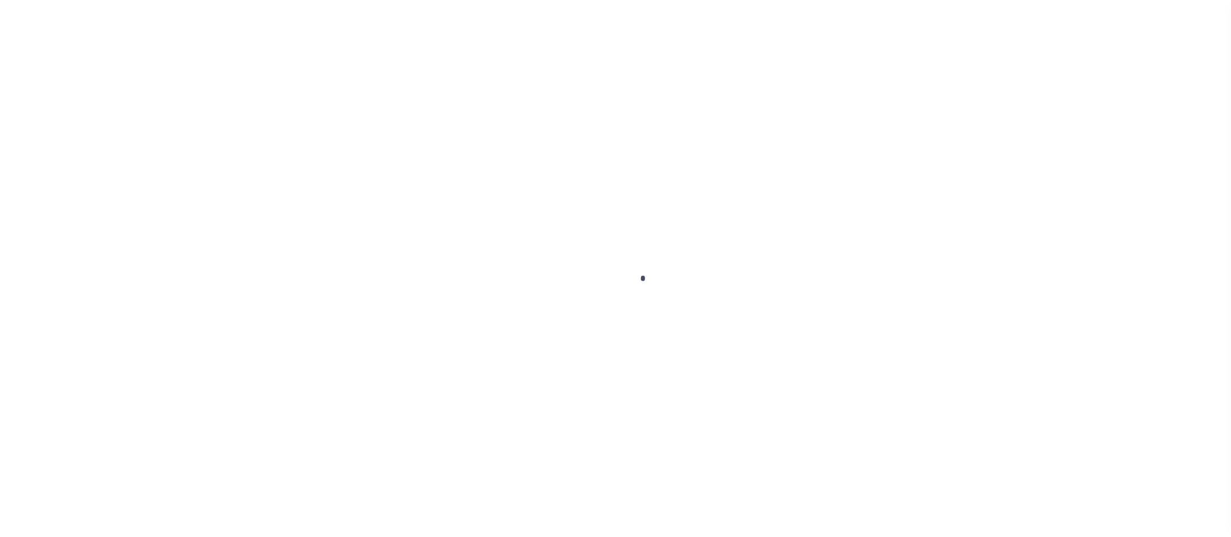
scroll to position [21, 0]
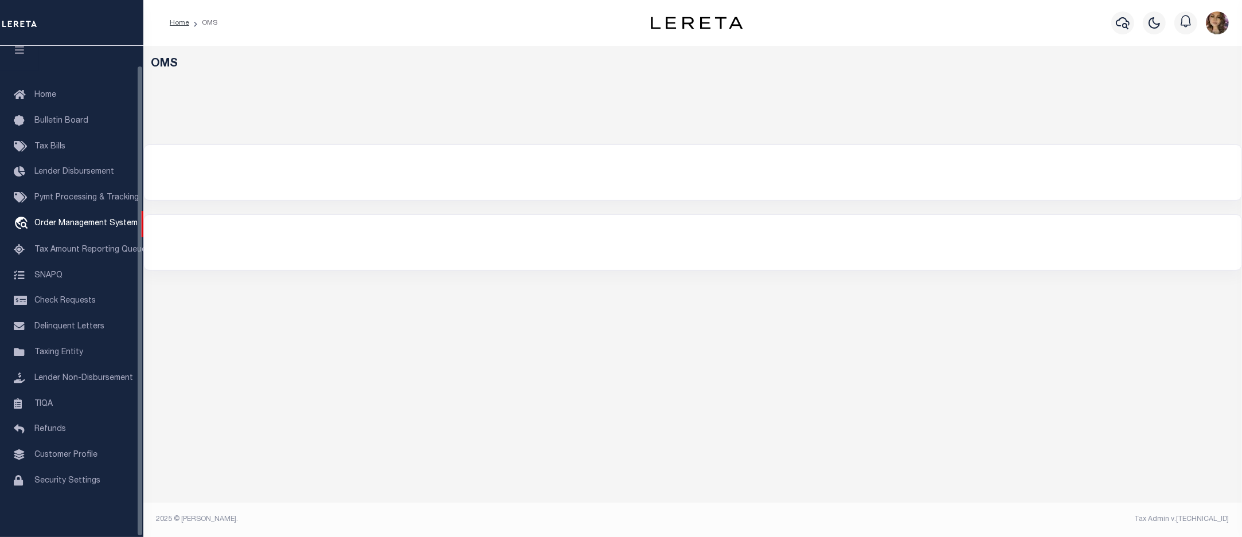
select select "200"
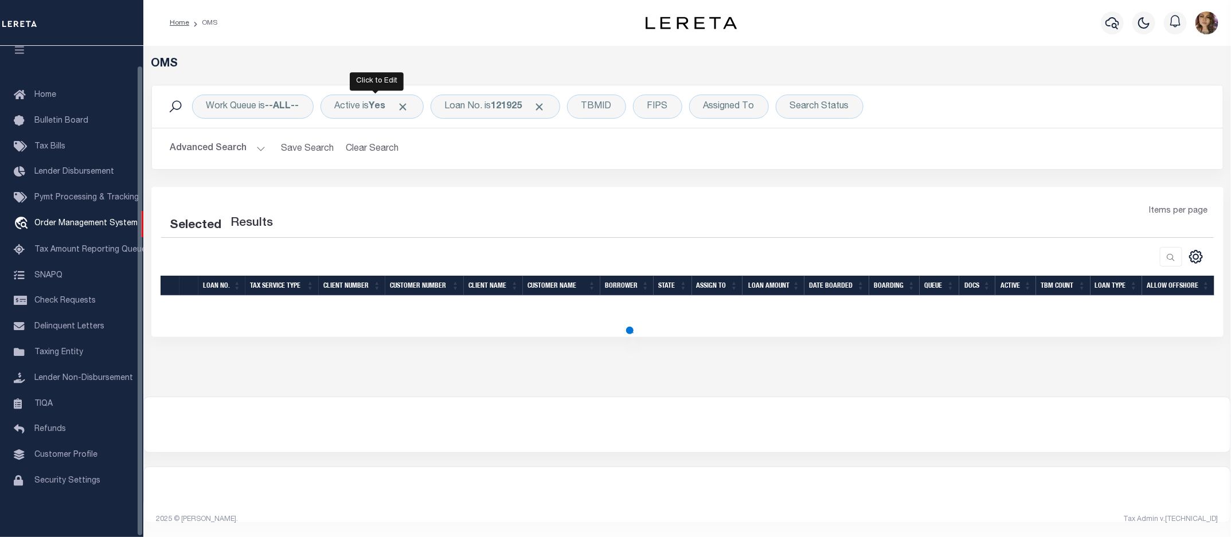
select select "200"
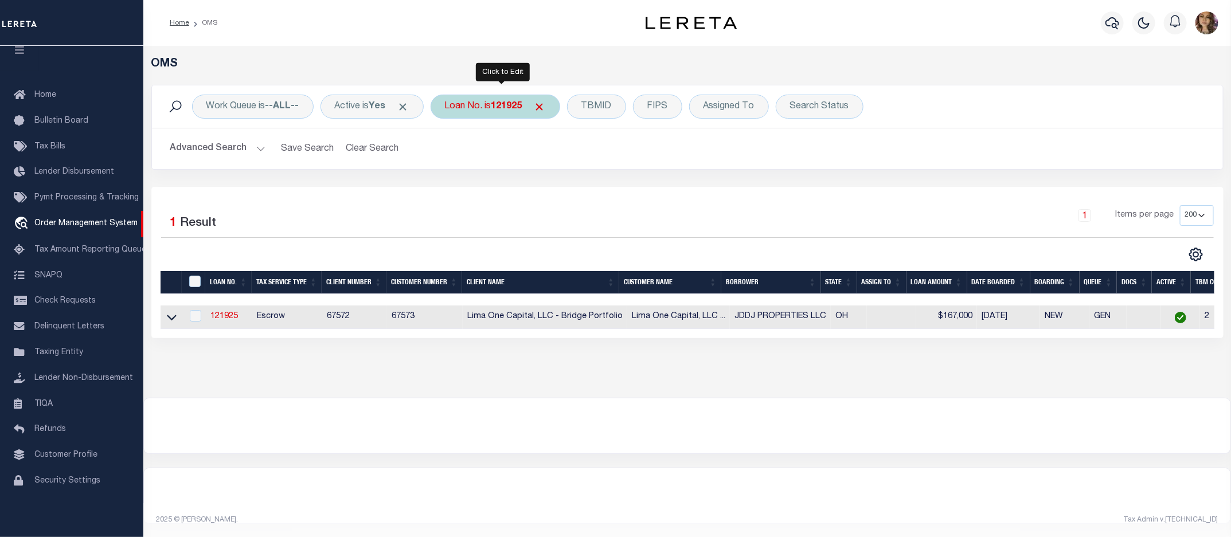
click at [489, 107] on div "Loan No. is 121925" at bounding box center [496, 107] width 130 height 24
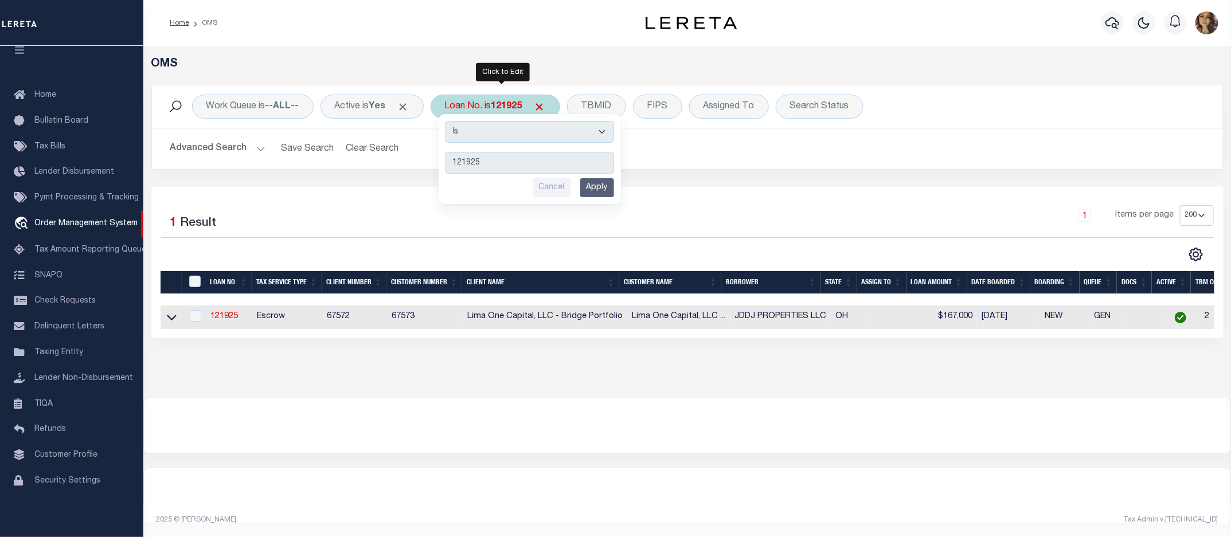
type input "59805"
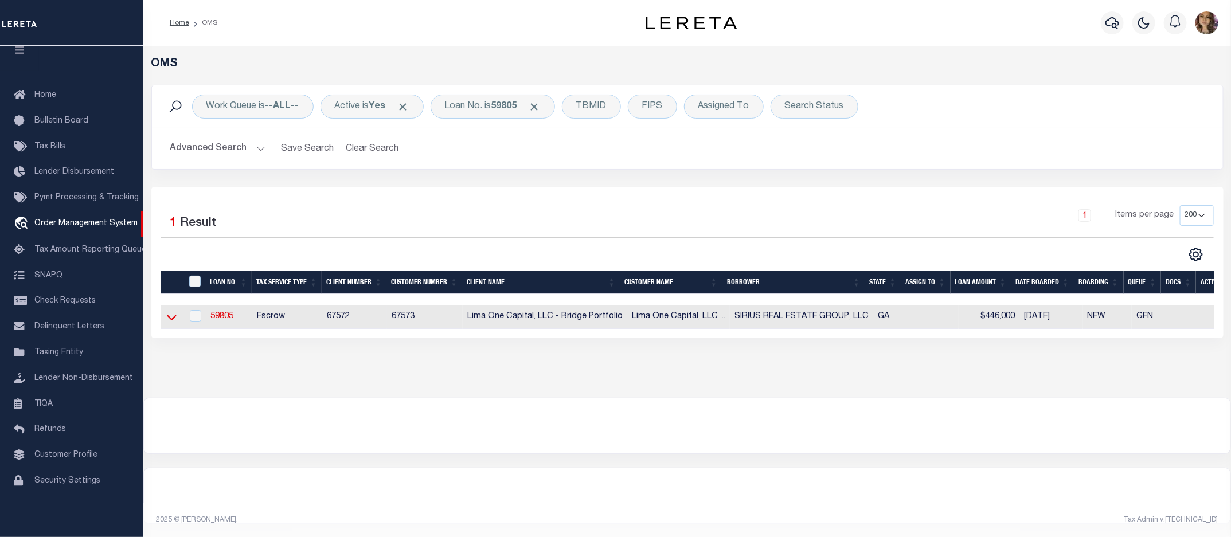
click at [169, 323] on icon at bounding box center [172, 317] width 10 height 12
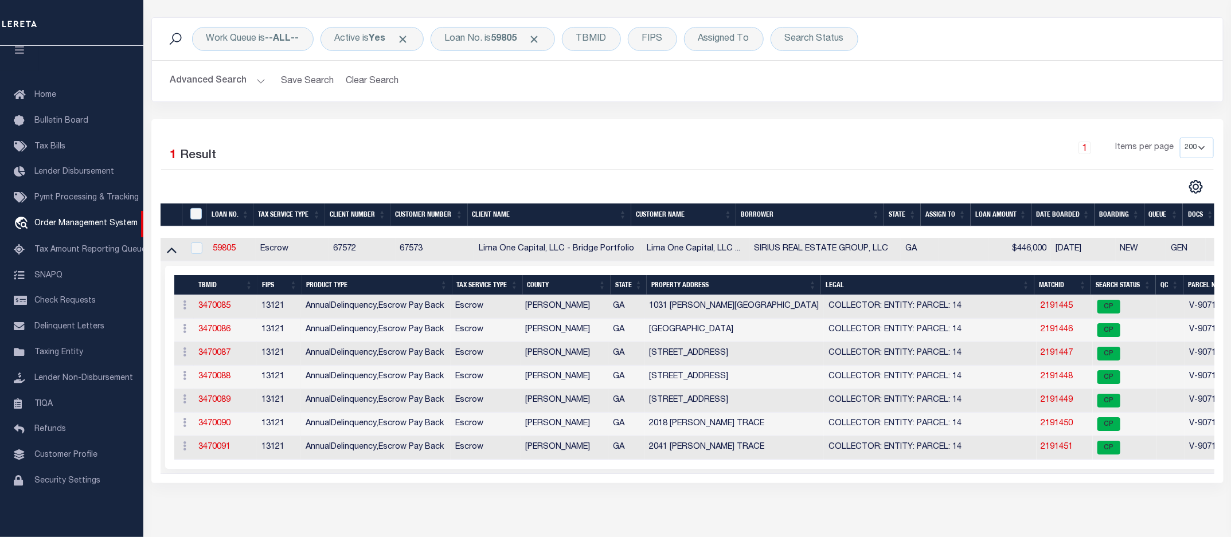
scroll to position [72, 0]
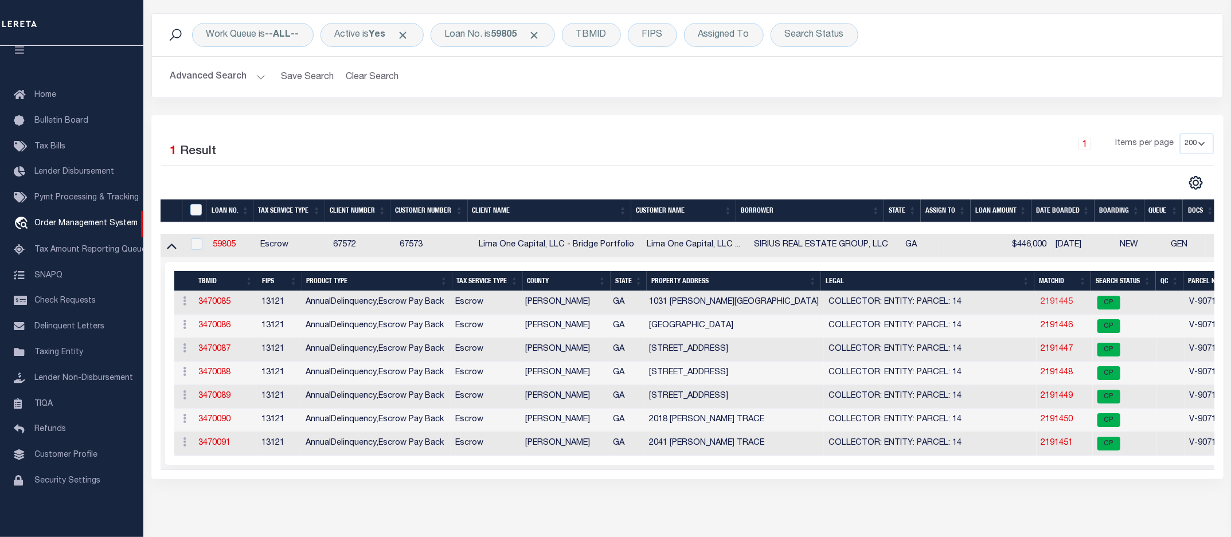
click at [1053, 306] on link "2191445" at bounding box center [1057, 302] width 32 height 8
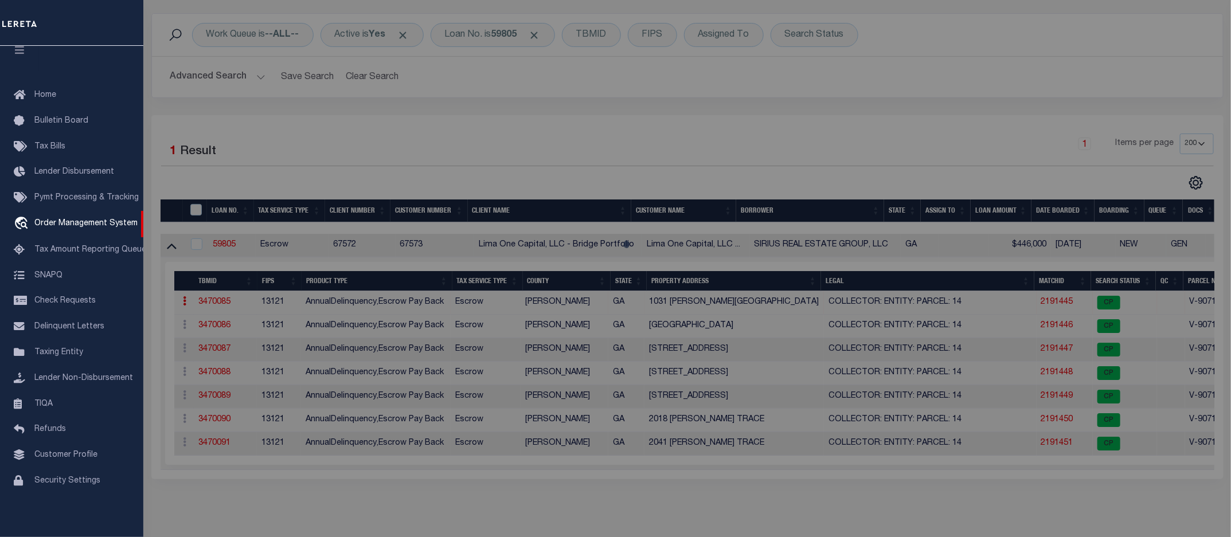
checkbox input "false"
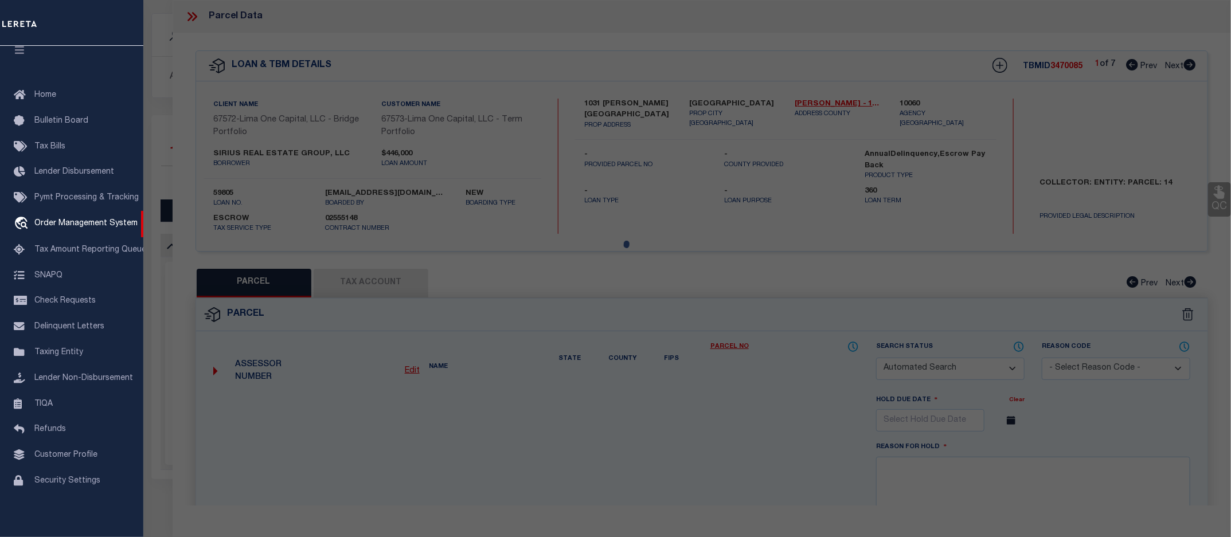
select select "CP"
select select "AGW"
select select
type input "1031 [PERSON_NAME][GEOGRAPHIC_DATA]"
checkbox input "false"
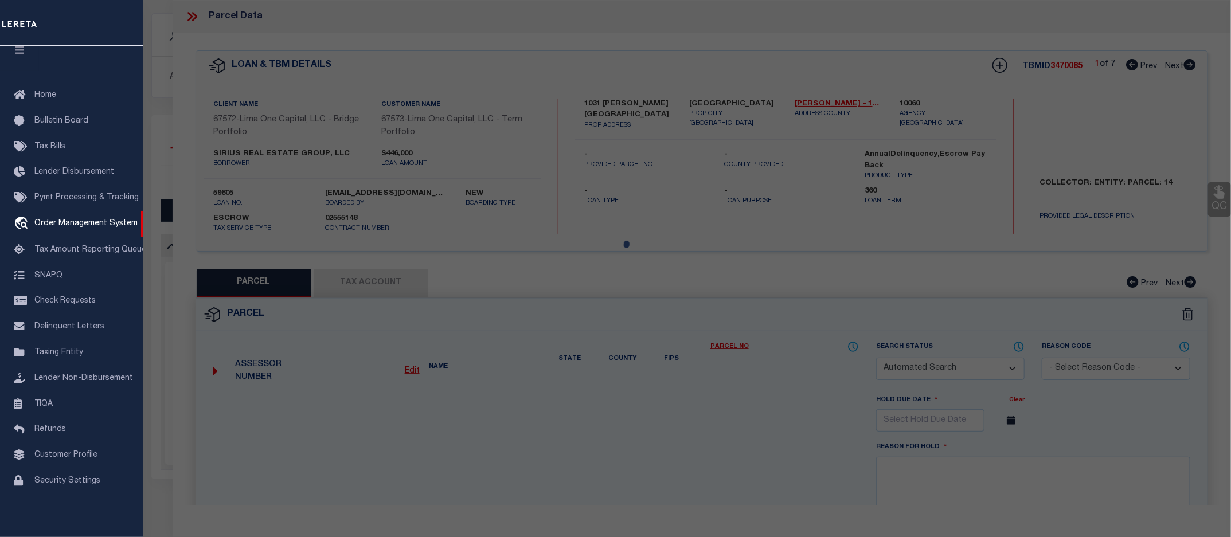
type input "[GEOGRAPHIC_DATA]"
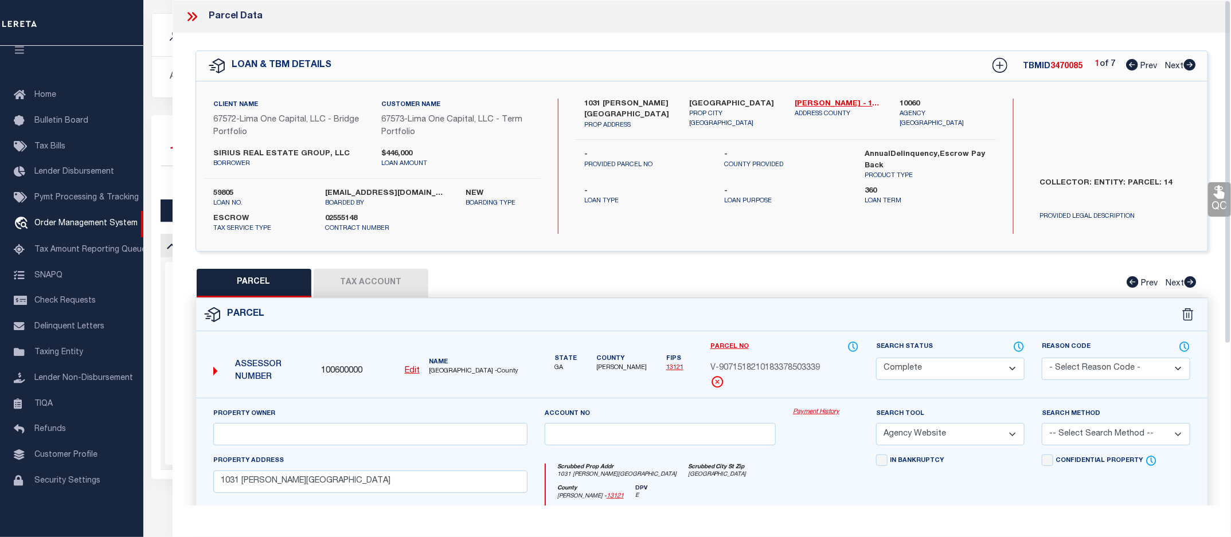
click at [823, 411] on link "Payment History" at bounding box center [826, 413] width 66 height 10
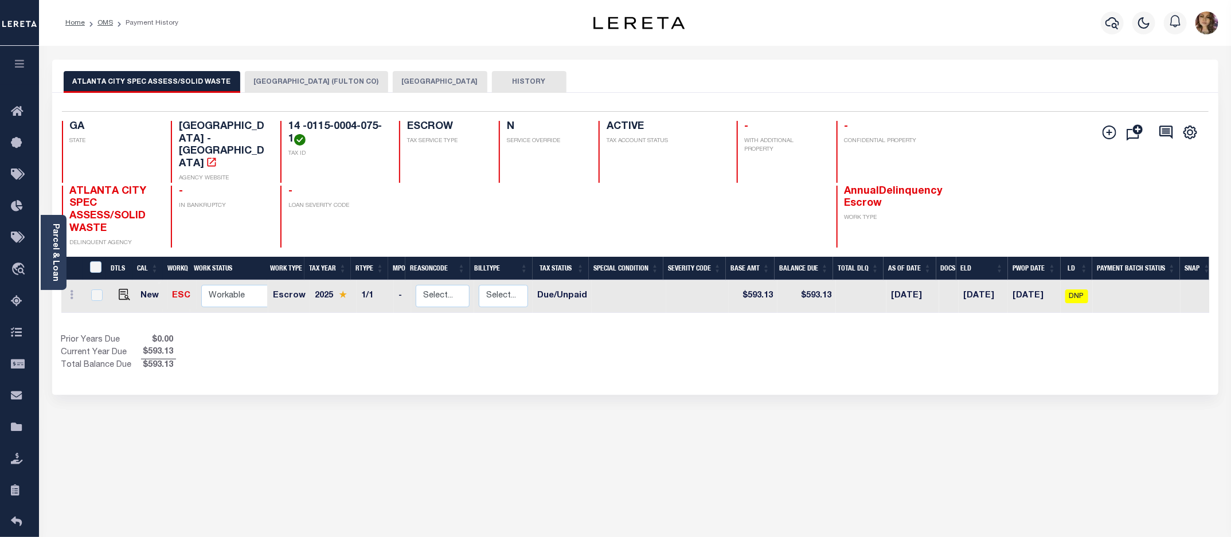
click at [294, 78] on button "ATLANTA CITY (FULTON CO)" at bounding box center [316, 82] width 143 height 22
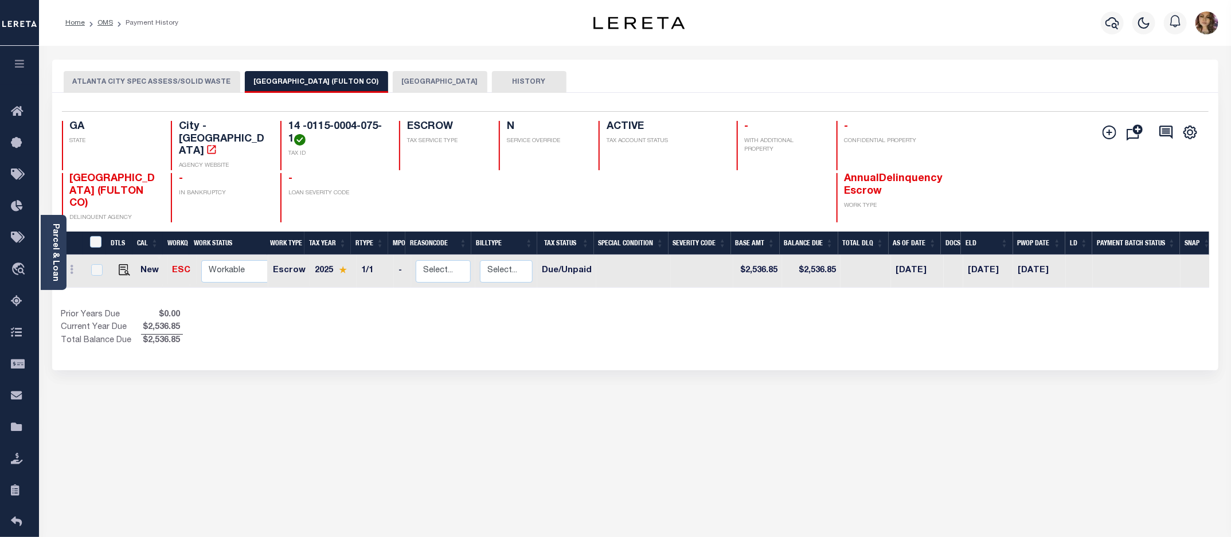
click at [393, 84] on button "FULTON COUNTY" at bounding box center [440, 82] width 95 height 22
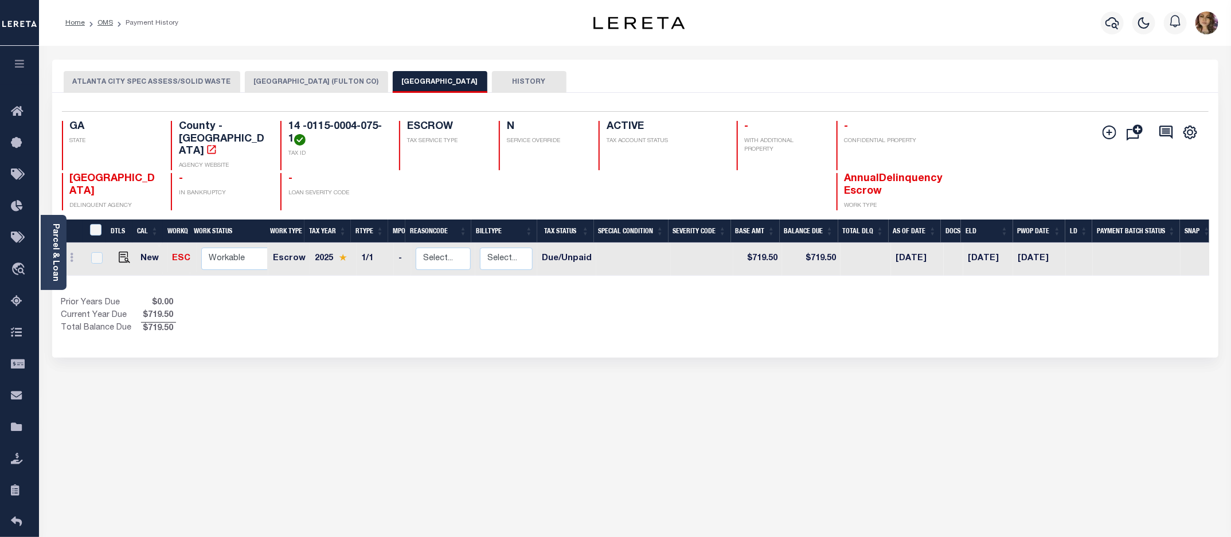
click at [301, 84] on button "ATLANTA CITY (FULTON CO)" at bounding box center [316, 82] width 143 height 22
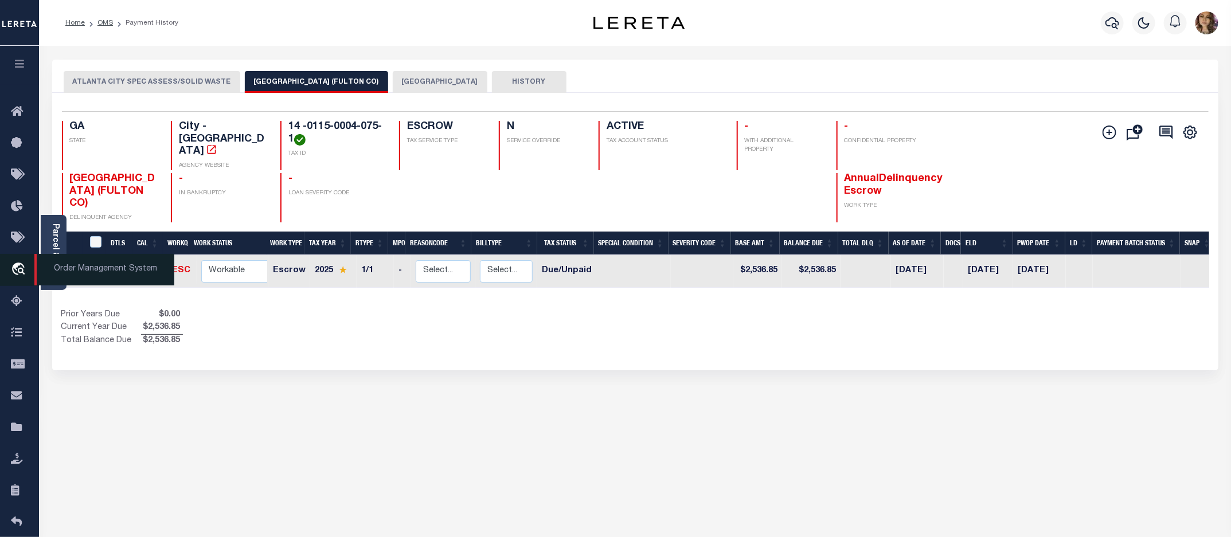
click at [69, 271] on span "Order Management System" at bounding box center [104, 270] width 140 height 32
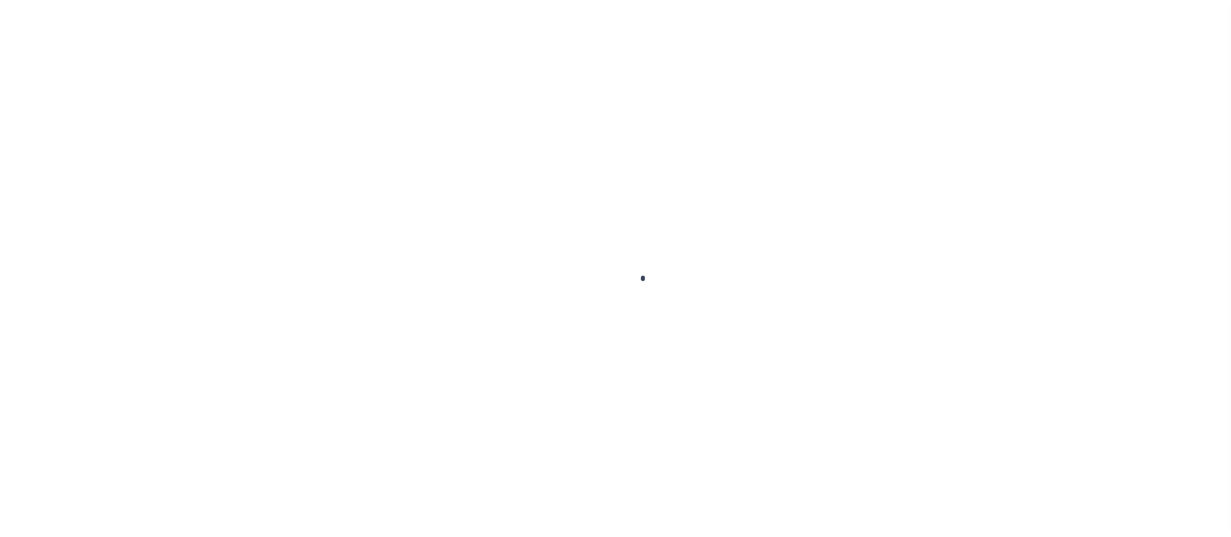
scroll to position [21, 0]
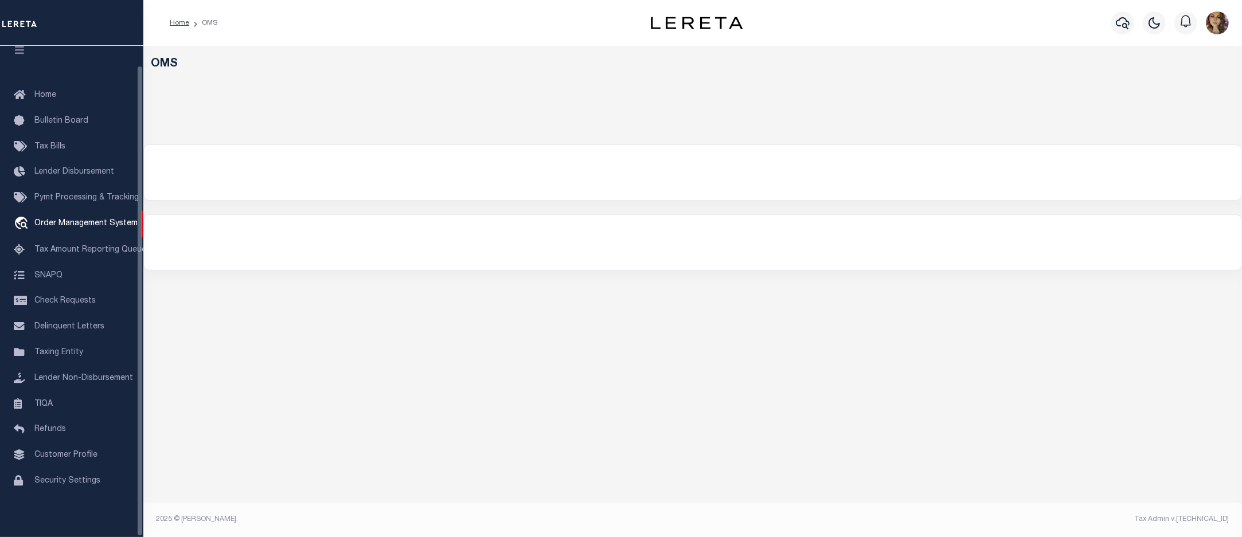
select select "200"
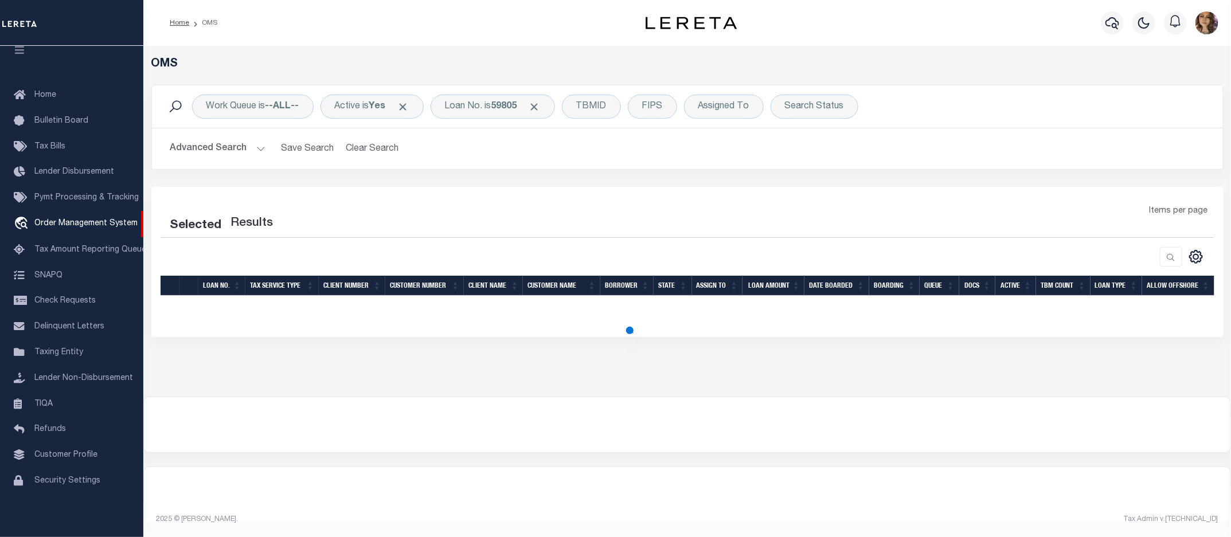
select select "200"
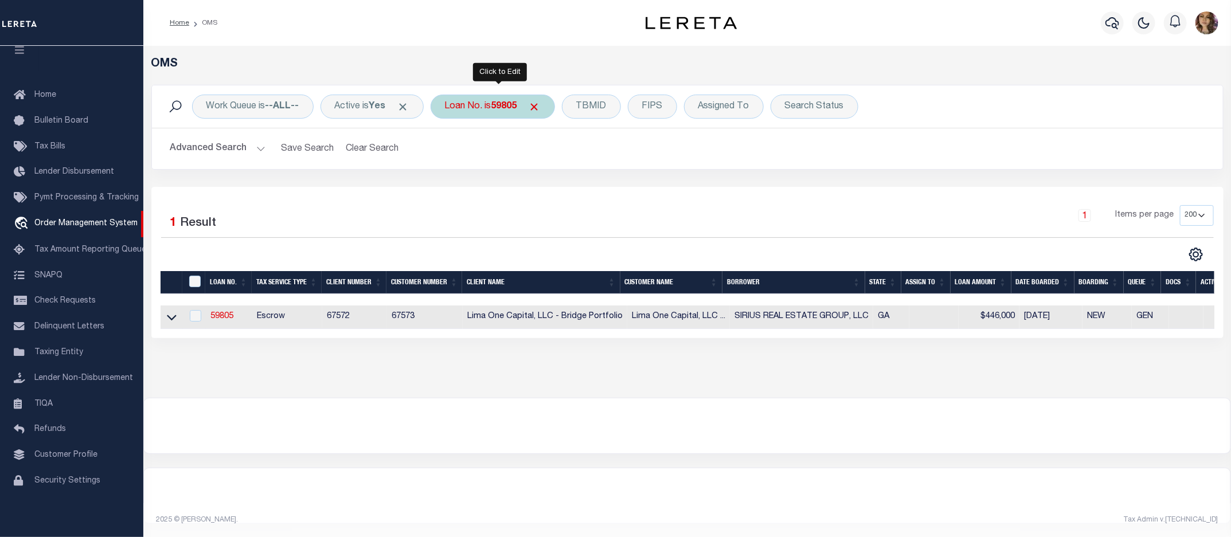
click at [500, 110] on b "59805" at bounding box center [504, 106] width 26 height 9
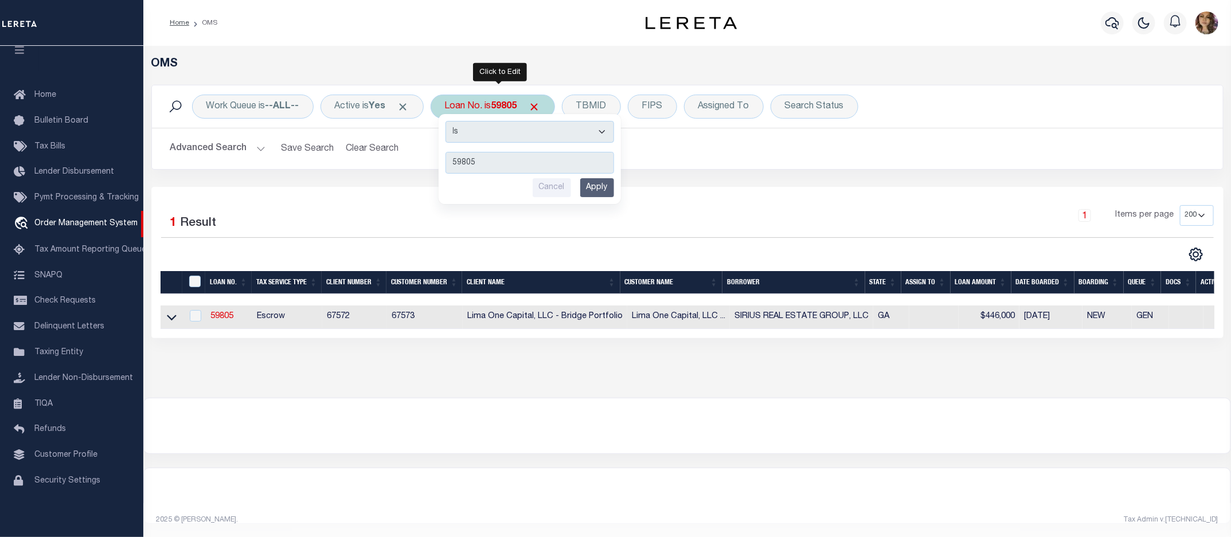
type input "3506191481107"
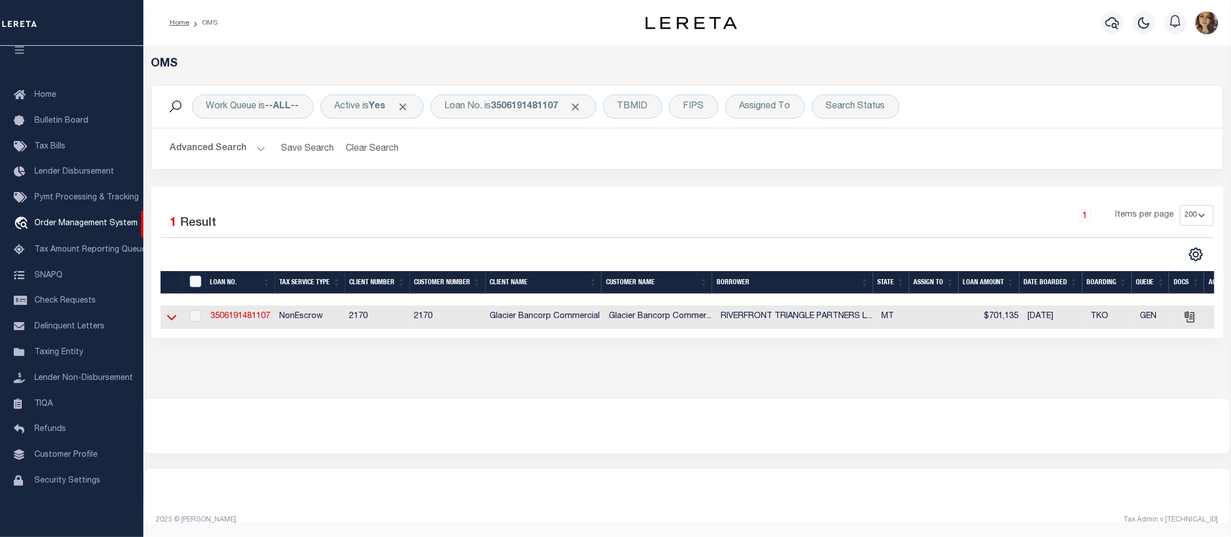
click at [167, 319] on icon at bounding box center [172, 317] width 10 height 12
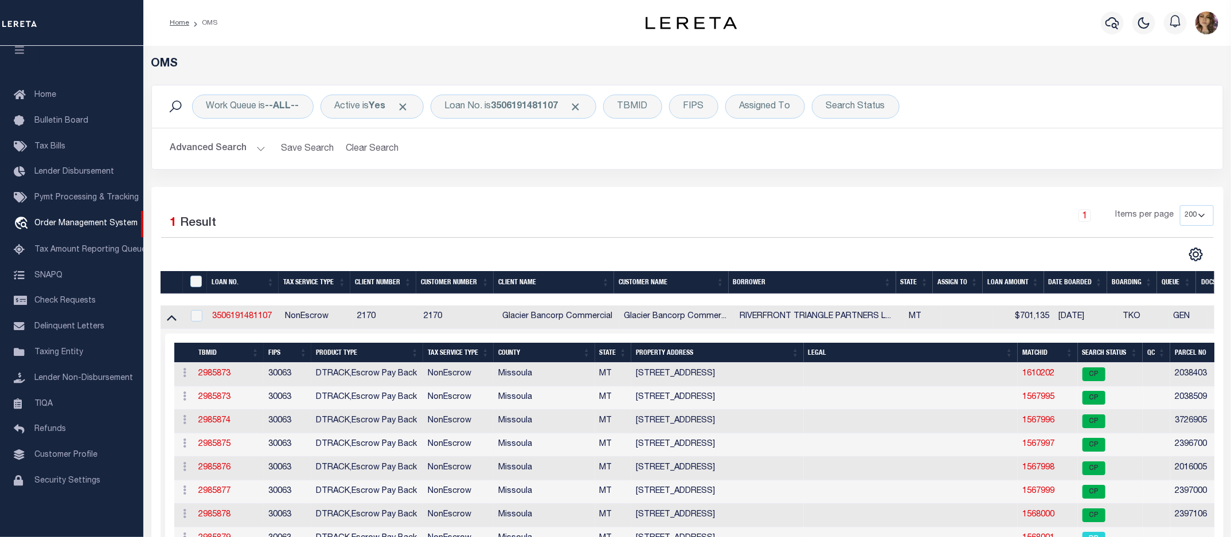
scroll to position [33, 0]
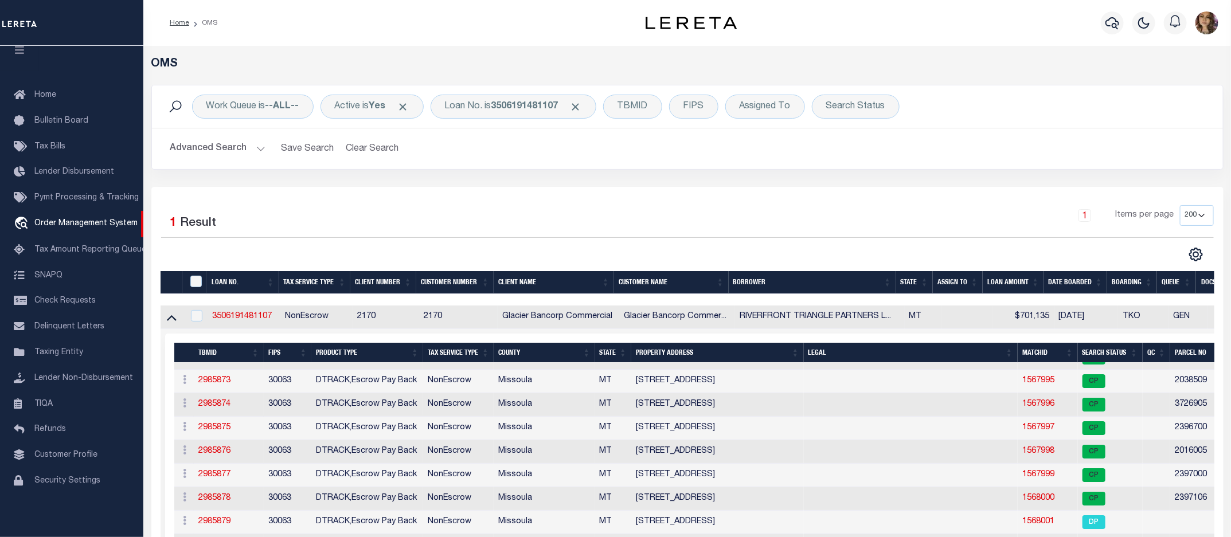
drag, startPoint x: 821, startPoint y: 210, endPoint x: 789, endPoint y: 207, distance: 31.7
click at [821, 210] on div "1 Items per page 10 25 50 100 200" at bounding box center [821, 220] width 786 height 30
click at [511, 105] on b "3506191481107" at bounding box center [524, 106] width 67 height 9
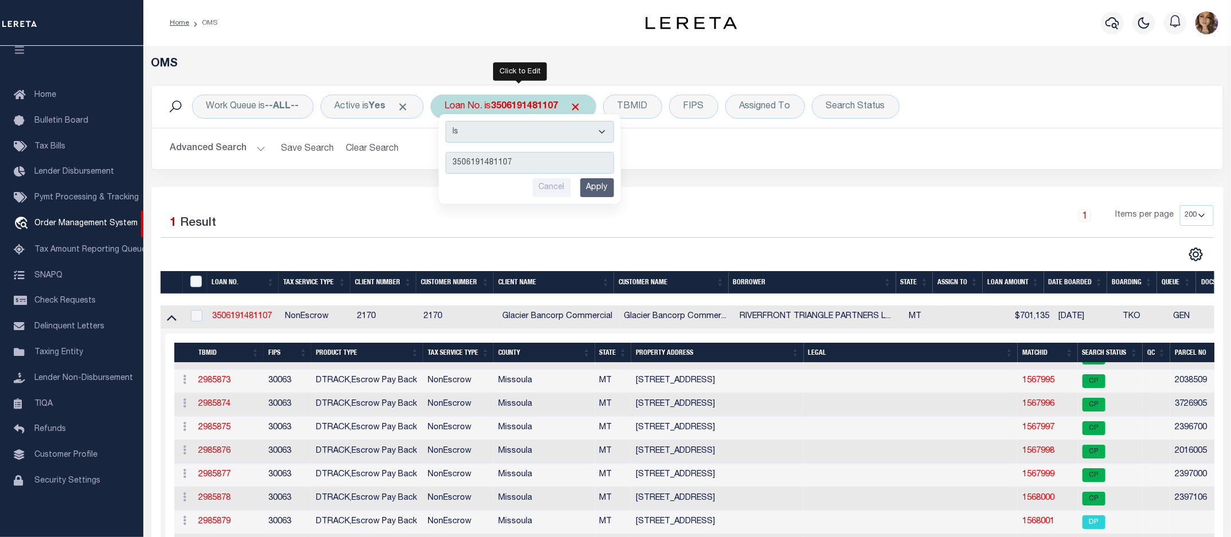
type input "401001300"
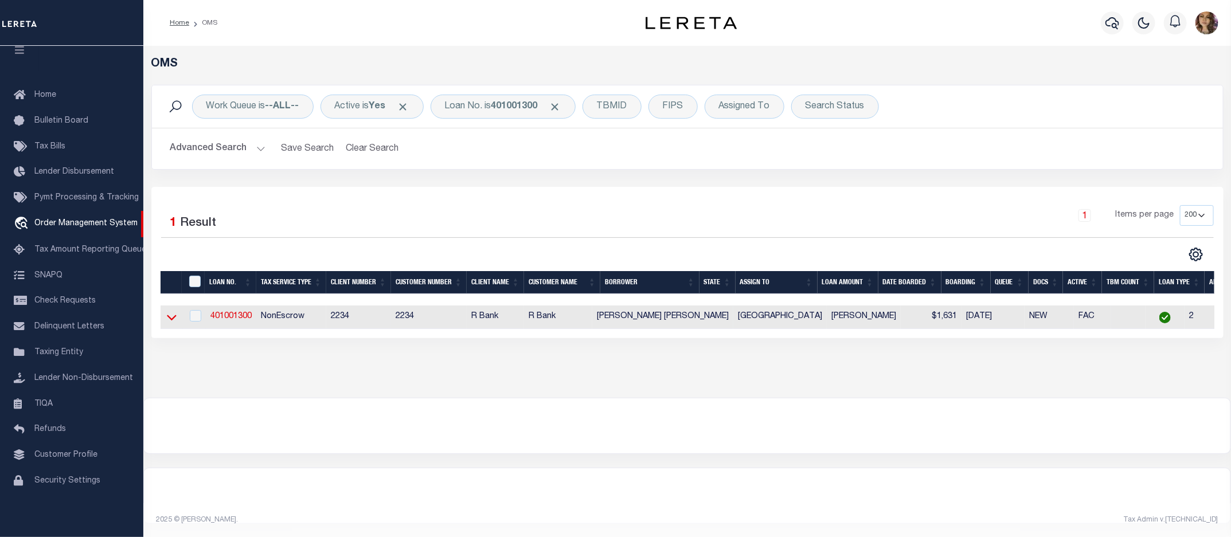
click at [172, 321] on icon at bounding box center [172, 317] width 10 height 12
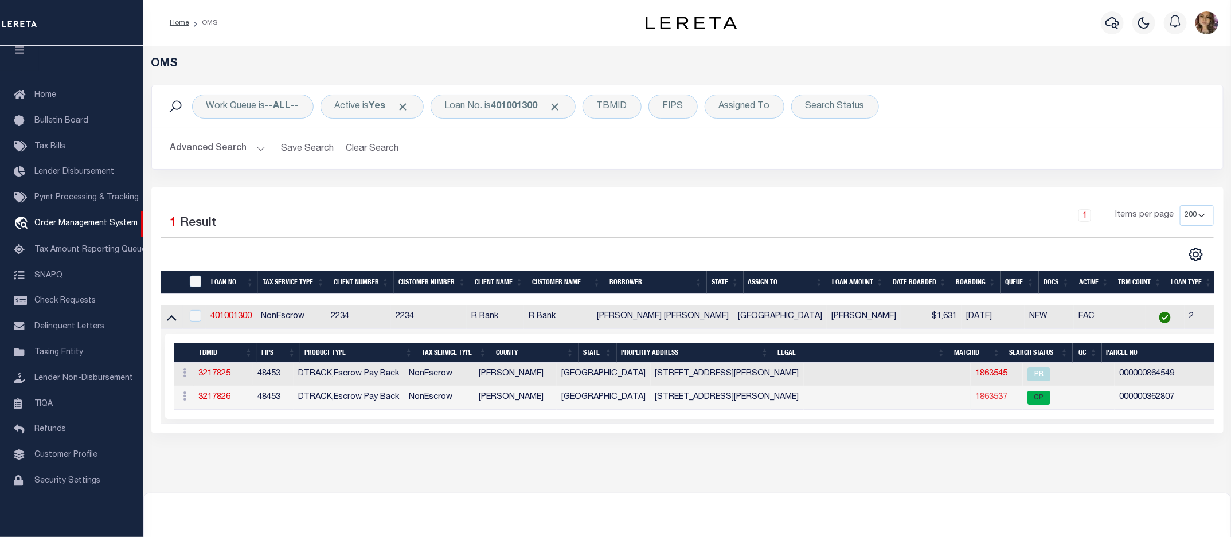
click at [976, 399] on link "1863537" at bounding box center [992, 397] width 32 height 8
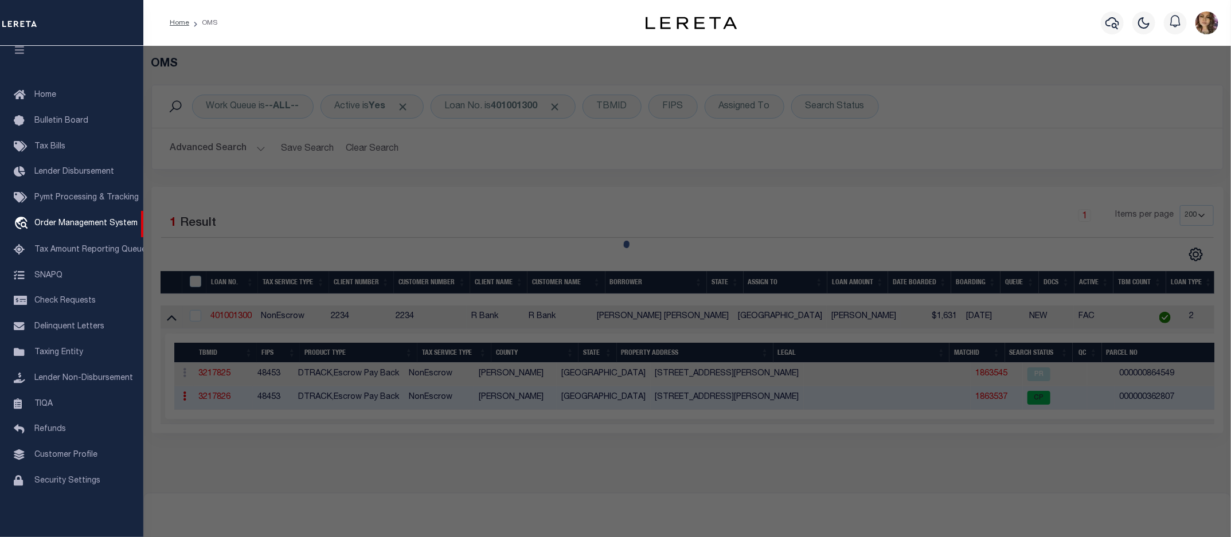
checkbox input "false"
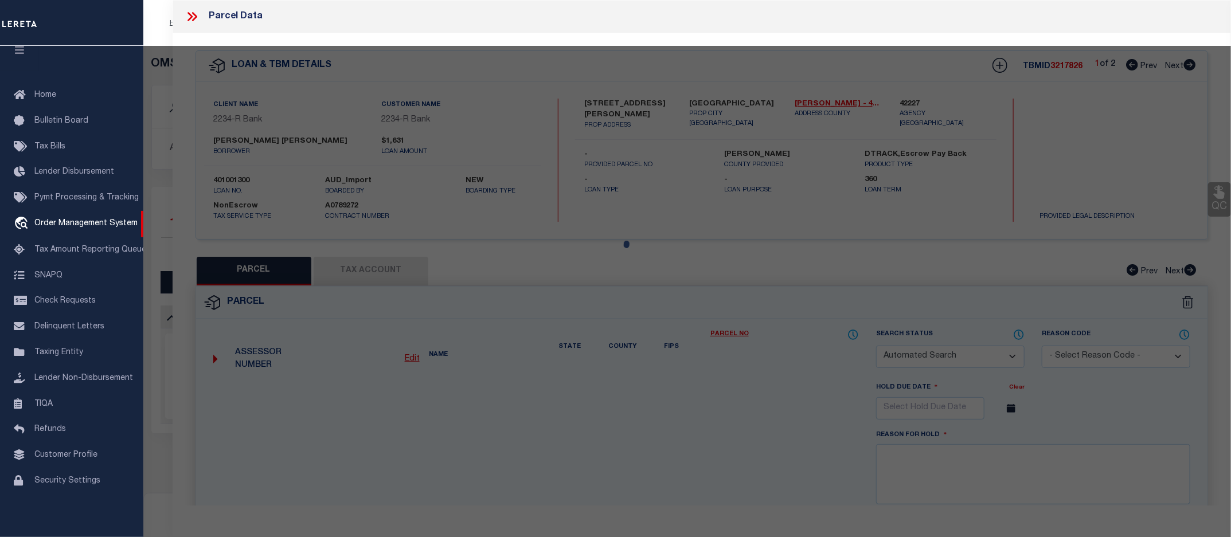
select select "CP"
type input "[PERSON_NAME]"
select select
type input "13921 [PERSON_NAME] LN"
checkbox input "false"
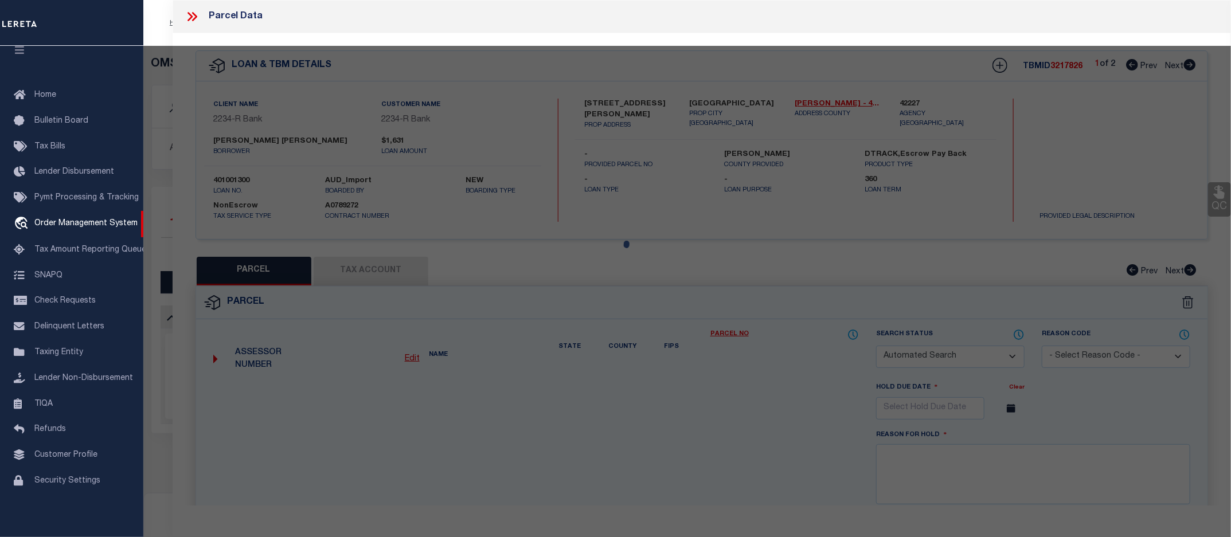
type input "[GEOGRAPHIC_DATA]"
type textarea "[STREET_ADDRESS]"
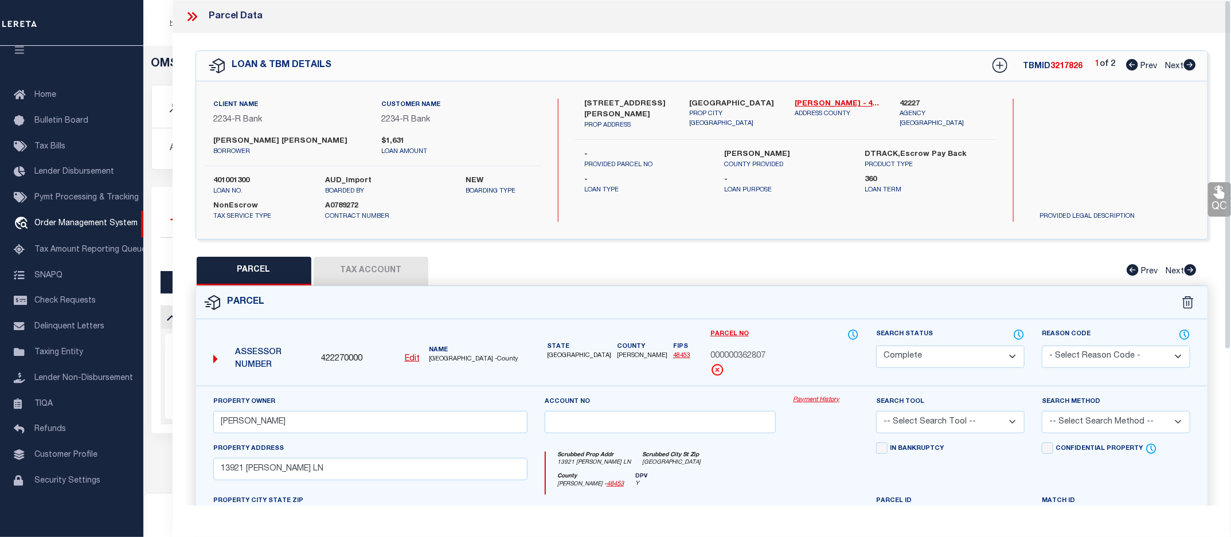
click at [819, 401] on link "Payment History" at bounding box center [826, 401] width 66 height 10
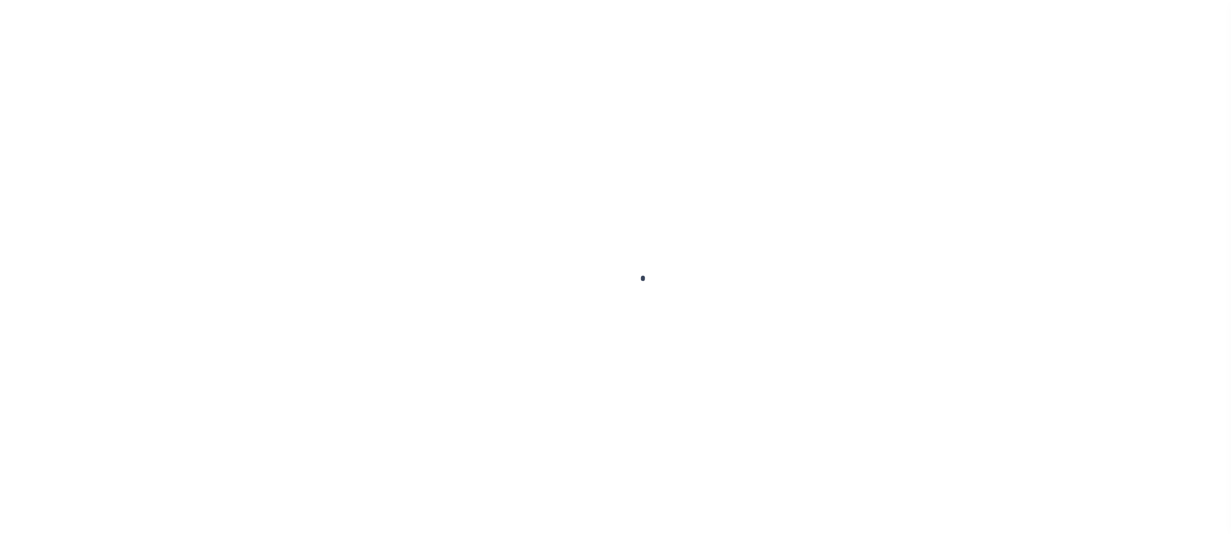
scroll to position [21, 0]
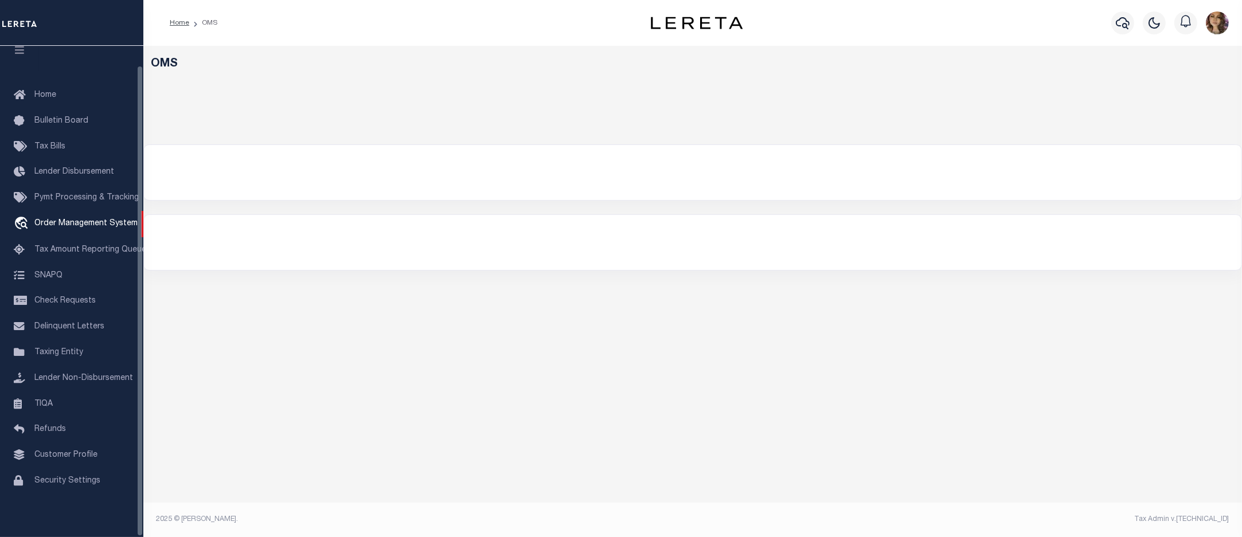
select select "200"
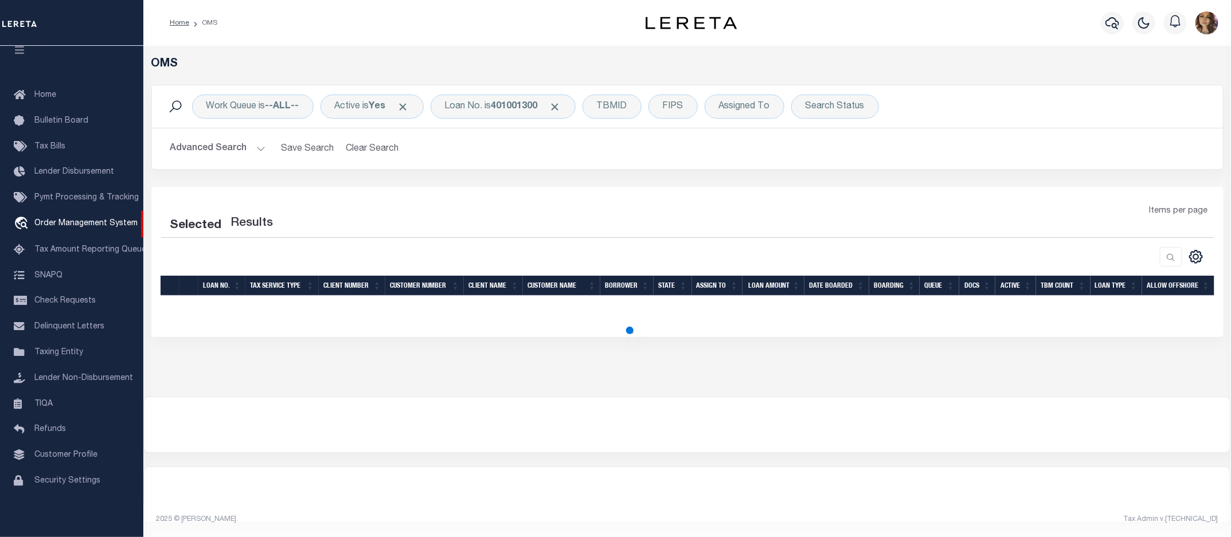
select select "200"
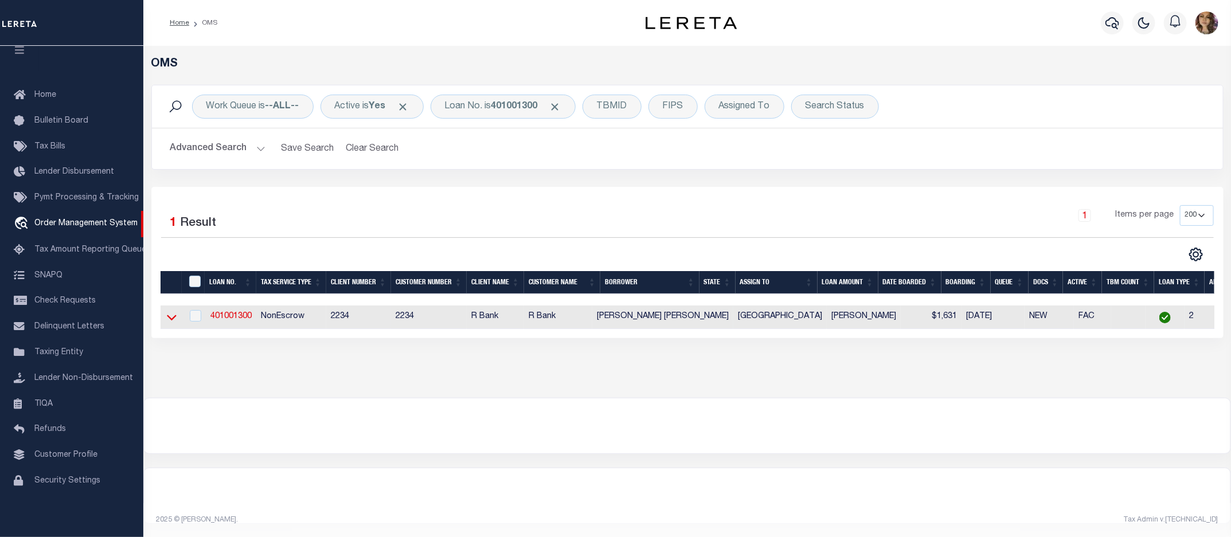
click at [169, 321] on icon at bounding box center [172, 318] width 10 height 6
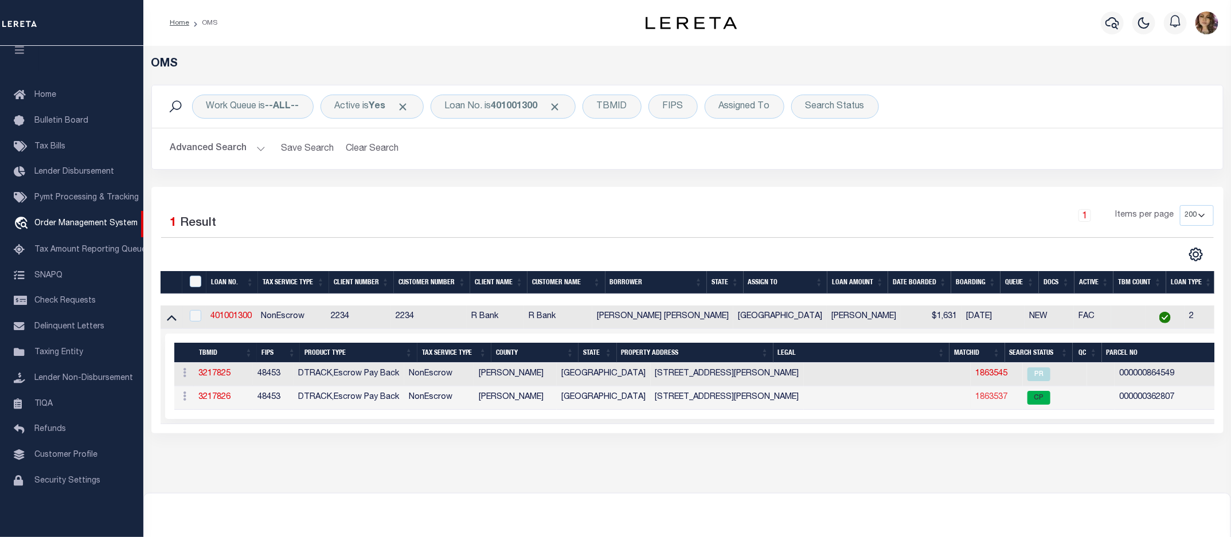
click at [976, 399] on link "1863537" at bounding box center [992, 397] width 32 height 8
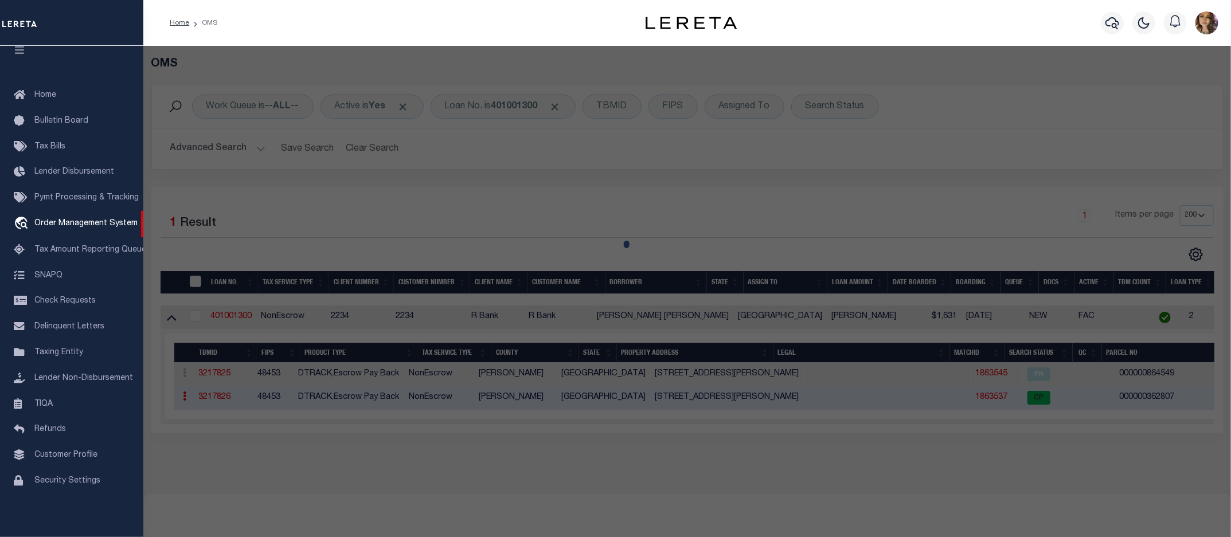
select select "AS"
checkbox input "false"
select select "CP"
type input "CORZO DIEGO"
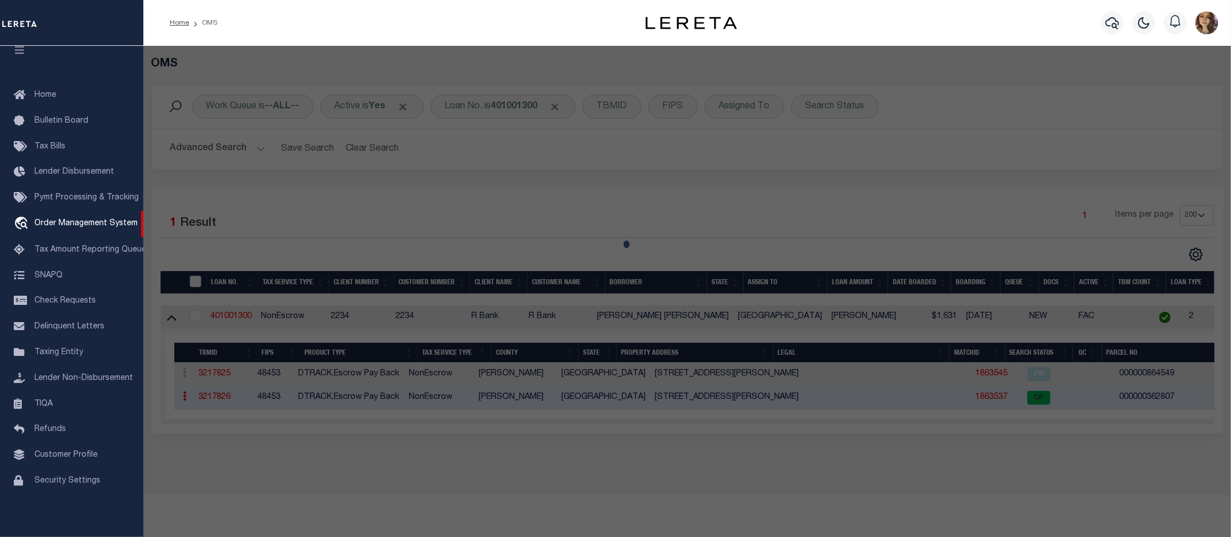
select select
type input "13921 MARICELLA LN"
checkbox input "false"
type input "[GEOGRAPHIC_DATA]"
type textarea "[STREET_ADDRESS]"
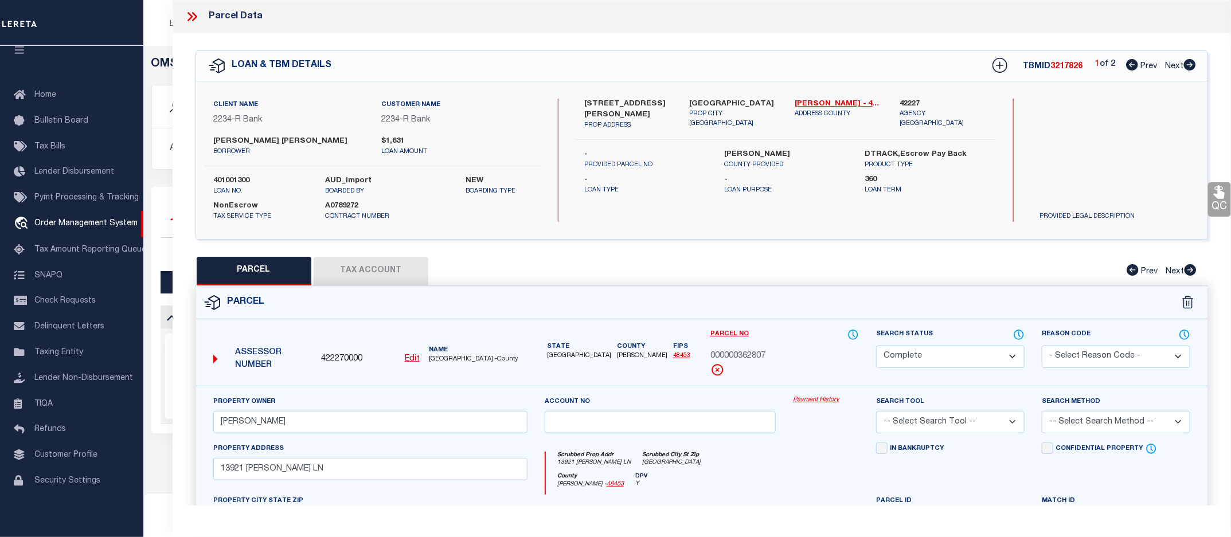
click at [821, 402] on link "Payment History" at bounding box center [826, 401] width 66 height 10
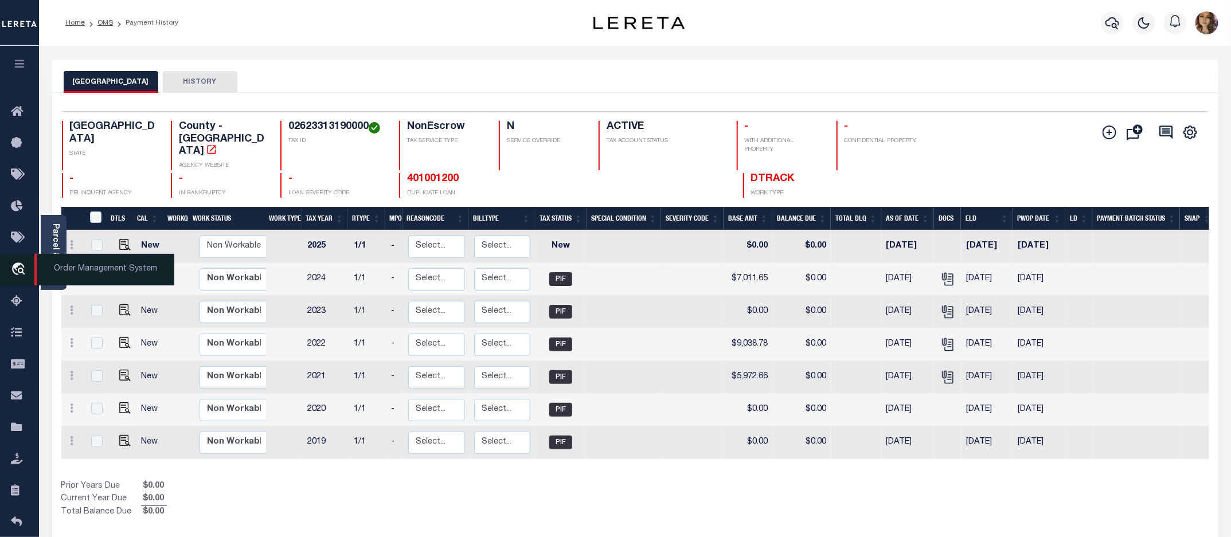
click at [71, 267] on span "Order Management System" at bounding box center [104, 270] width 140 height 32
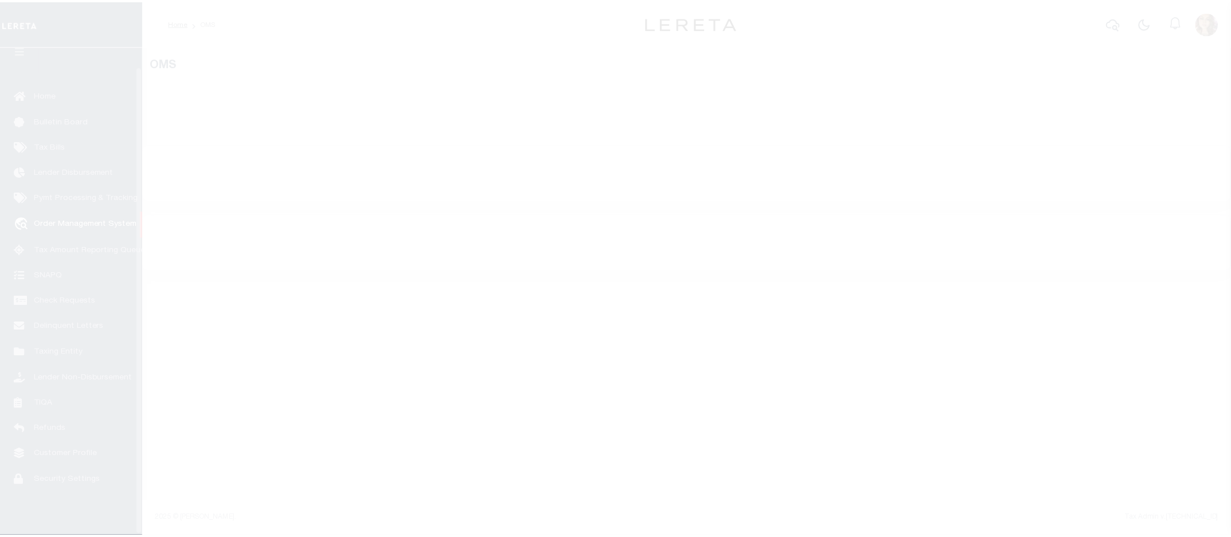
scroll to position [21, 0]
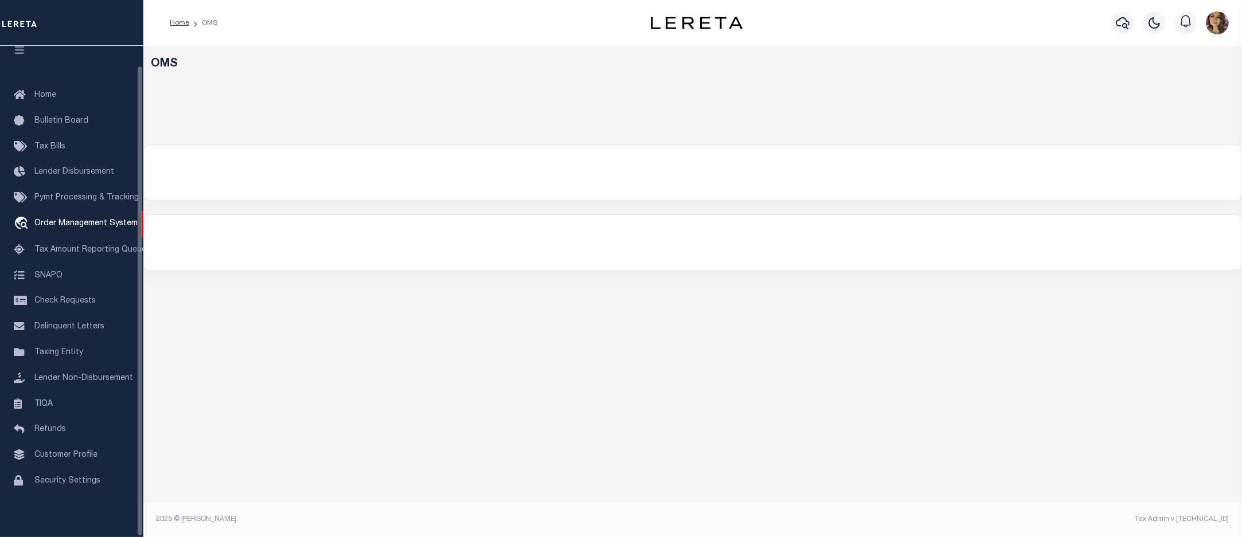
select select "200"
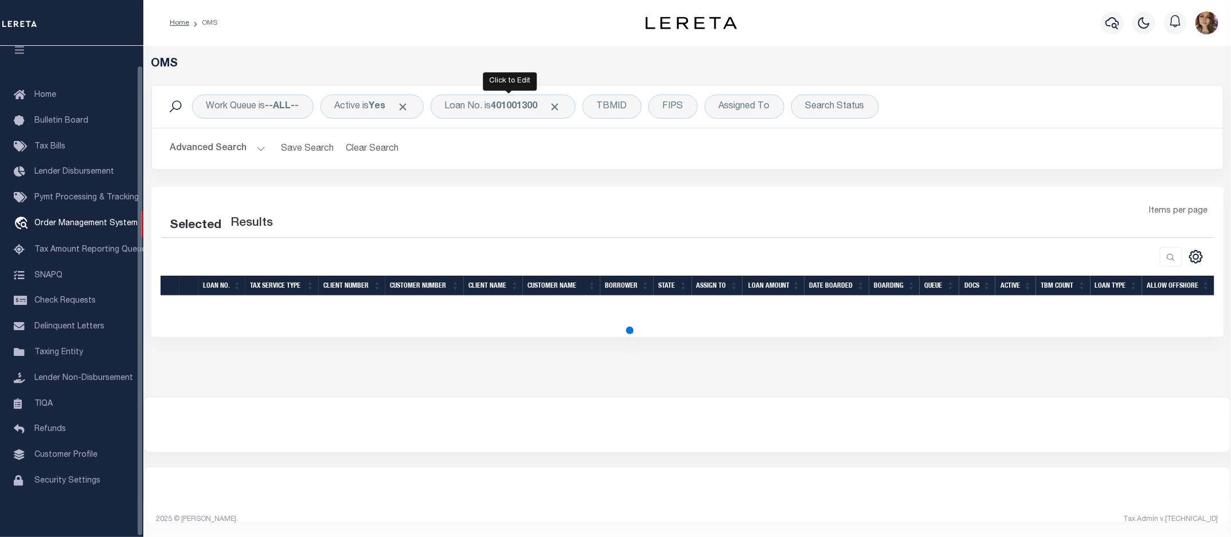
select select "200"
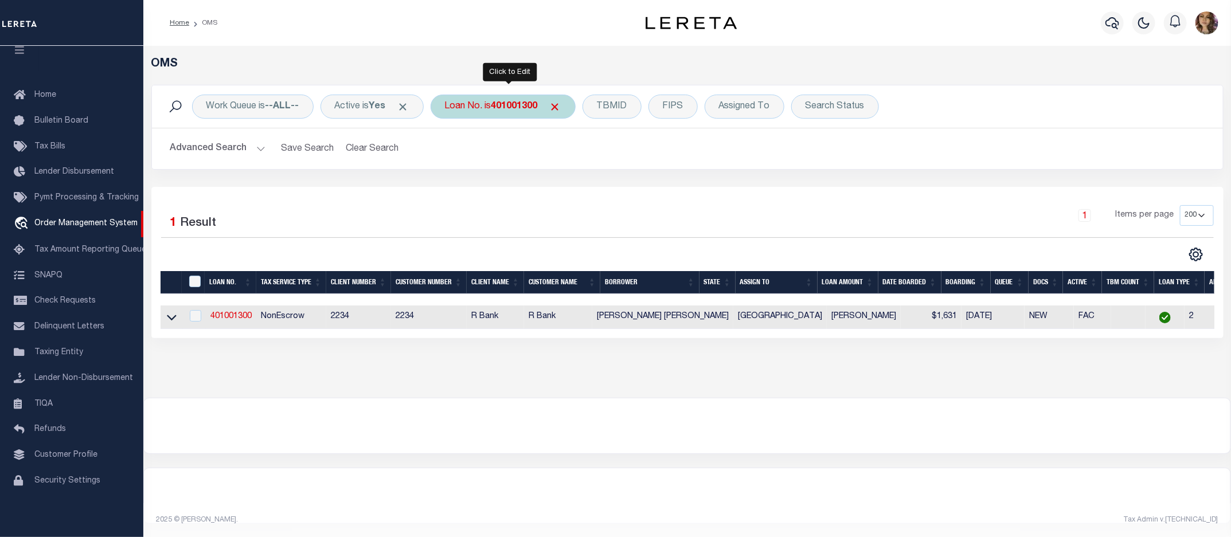
click at [500, 109] on b "401001300" at bounding box center [514, 106] width 46 height 9
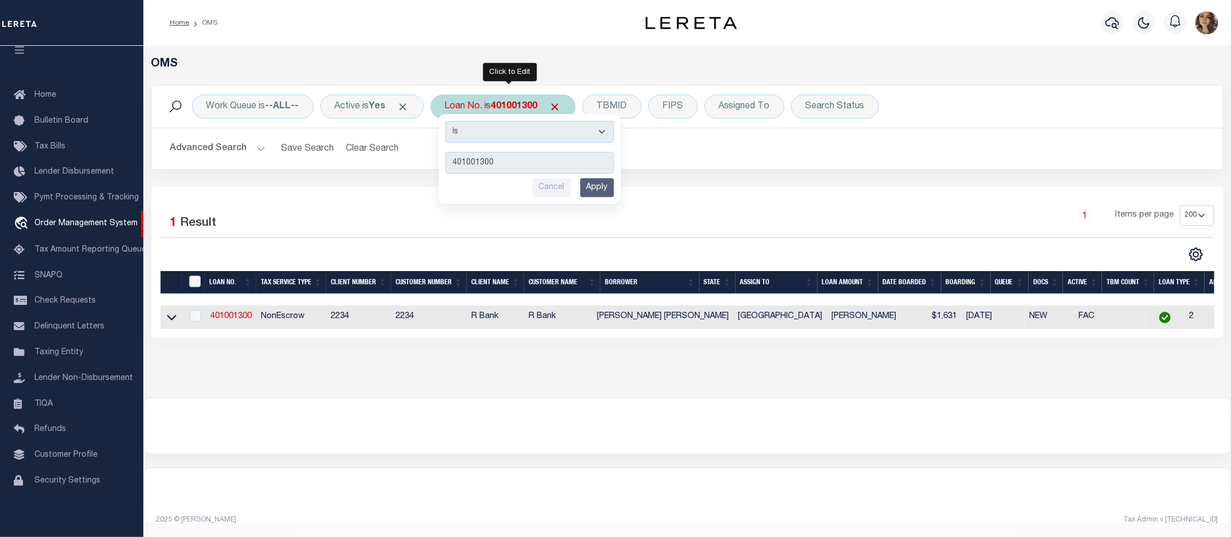
type input "124360"
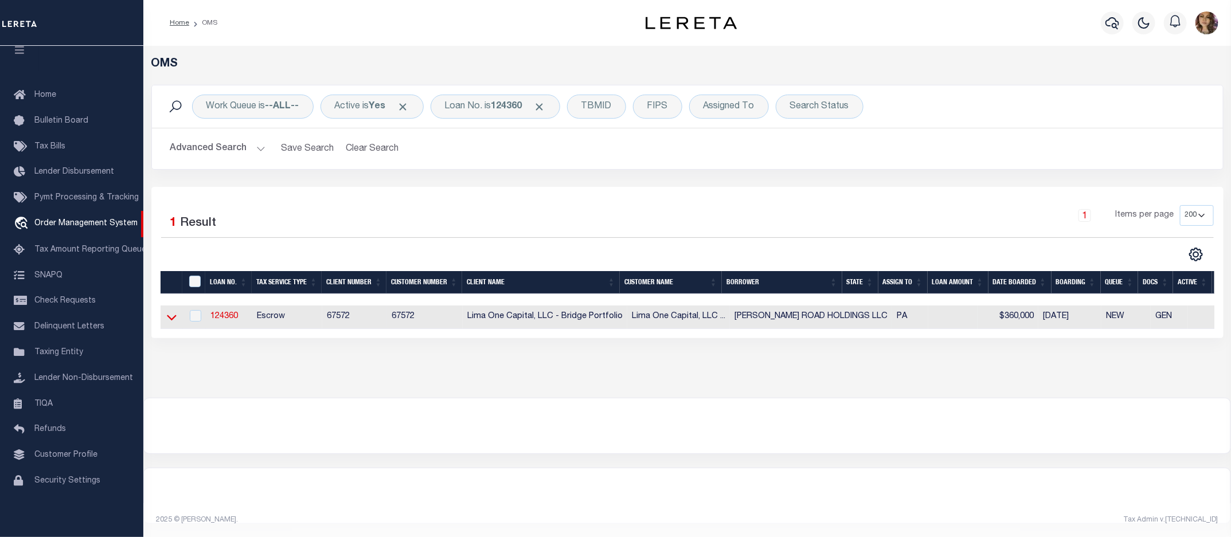
click at [168, 322] on icon at bounding box center [172, 317] width 10 height 12
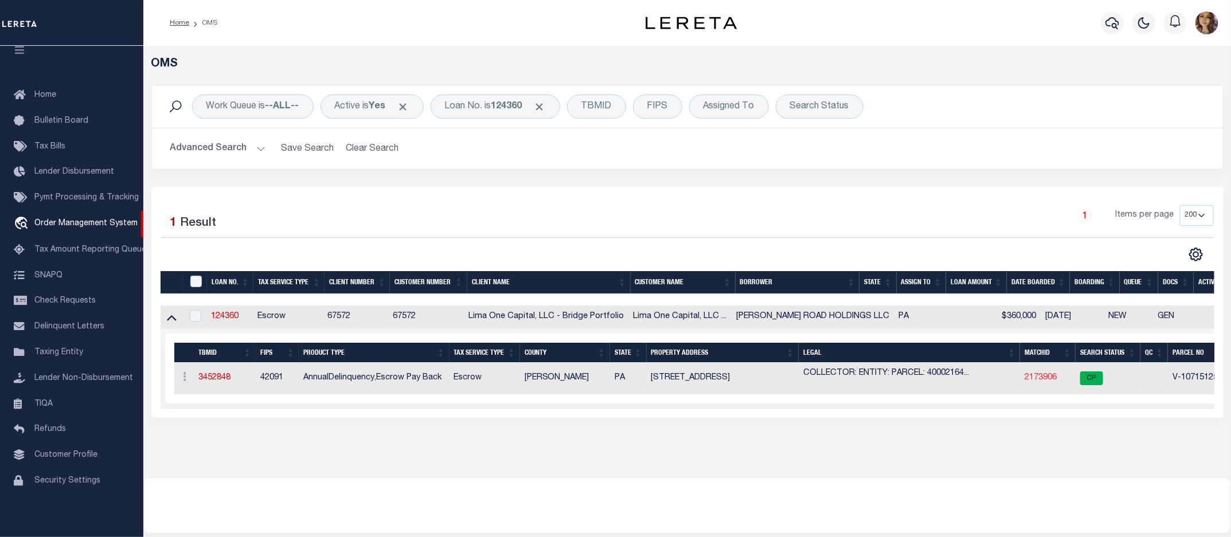
click at [1041, 380] on link "2173906" at bounding box center [1041, 378] width 32 height 8
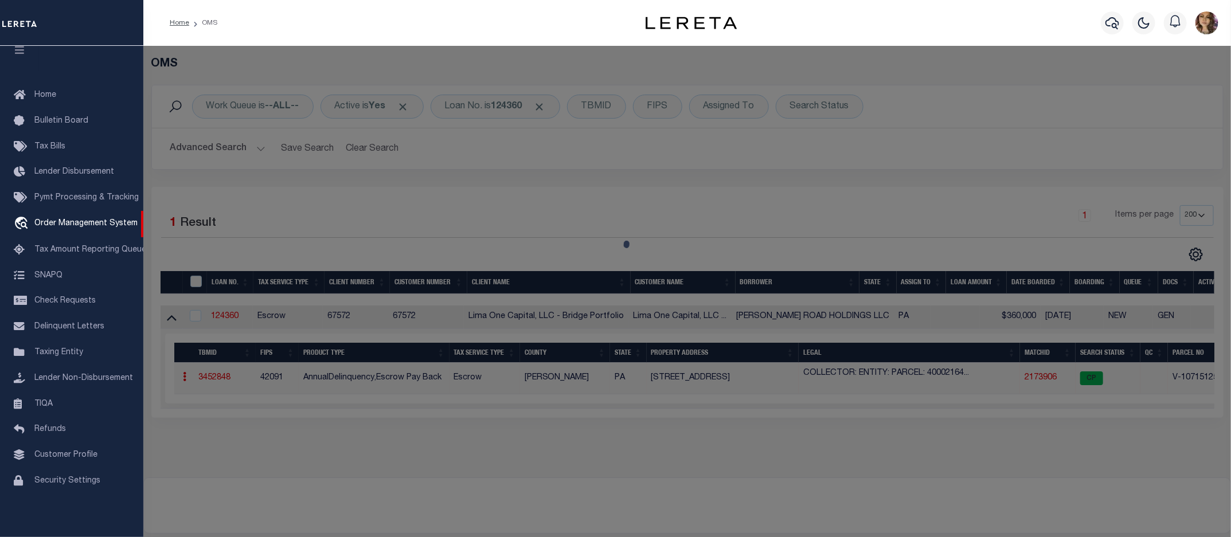
checkbox input "false"
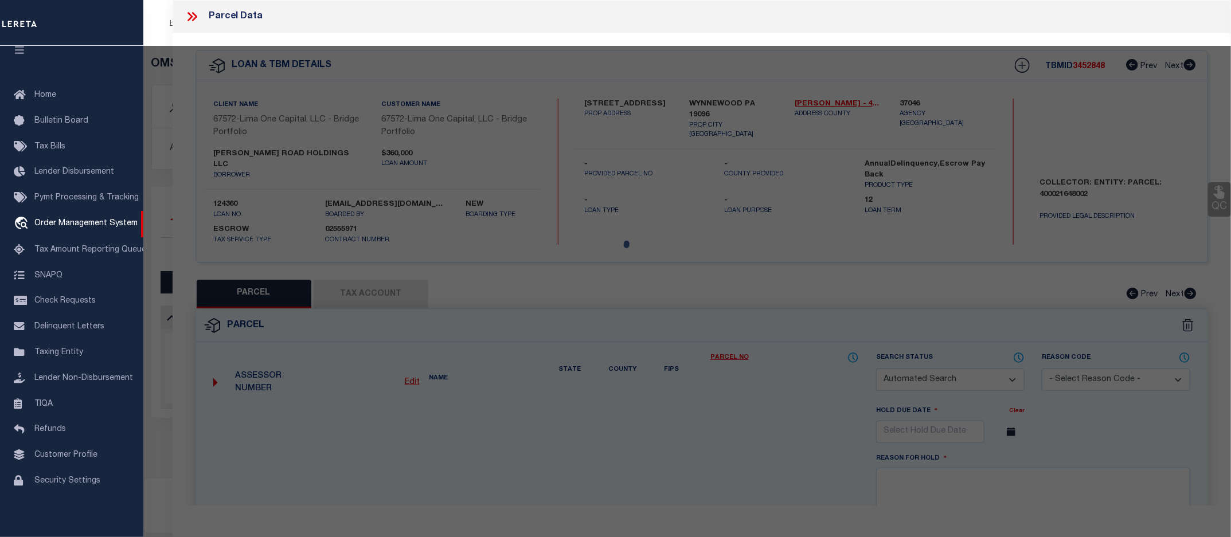
select select "CP"
type input "1406 GREYWALL LANE"
checkbox input "false"
type input "WYNNEWOOD PA 19096"
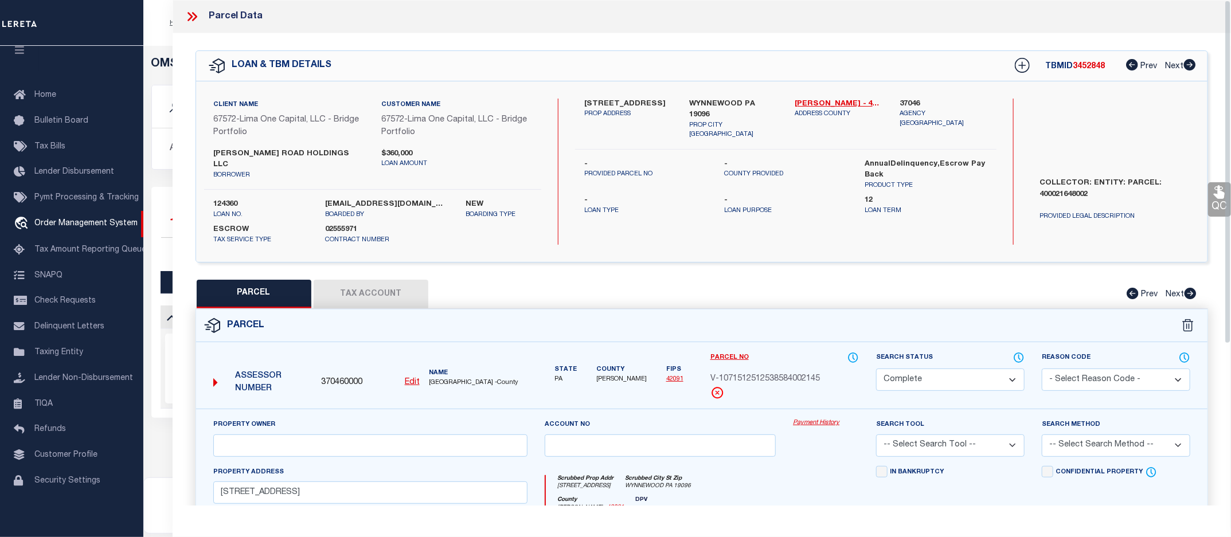
click at [824, 419] on link "Payment History" at bounding box center [826, 424] width 66 height 10
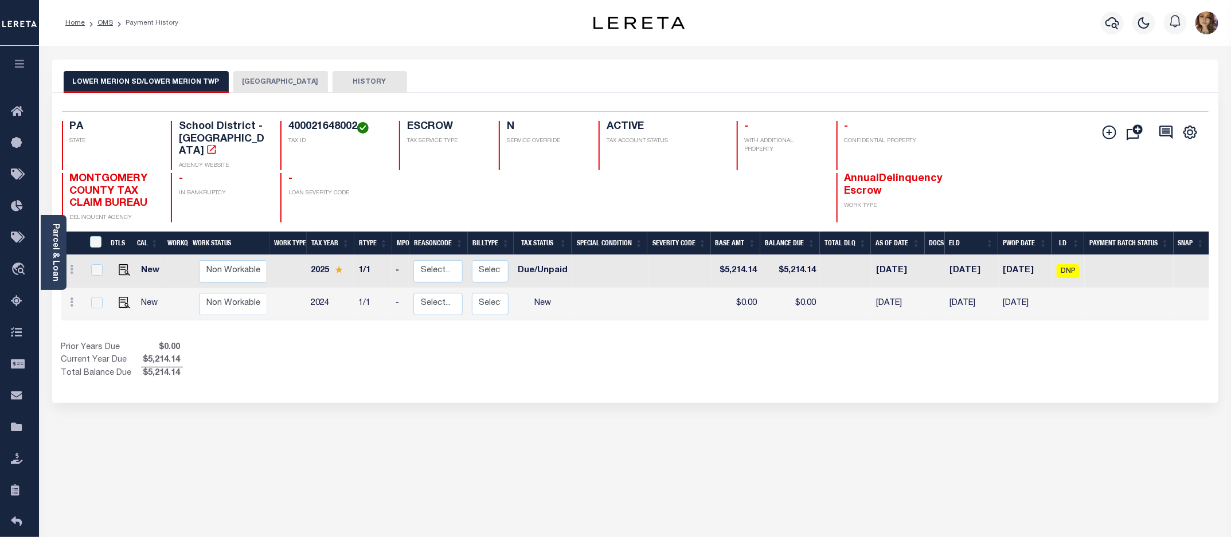
click at [276, 78] on button "[GEOGRAPHIC_DATA]" at bounding box center [280, 82] width 95 height 22
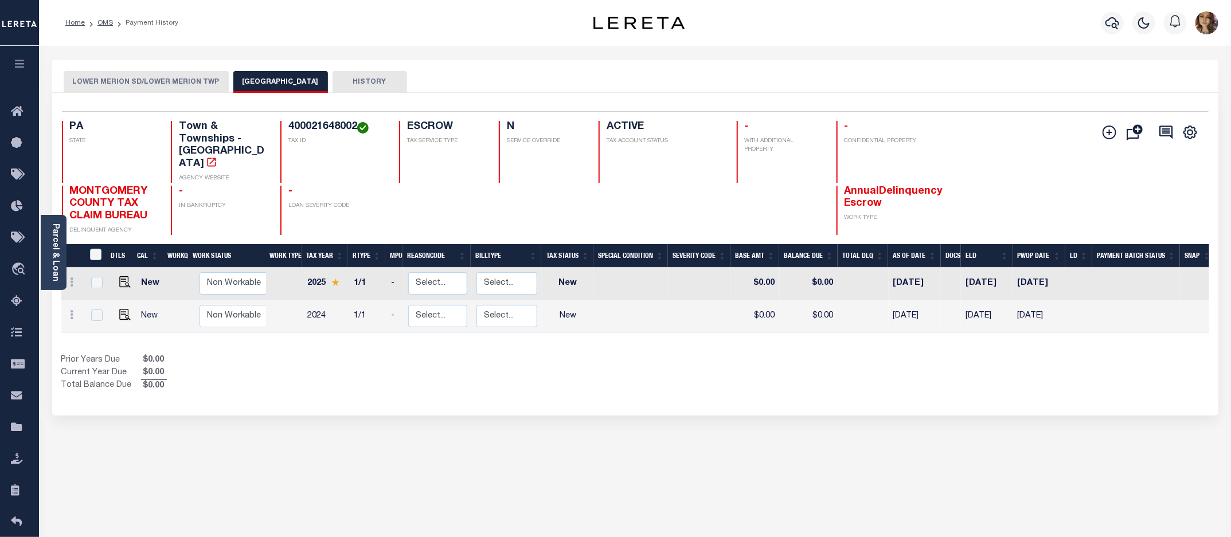
click at [141, 72] on button "LOWER MERION SD/LOWER MERION TWP" at bounding box center [146, 82] width 165 height 22
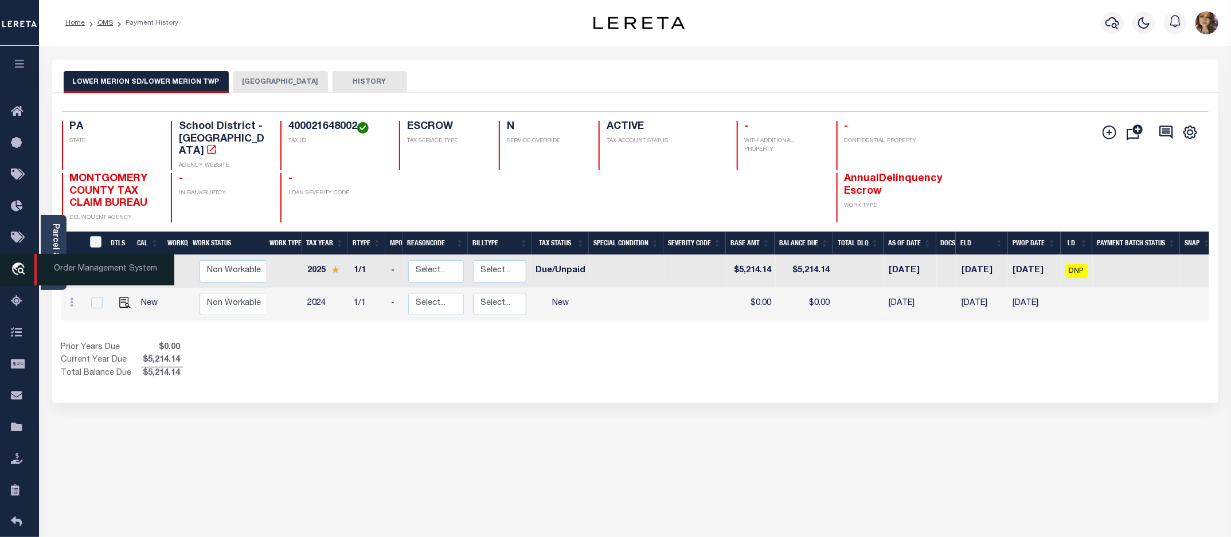
click at [62, 267] on span "Order Management System" at bounding box center [104, 270] width 140 height 32
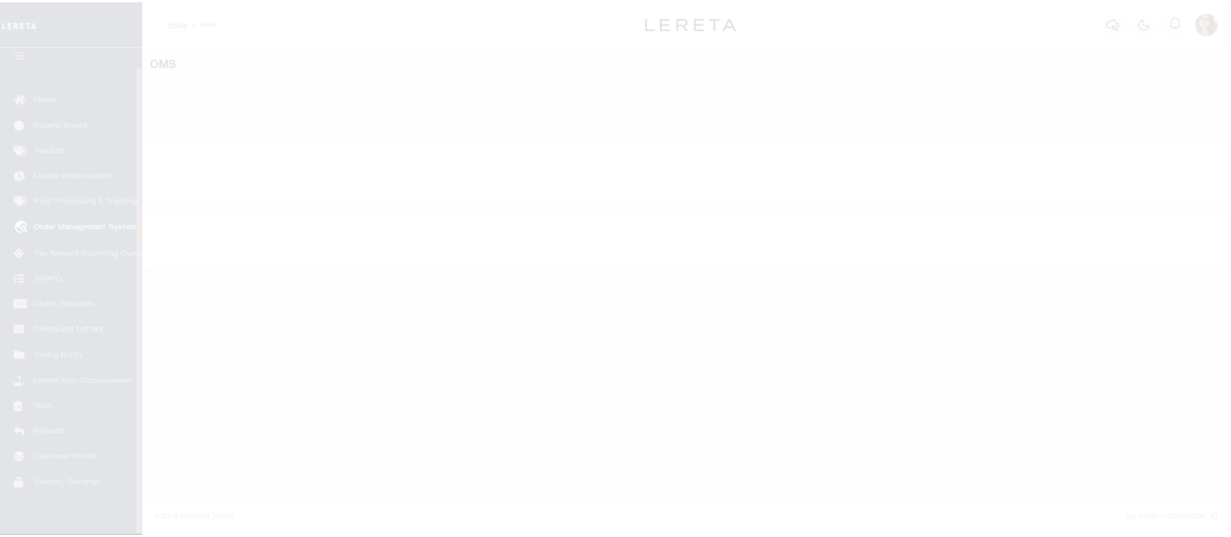
scroll to position [21, 0]
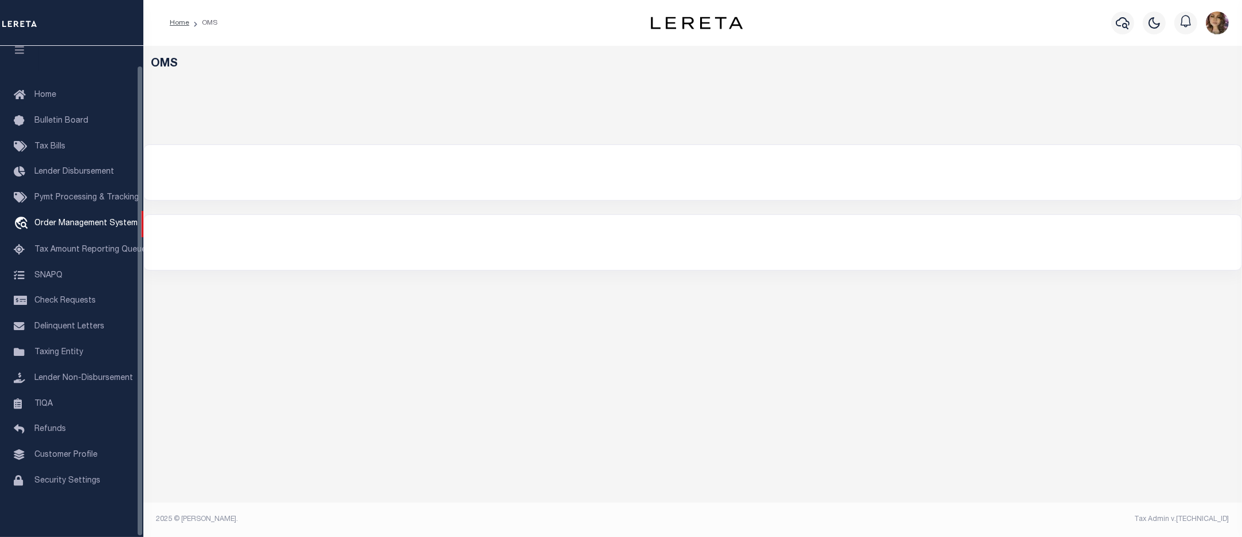
select select "200"
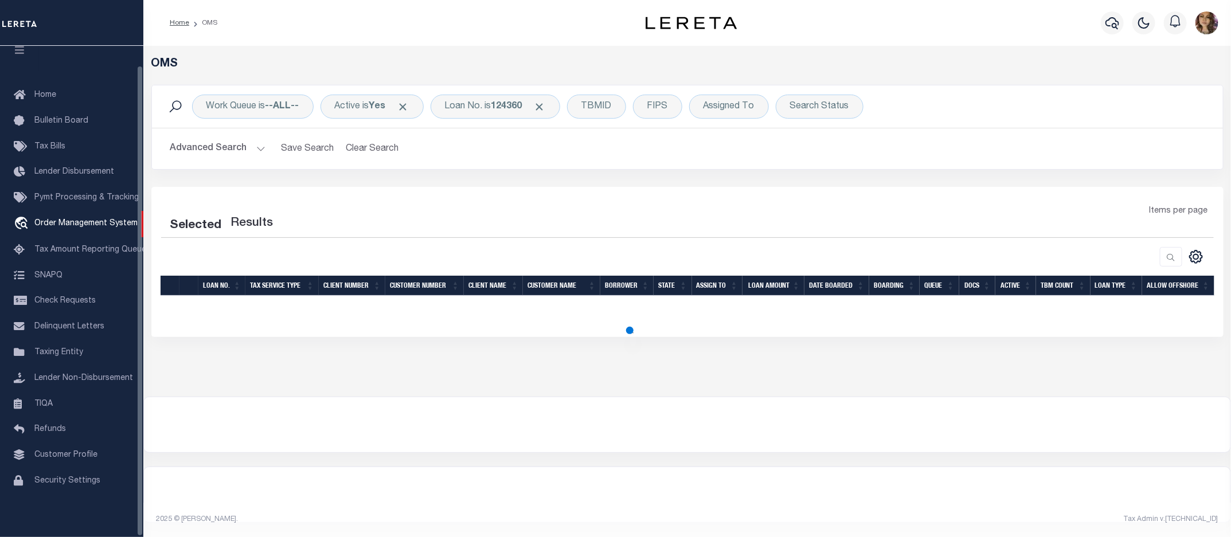
select select "200"
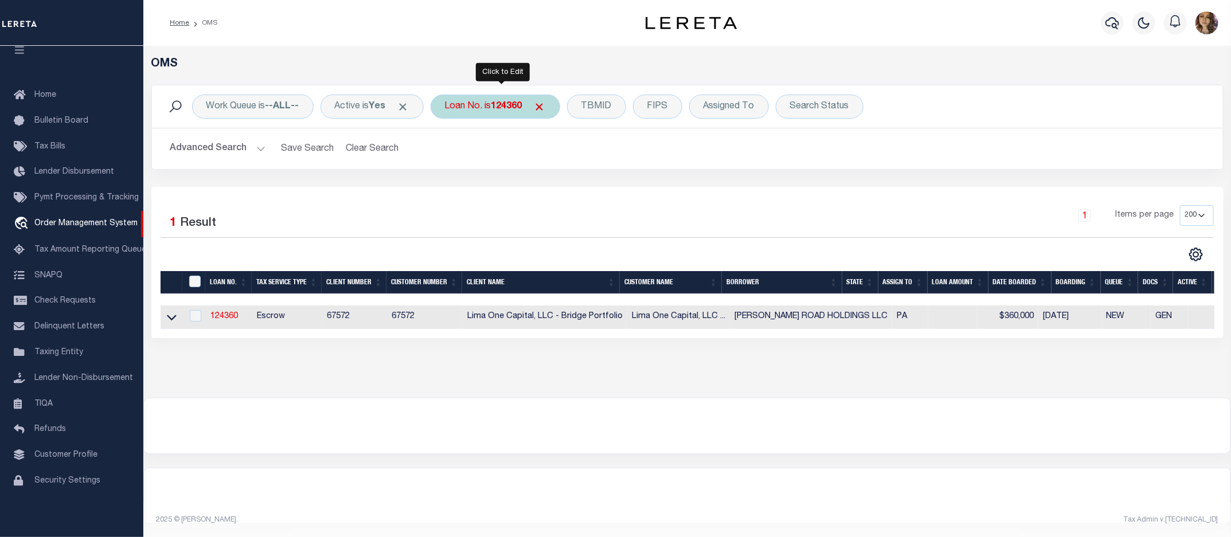
click at [483, 105] on div "Loan No. is 124360" at bounding box center [496, 107] width 130 height 24
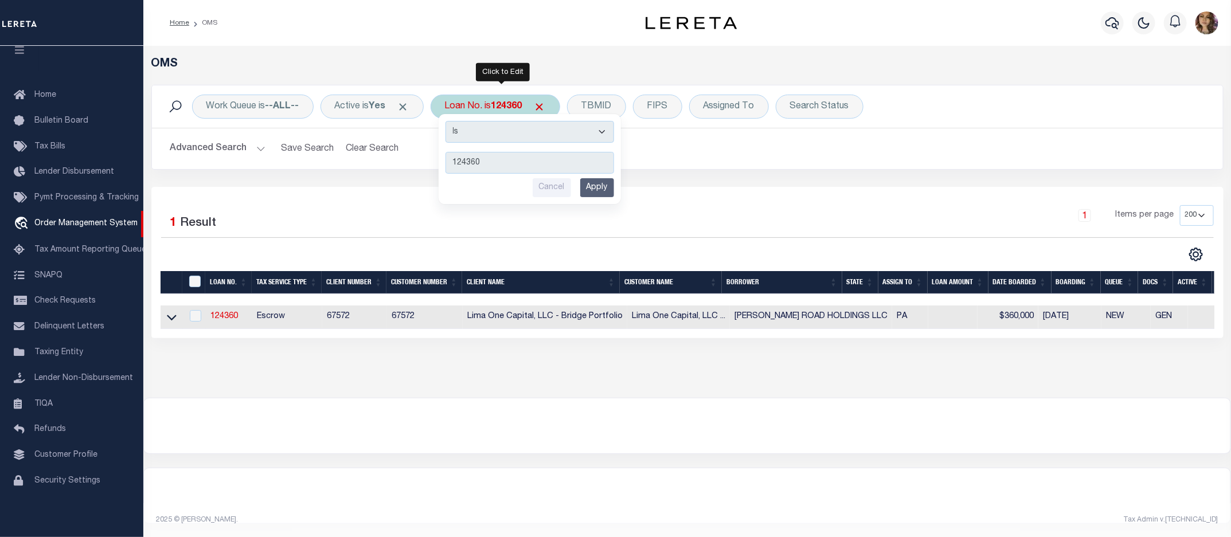
type input "40001358"
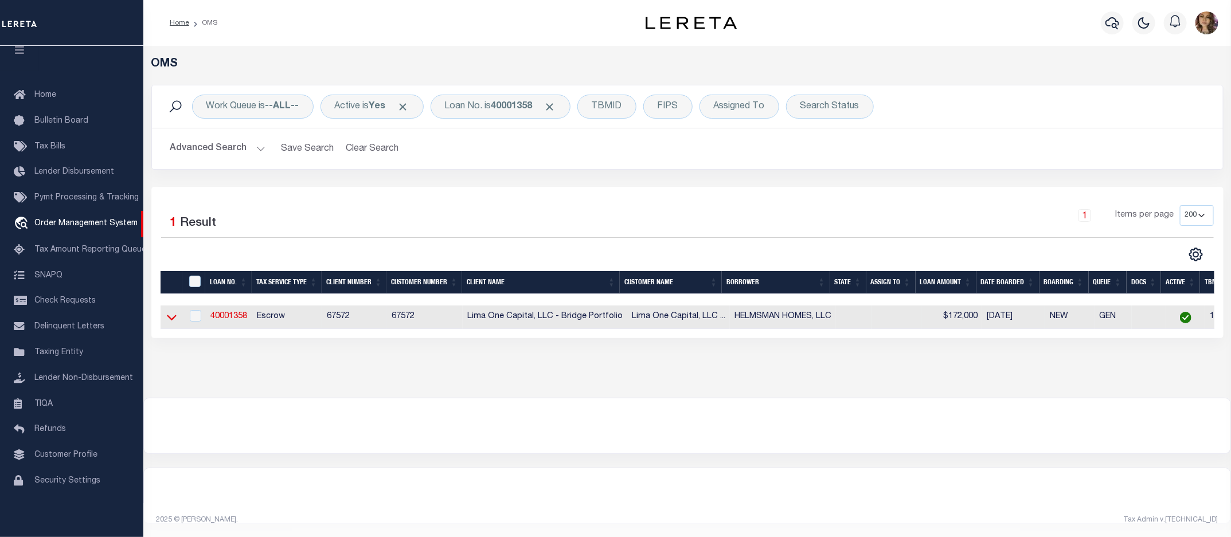
click at [170, 319] on icon at bounding box center [172, 317] width 10 height 12
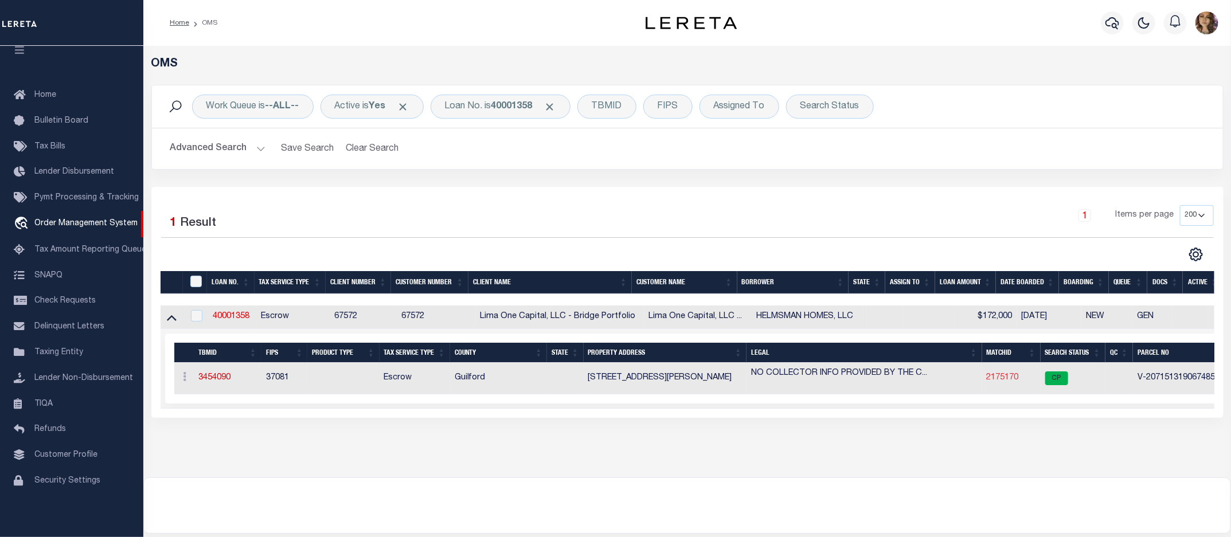
click at [1011, 380] on link "2175170" at bounding box center [1003, 378] width 32 height 8
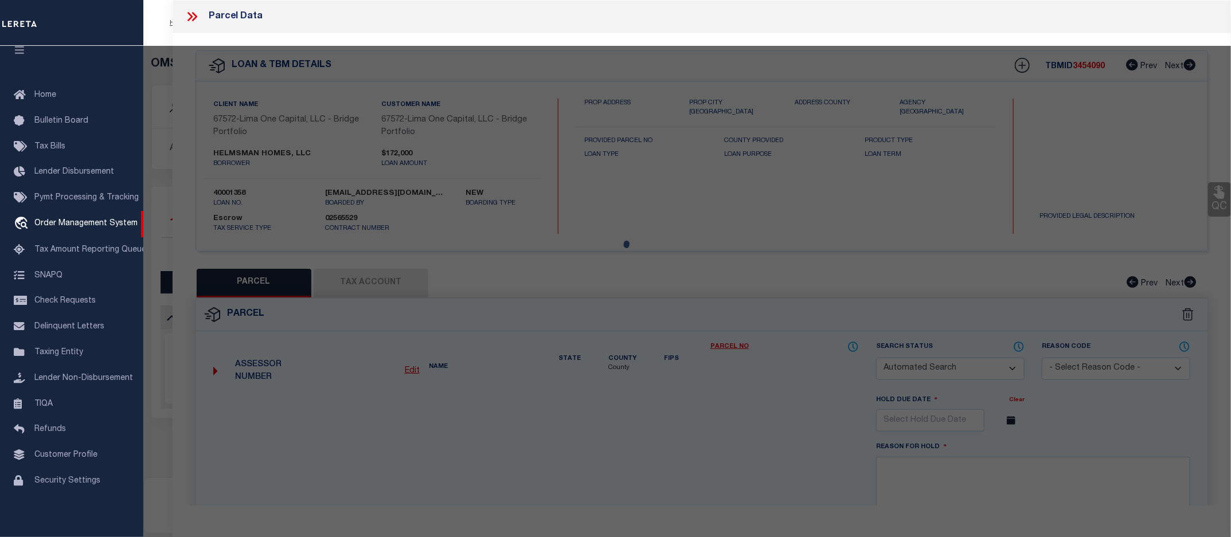
checkbox input "false"
select select "CP"
type input "[STREET_ADDRESS][PERSON_NAME]"
checkbox input "false"
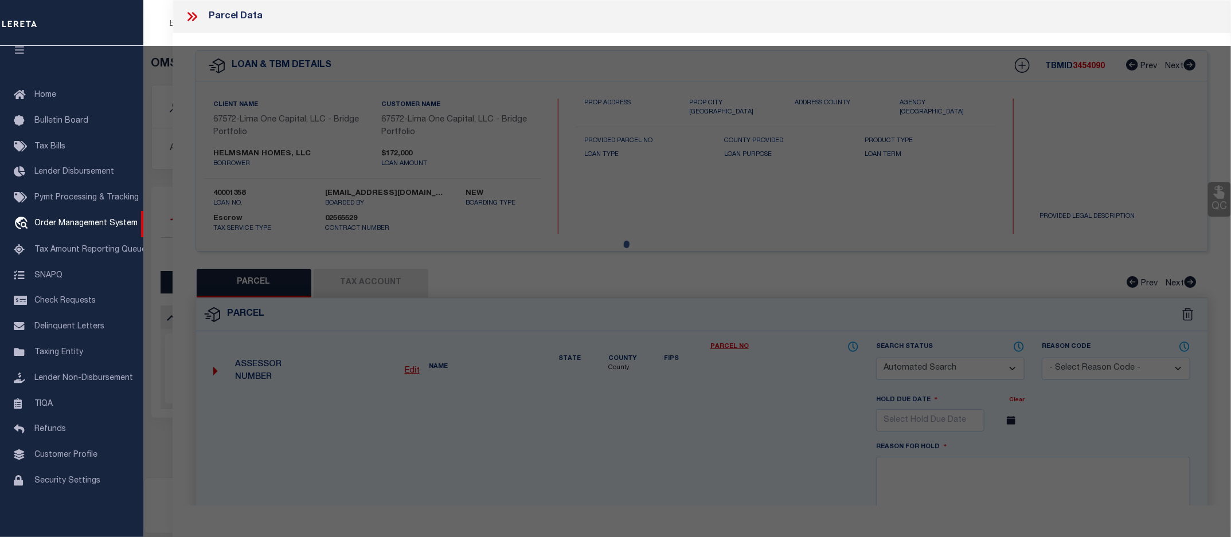
type input "HIGH POINT NC 27260"
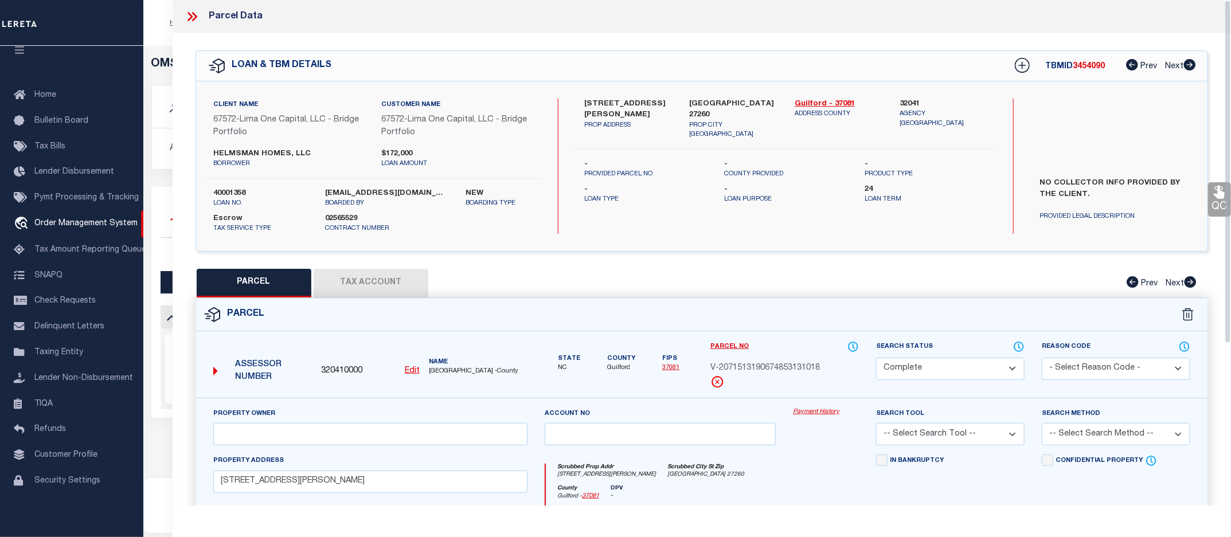
click at [817, 412] on link "Payment History" at bounding box center [826, 413] width 66 height 10
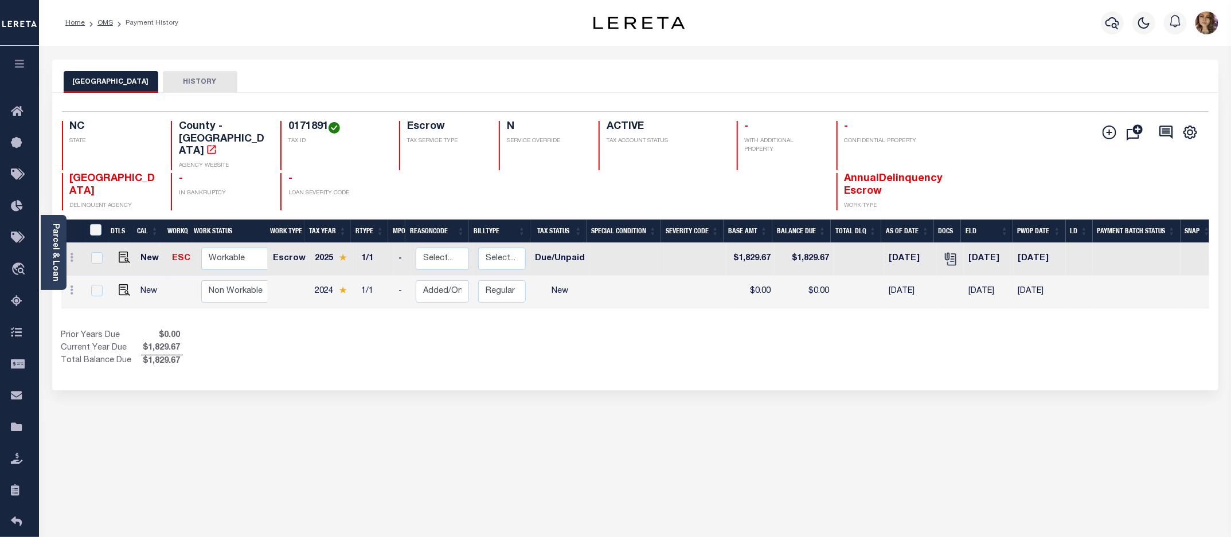
click at [308, 125] on h4 "0171891" at bounding box center [336, 127] width 97 height 13
copy h4 "0171891"
click at [124, 252] on img "" at bounding box center [124, 257] width 11 height 11
checkbox input "true"
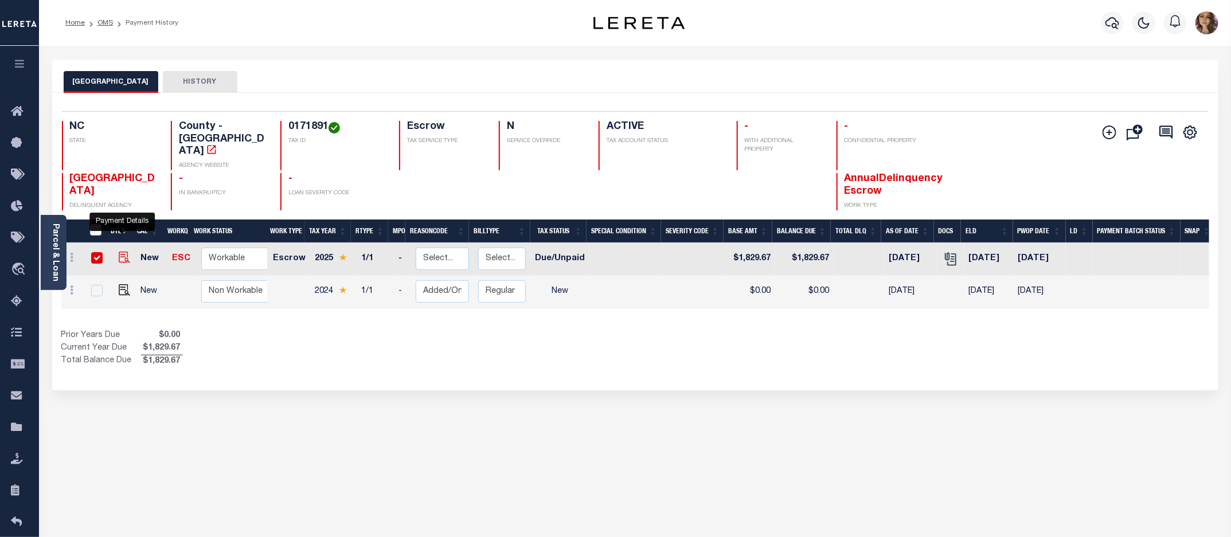
checkbox input "true"
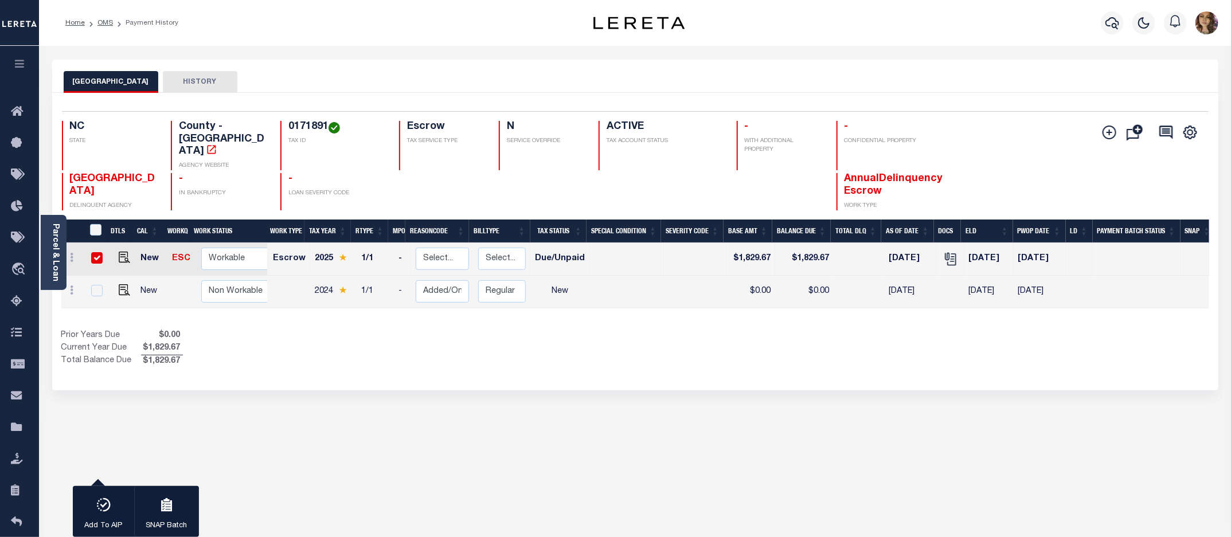
click at [309, 126] on h4 "0171891" at bounding box center [336, 127] width 97 height 13
click at [51, 251] on link "Parcel & Loan" at bounding box center [55, 253] width 8 height 58
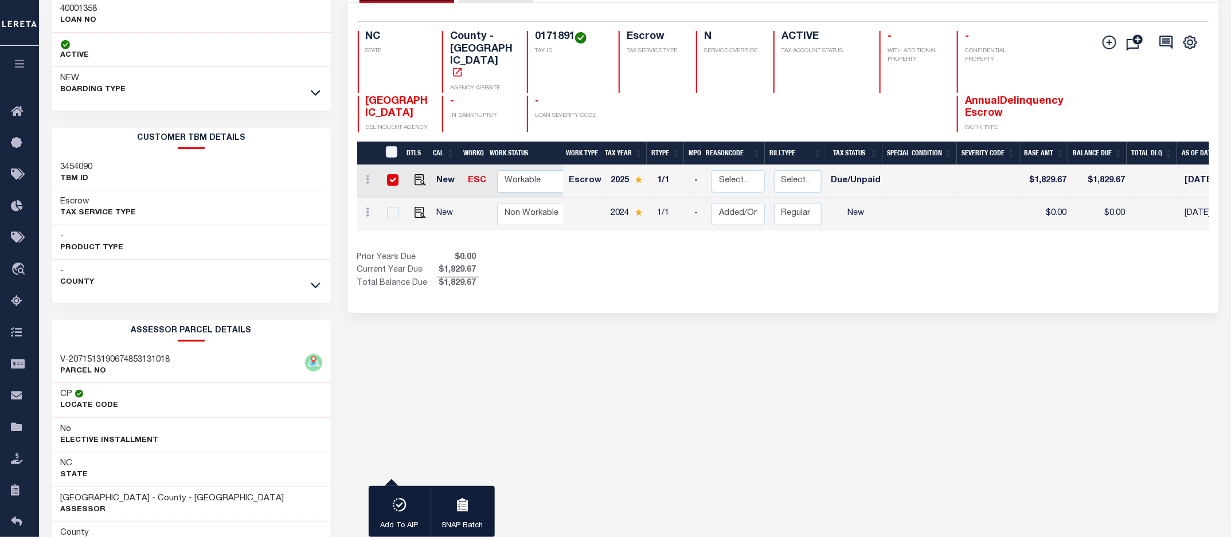
scroll to position [171, 0]
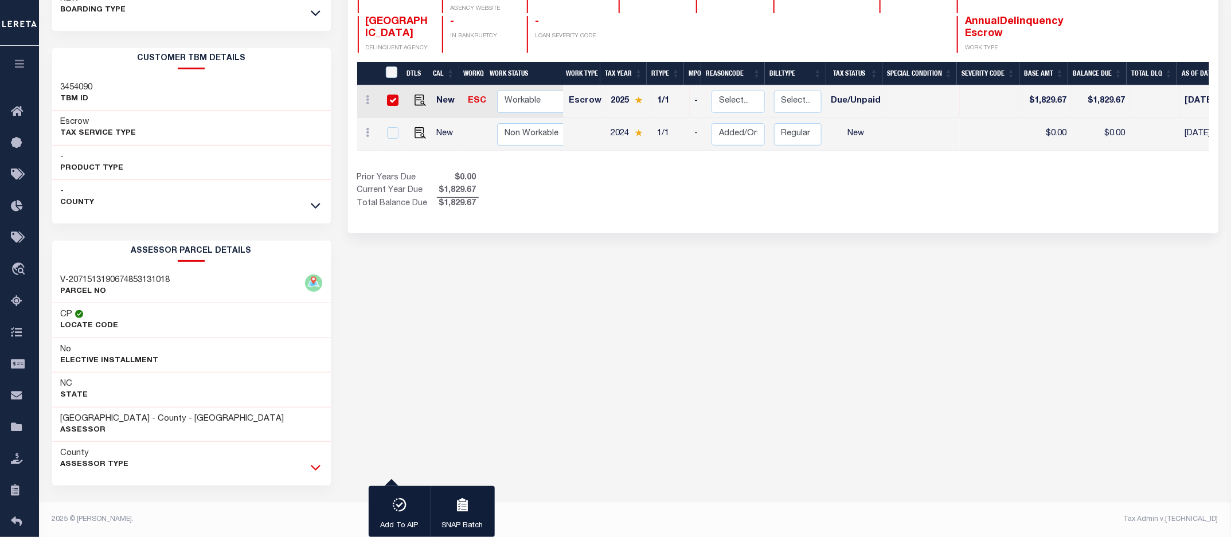
click at [317, 469] on icon at bounding box center [316, 469] width 10 height 6
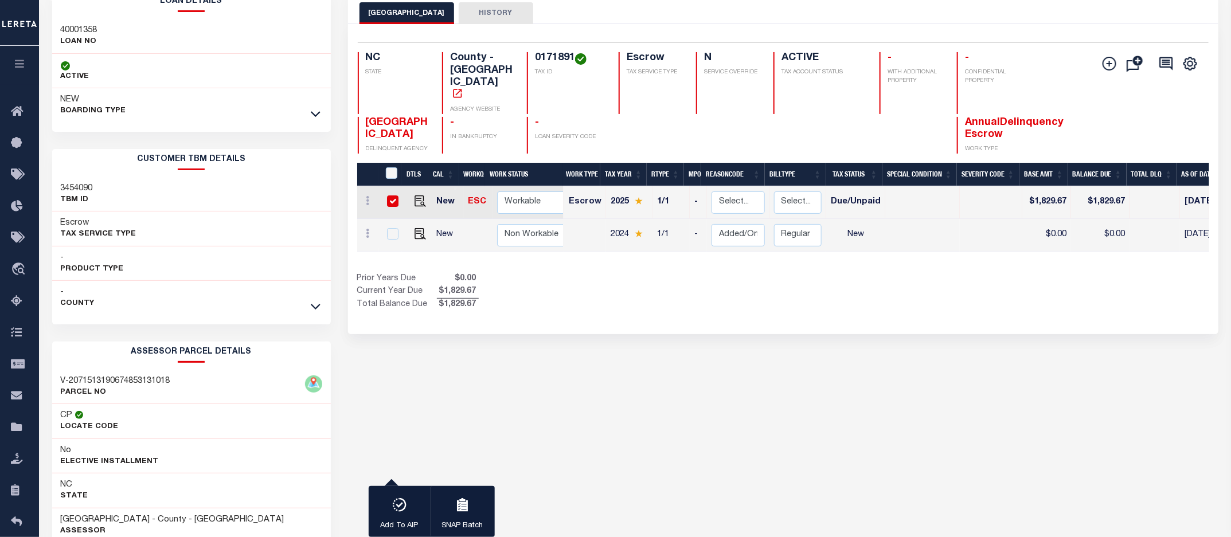
scroll to position [28, 0]
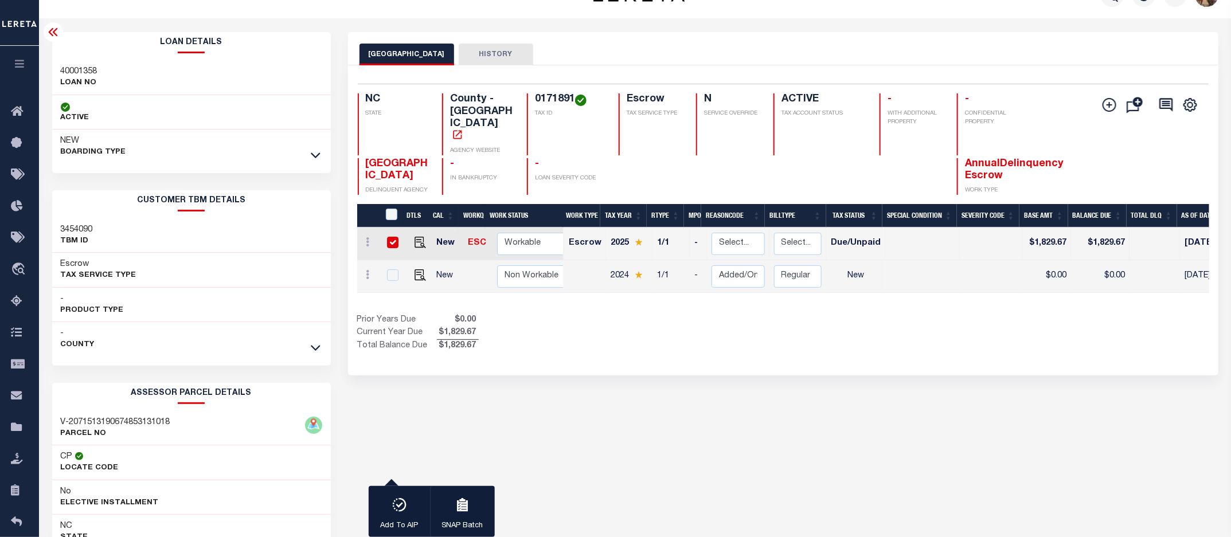
click at [53, 35] on icon at bounding box center [53, 32] width 14 height 14
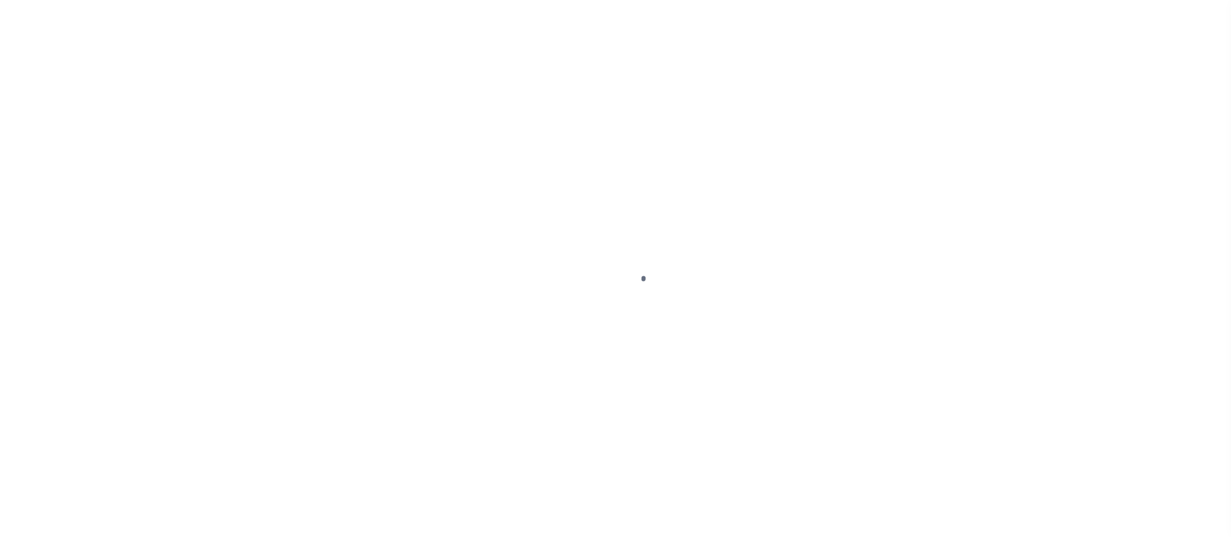
select select "DUE"
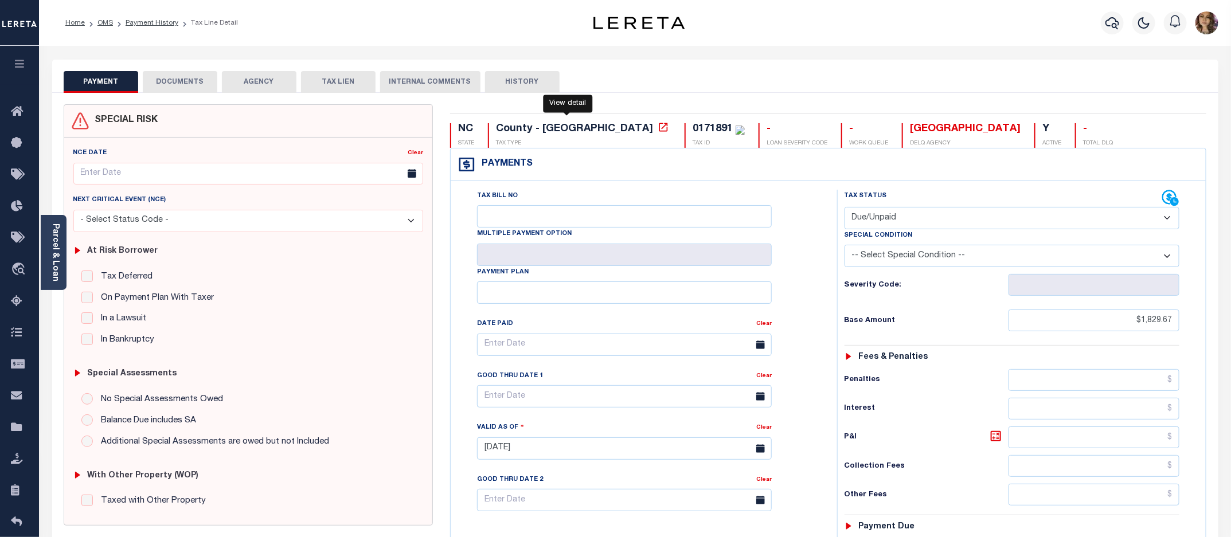
click at [660, 130] on icon at bounding box center [664, 127] width 9 height 9
